Goal: Task Accomplishment & Management: Complete application form

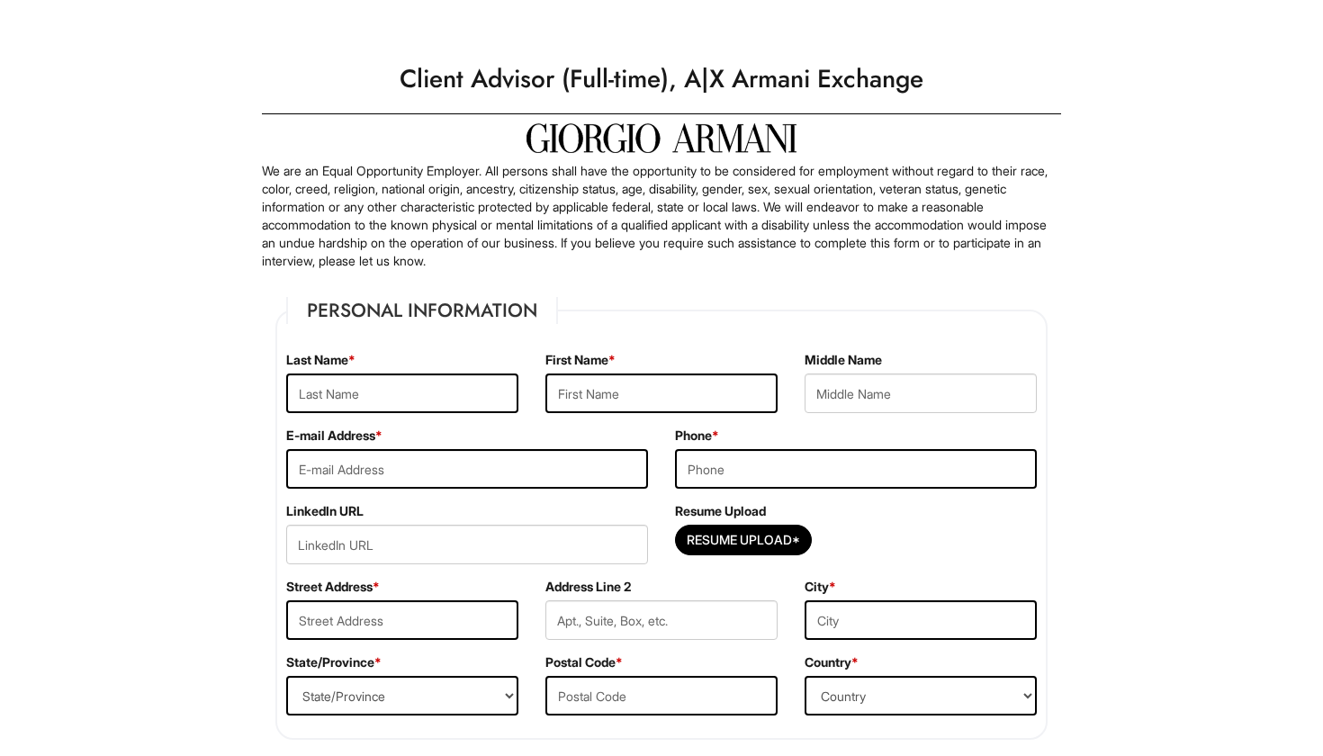
scroll to position [-1, 0]
click at [411, 415] on div "Last Name *" at bounding box center [402, 389] width 259 height 76
type input "B"
type input "Alvarado"
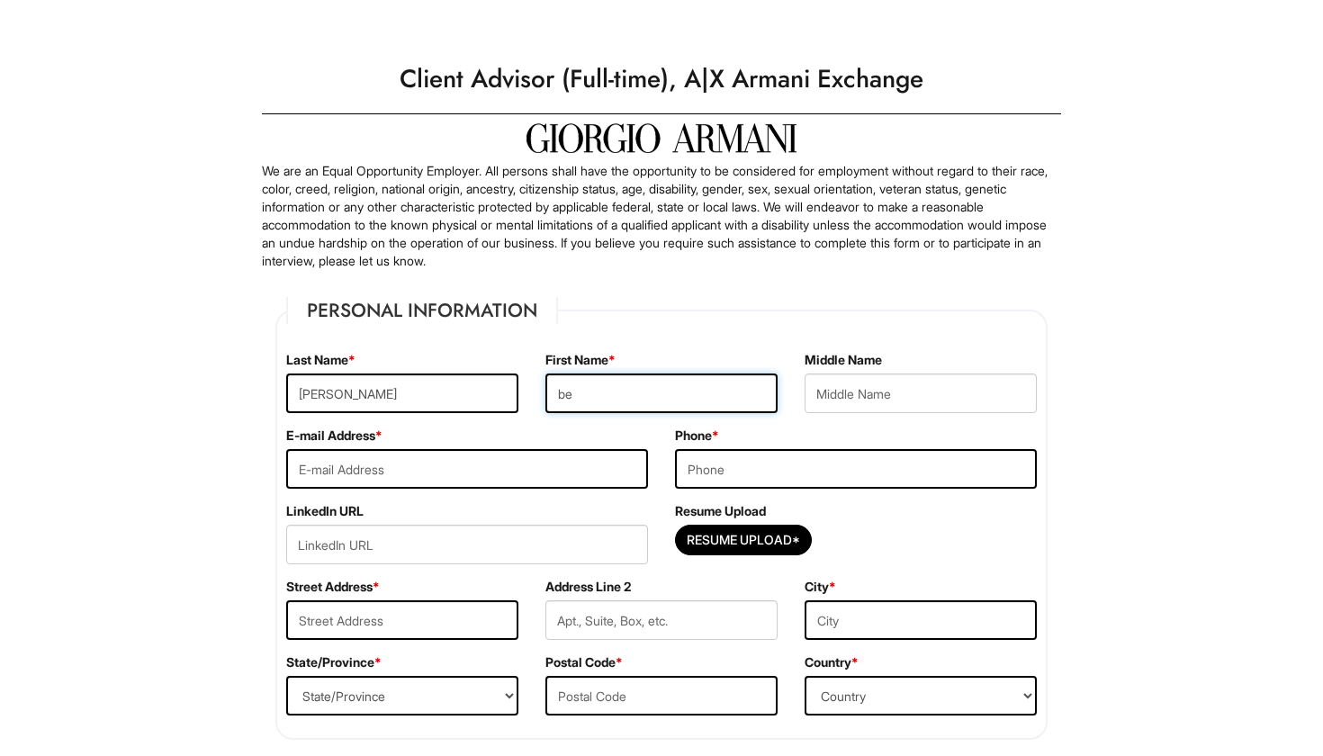
type input "b"
type input "Belen"
type input "ffybelenn@gmail.com"
type input "2"
type input "9"
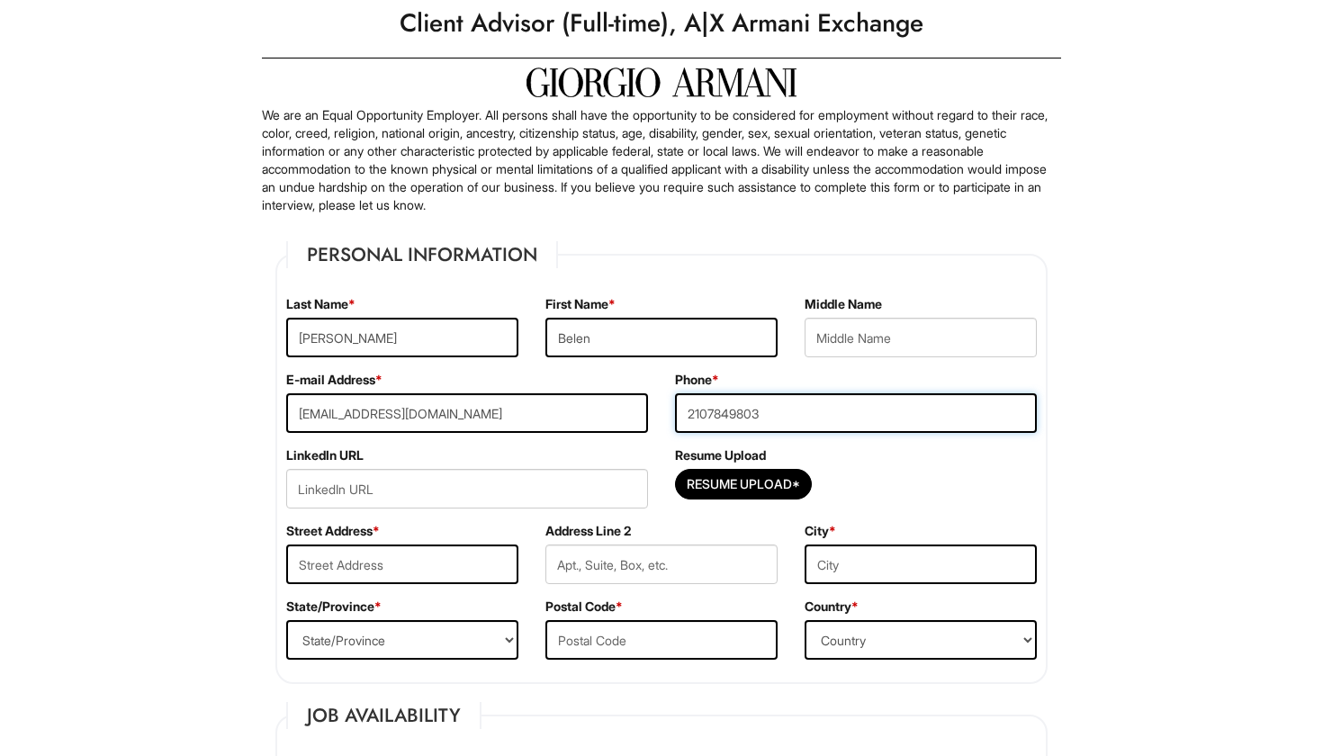
scroll to position [59, 0]
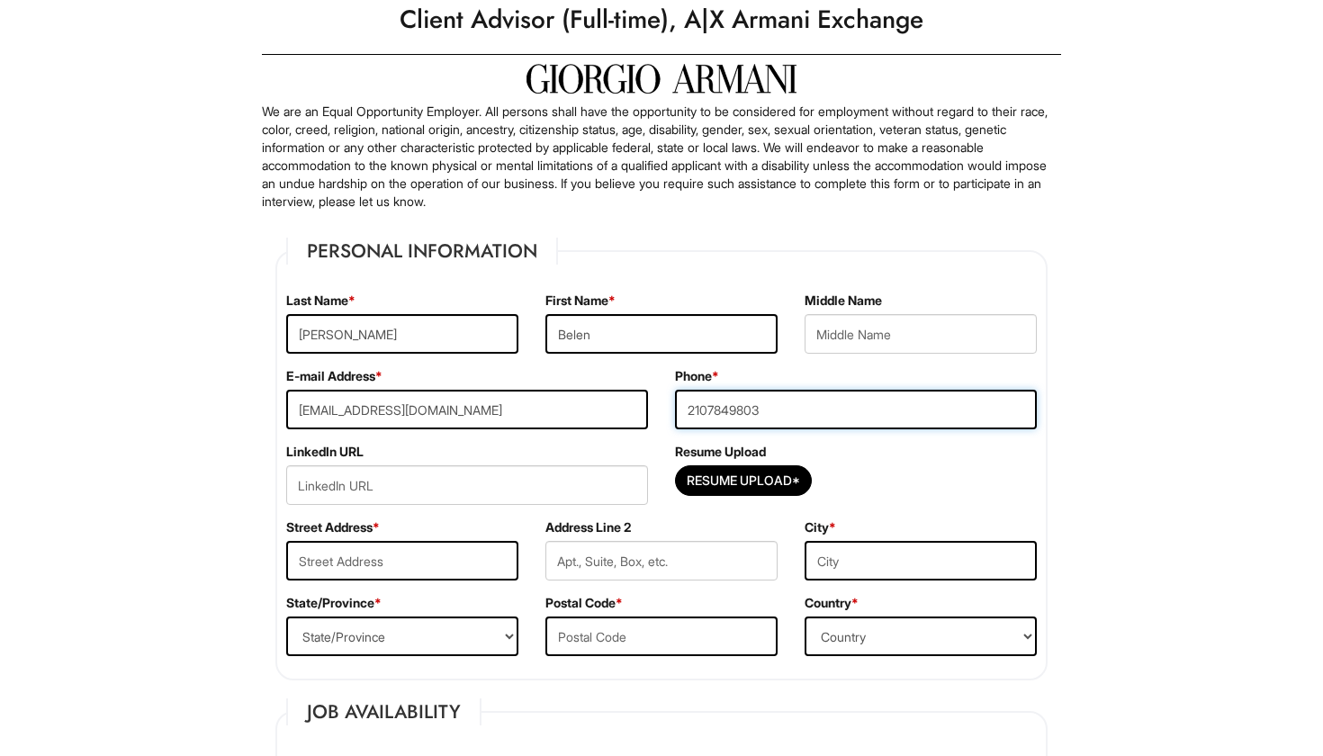
type input "2107849803"
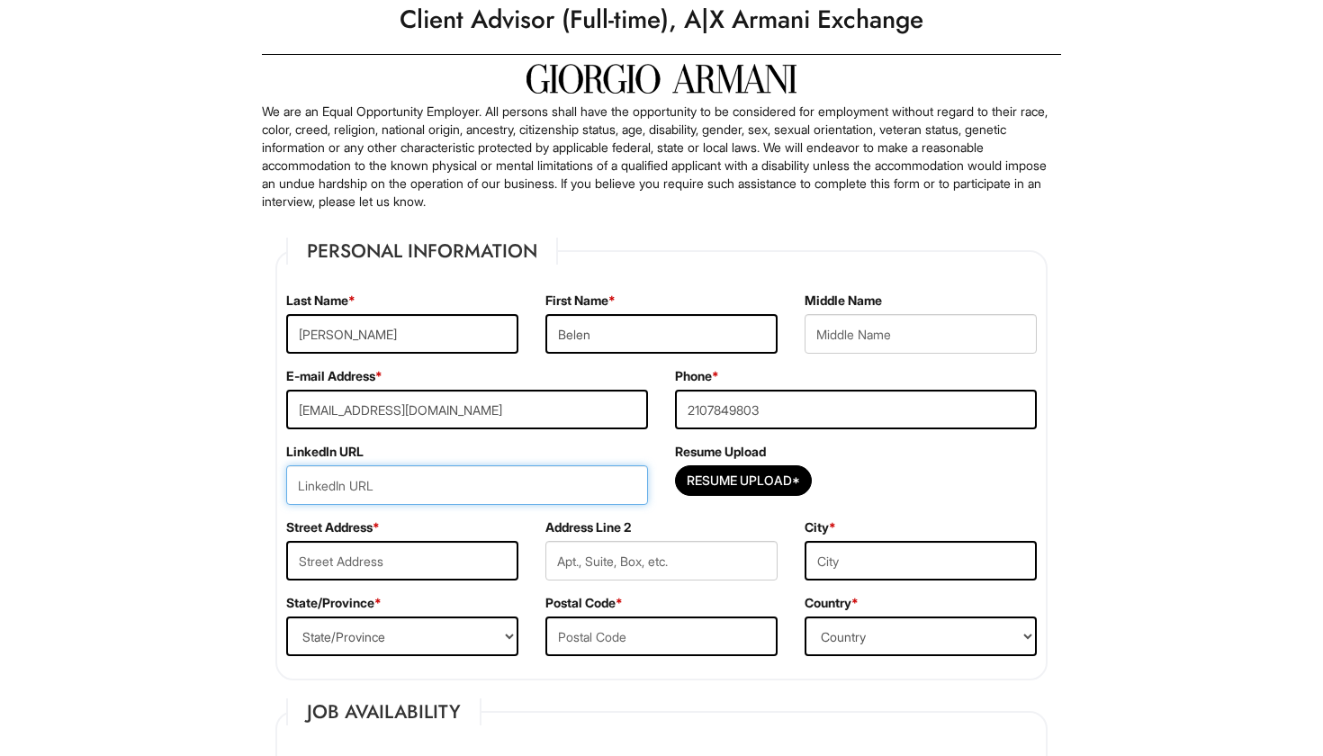
click at [444, 502] on input "url" at bounding box center [467, 485] width 362 height 40
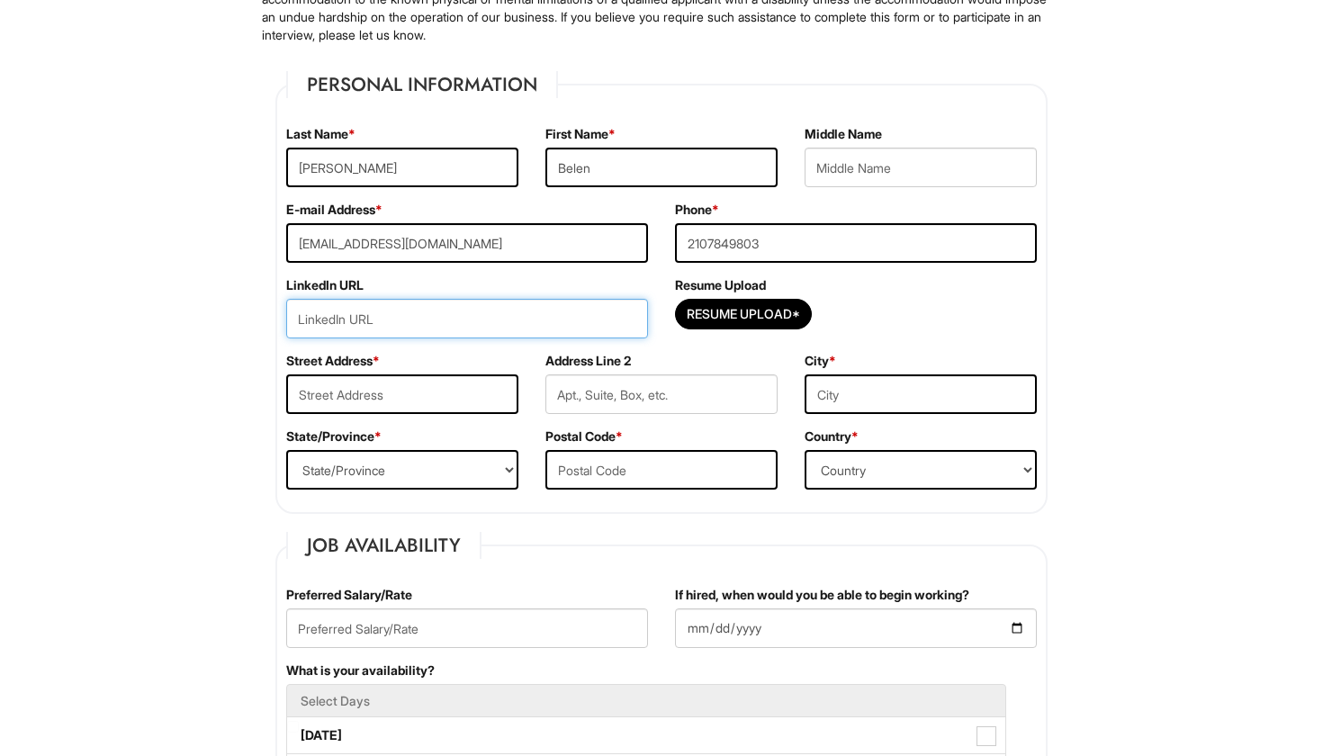
scroll to position [249, 0]
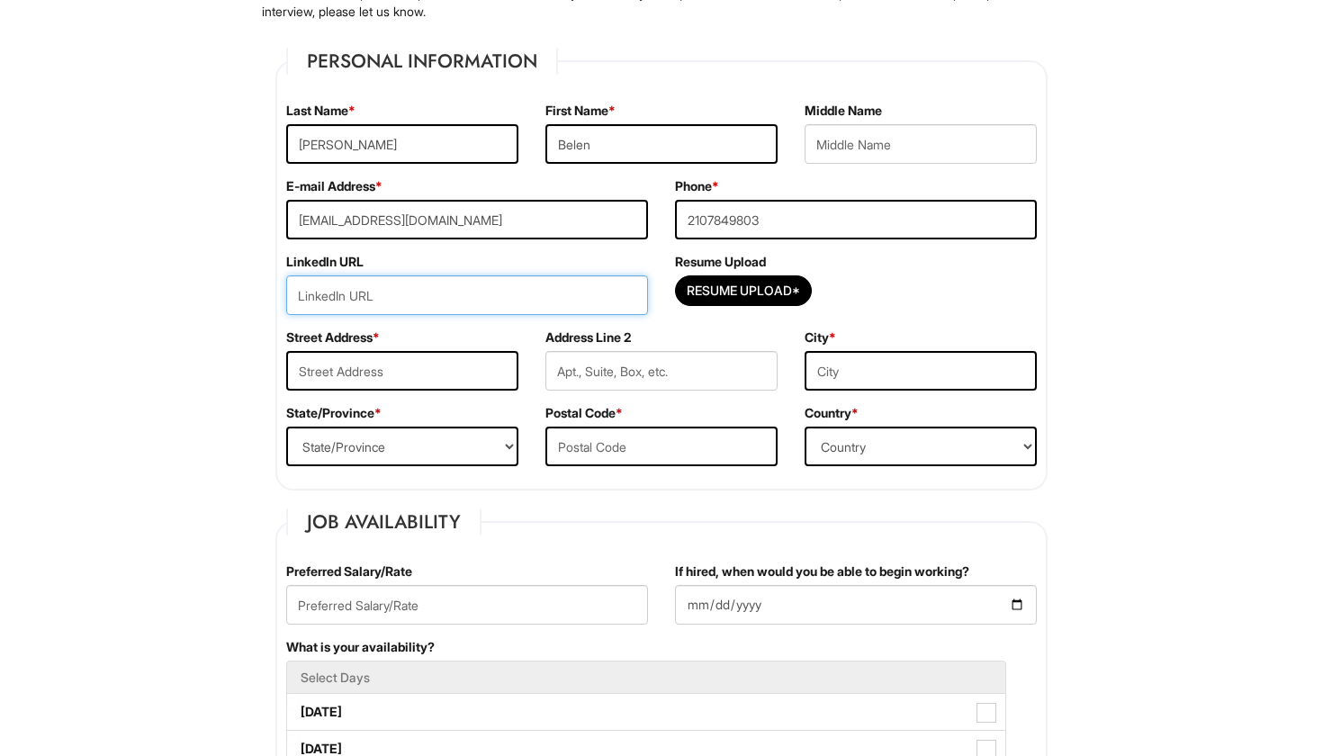
paste input "www.linkedin.com/in/belen-alvara"
type input "www.linkedin.com/in/belen-alvara"
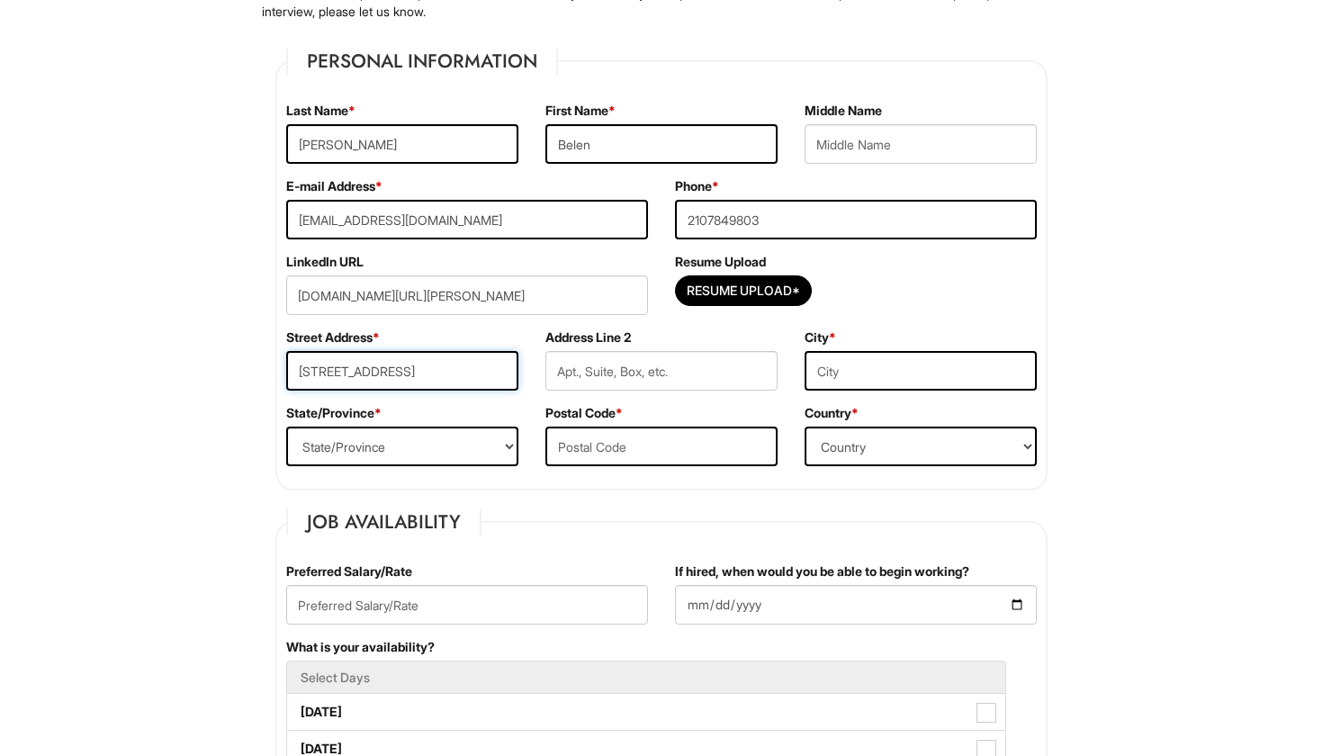
type input "5702 Timberrock Dr"
type input "San Antonio"
select select "TX"
type input "78242"
select select "United States of America"
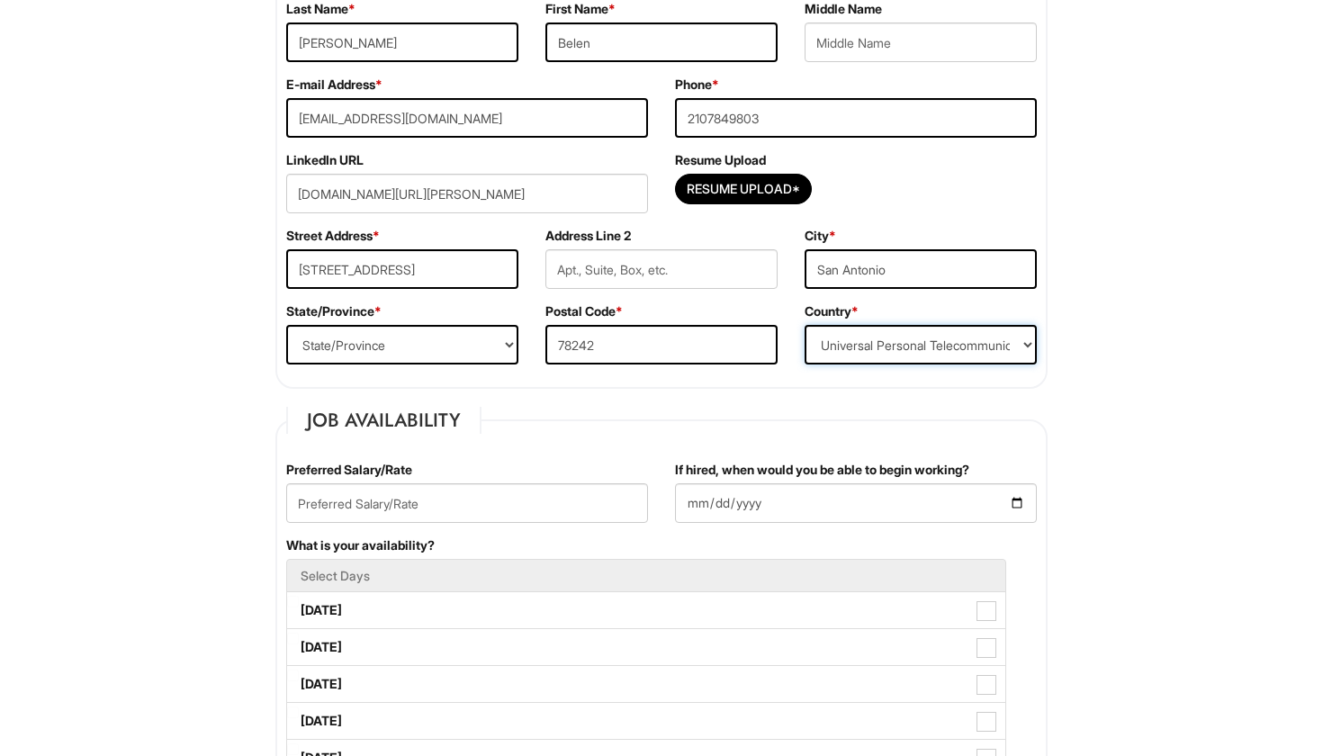
scroll to position [353, 0]
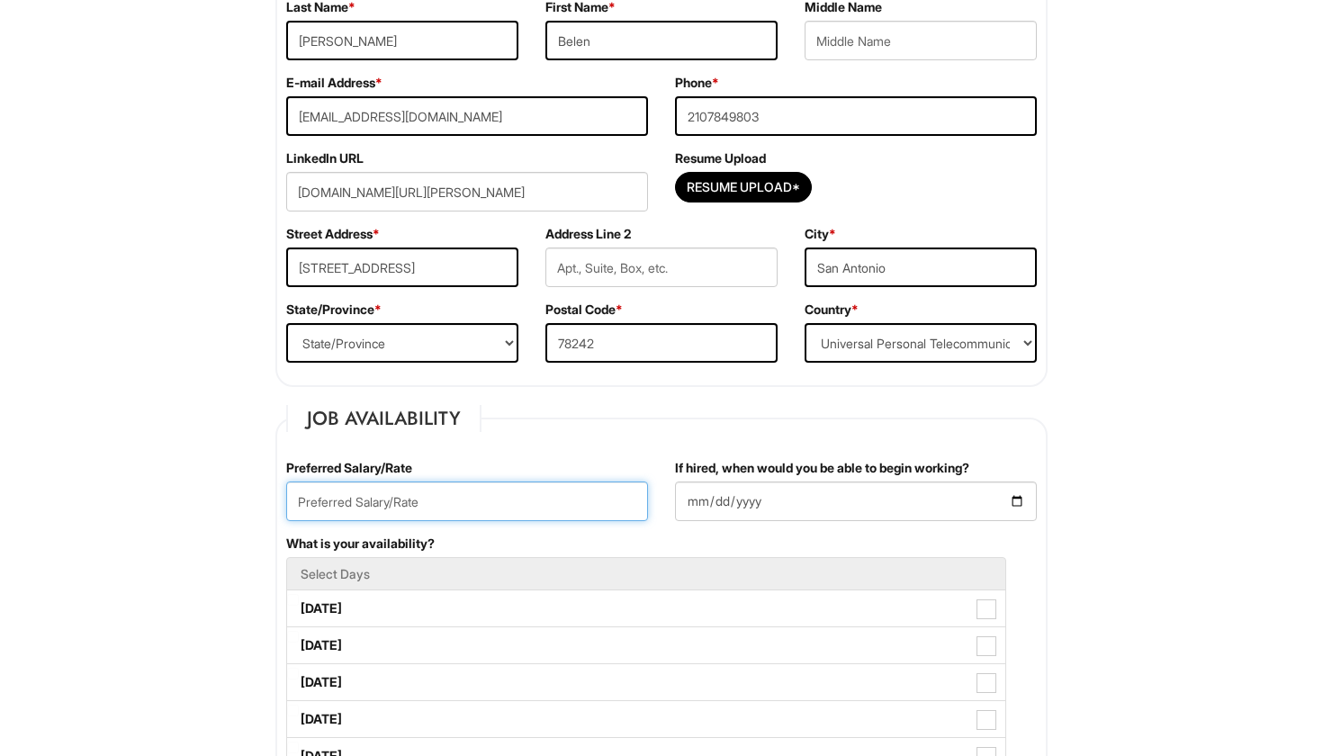
click at [549, 507] on input "text" at bounding box center [467, 502] width 362 height 40
type input "15"
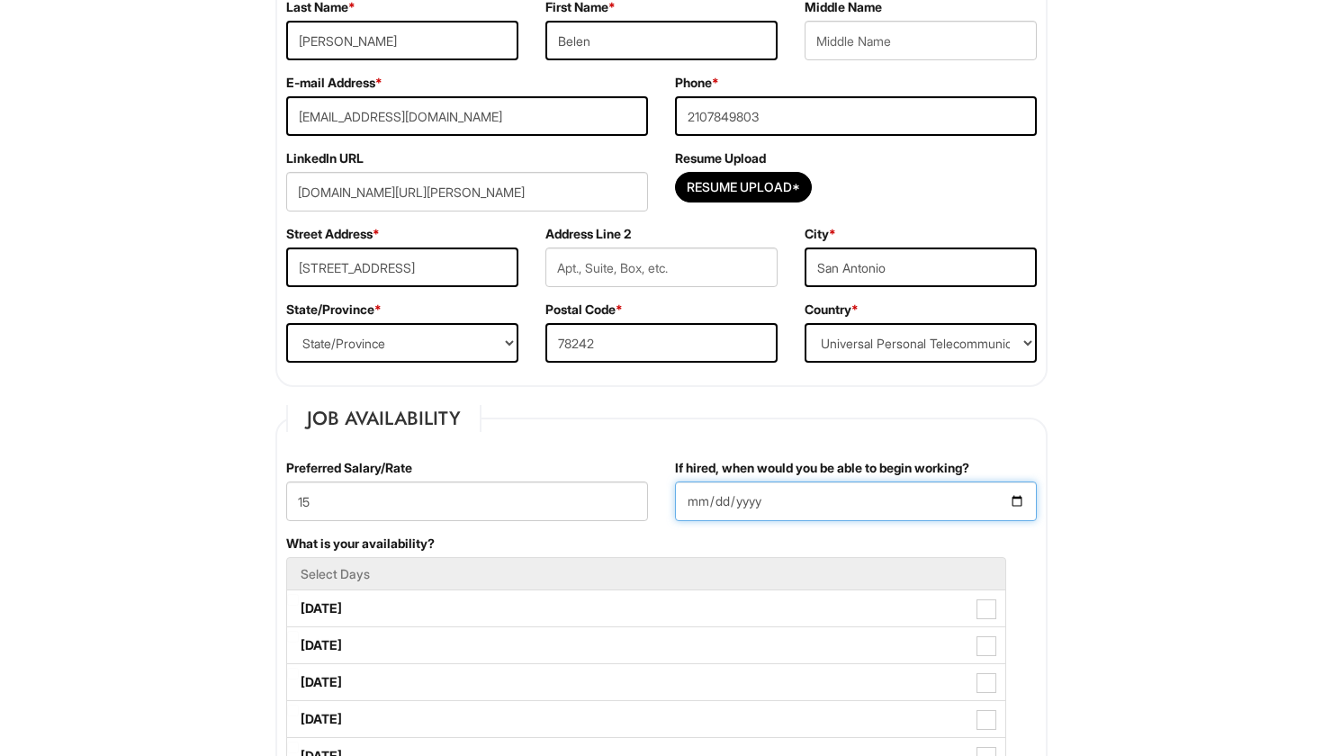
click at [792, 484] on input "If hired, when would you be able to begin working?" at bounding box center [856, 502] width 362 height 40
type input "2025-08-25"
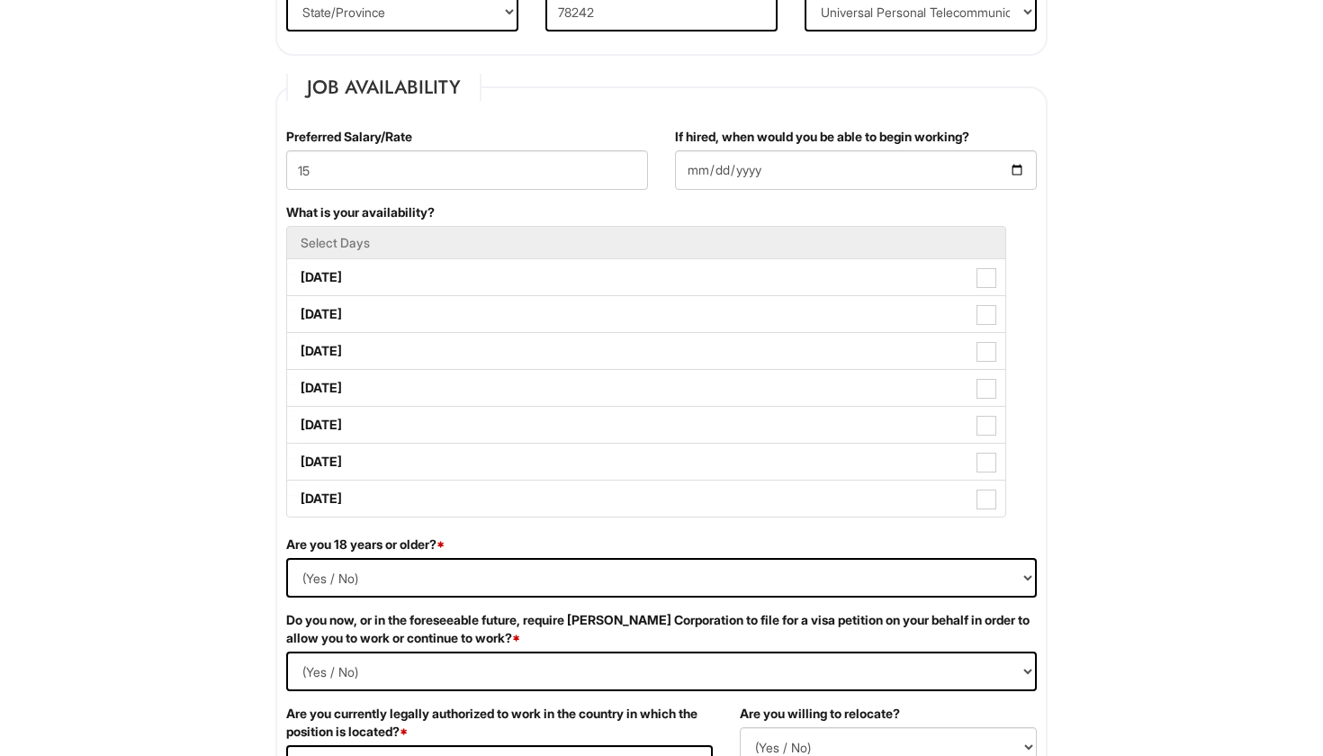
scroll to position [683, 0]
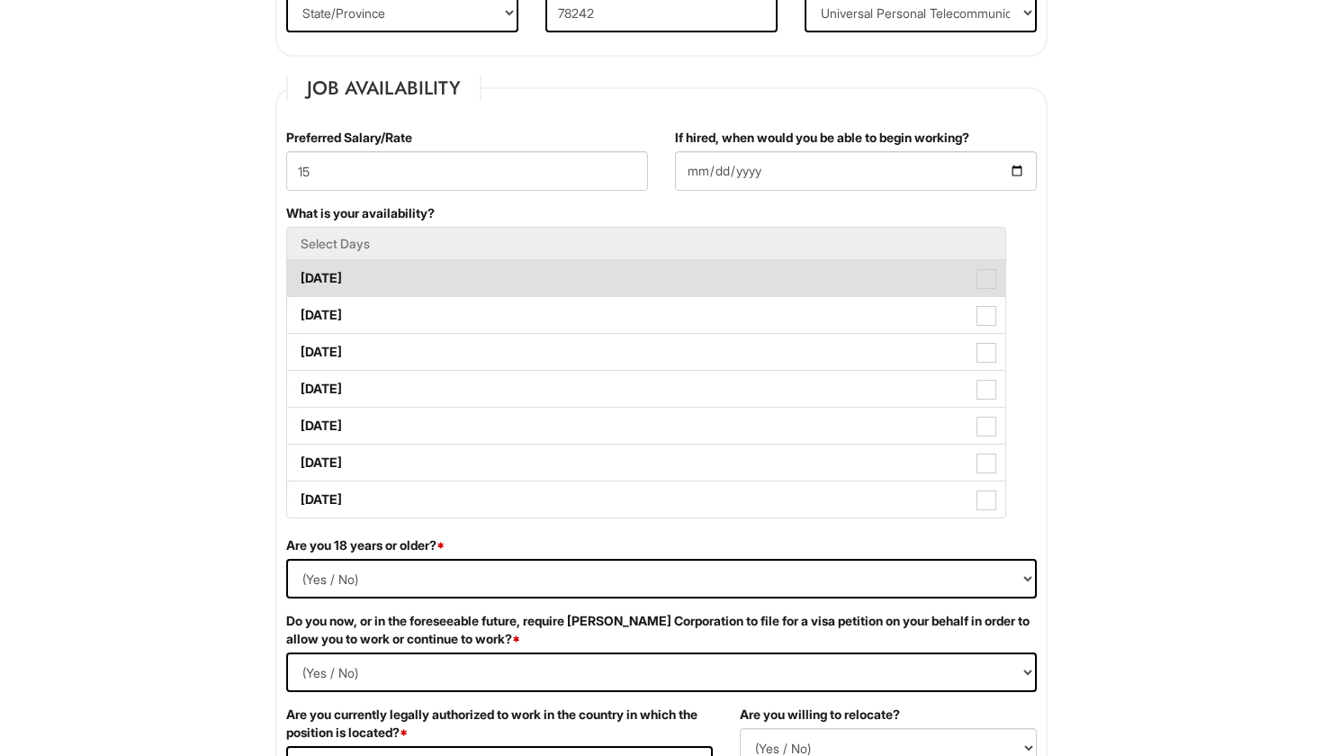
click at [991, 275] on span at bounding box center [987, 279] width 20 height 20
click at [299, 275] on Available_Monday "Monday" at bounding box center [293, 270] width 12 height 12
checkbox Available_Monday "true"
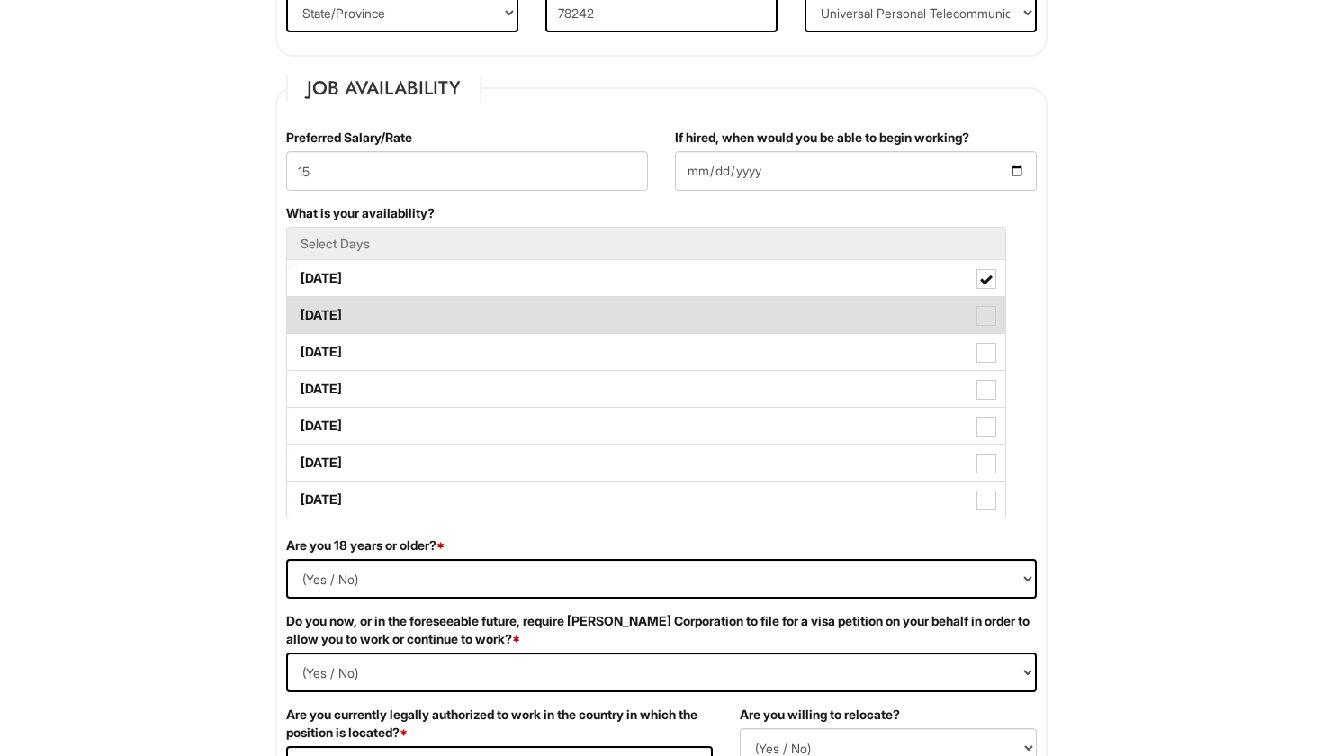
click at [986, 323] on span at bounding box center [987, 316] width 20 height 20
click at [299, 312] on Available_Tuesday "Tuesday" at bounding box center [293, 307] width 12 height 12
checkbox Available_Tuesday "true"
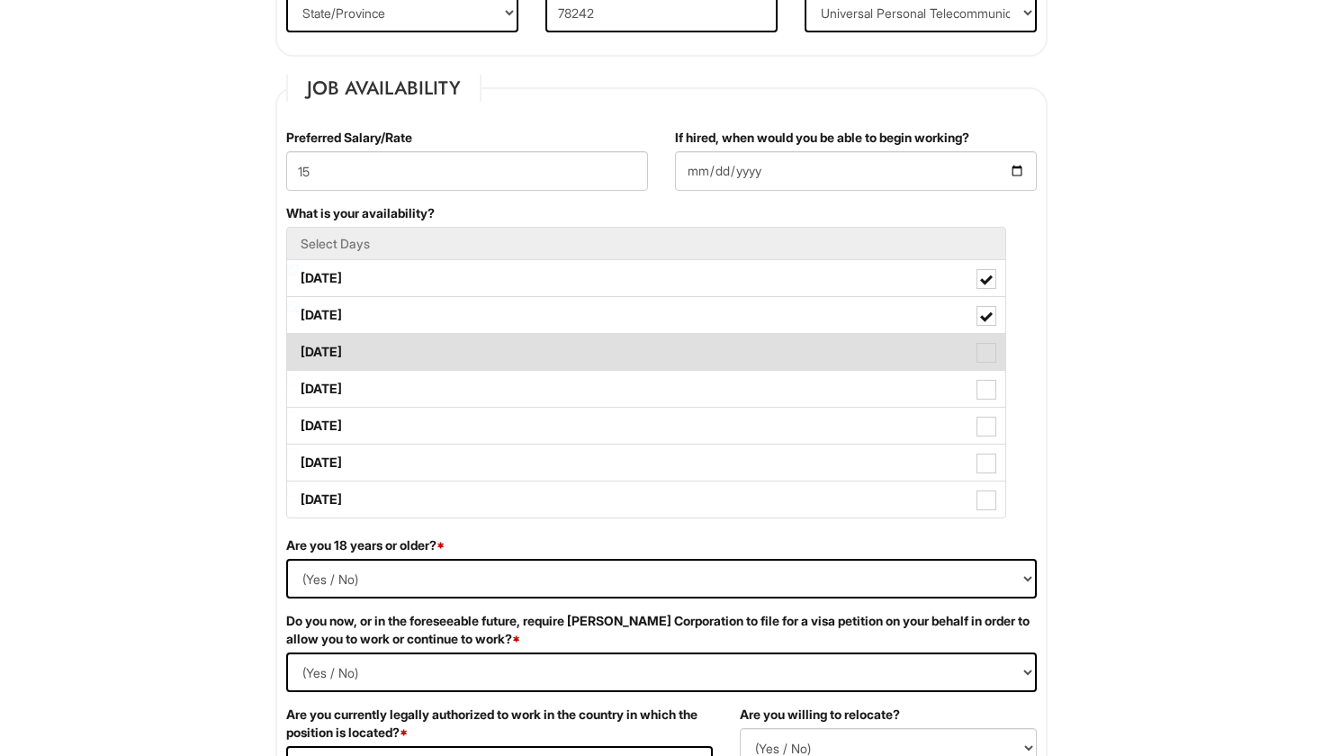
click at [989, 356] on span at bounding box center [987, 353] width 20 height 20
click at [299, 349] on Available_Wednesday "Wednesday" at bounding box center [293, 344] width 12 height 12
checkbox Available_Wednesday "true"
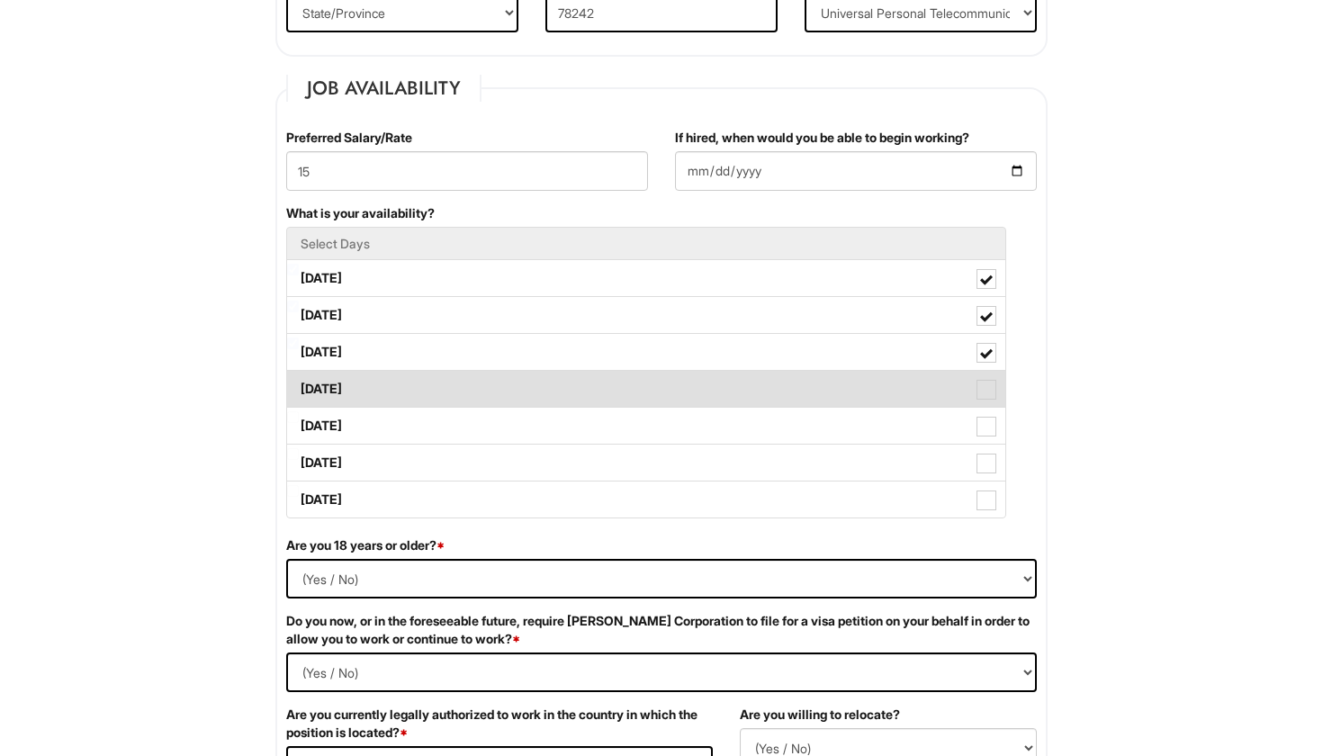
click at [988, 392] on span at bounding box center [987, 390] width 20 height 20
click at [299, 386] on Available_Thursday "Thursday" at bounding box center [293, 381] width 12 height 12
checkbox Available_Thursday "true"
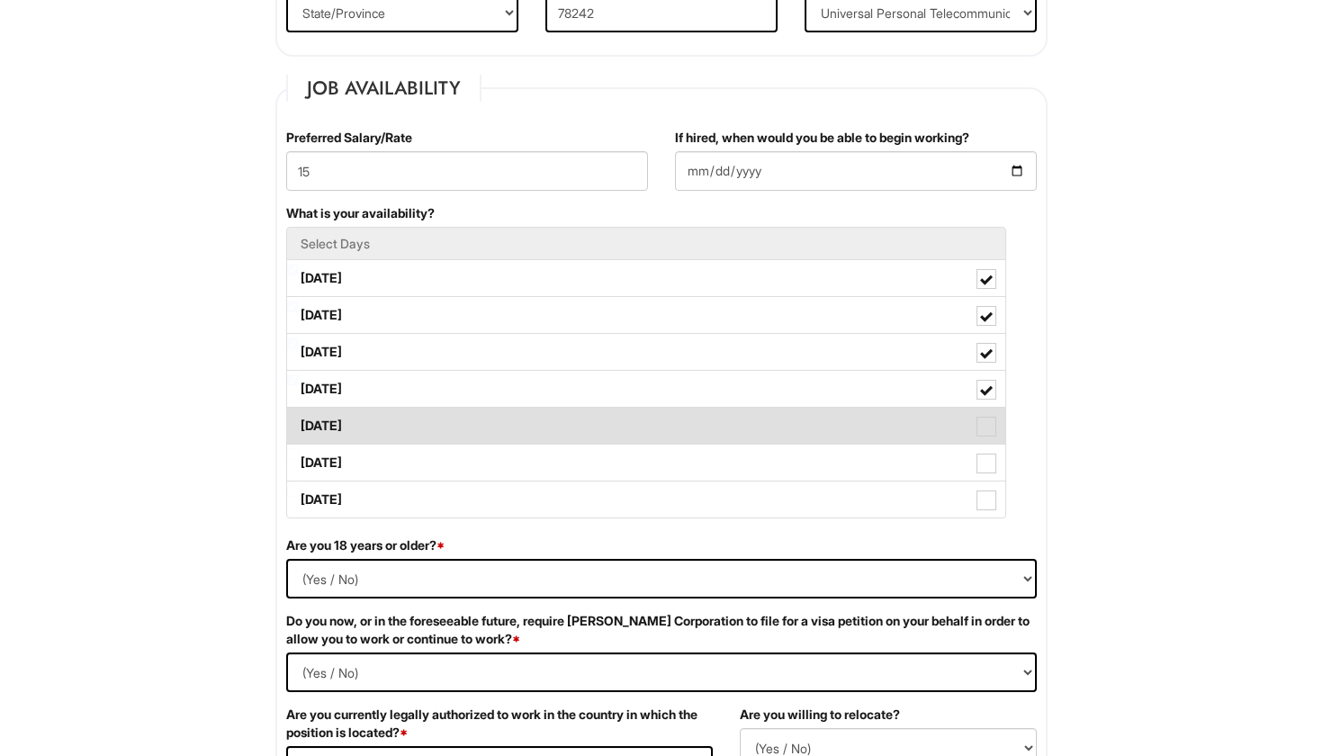
click at [988, 420] on span at bounding box center [987, 427] width 20 height 20
click at [299, 420] on Available_Friday "Friday" at bounding box center [293, 417] width 12 height 12
checkbox Available_Friday "true"
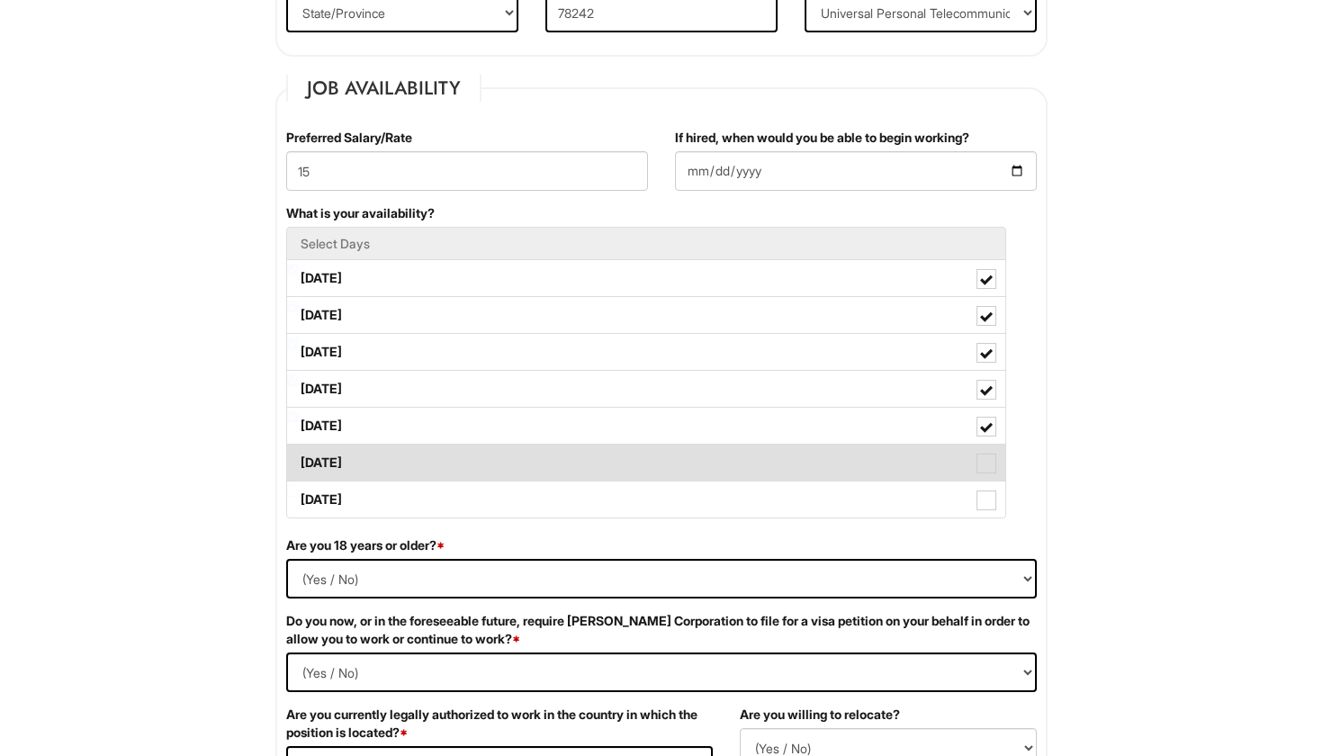
click at [989, 455] on span at bounding box center [987, 464] width 20 height 20
click at [299, 455] on Available_Saturday "Saturday" at bounding box center [293, 454] width 12 height 12
checkbox Available_Saturday "true"
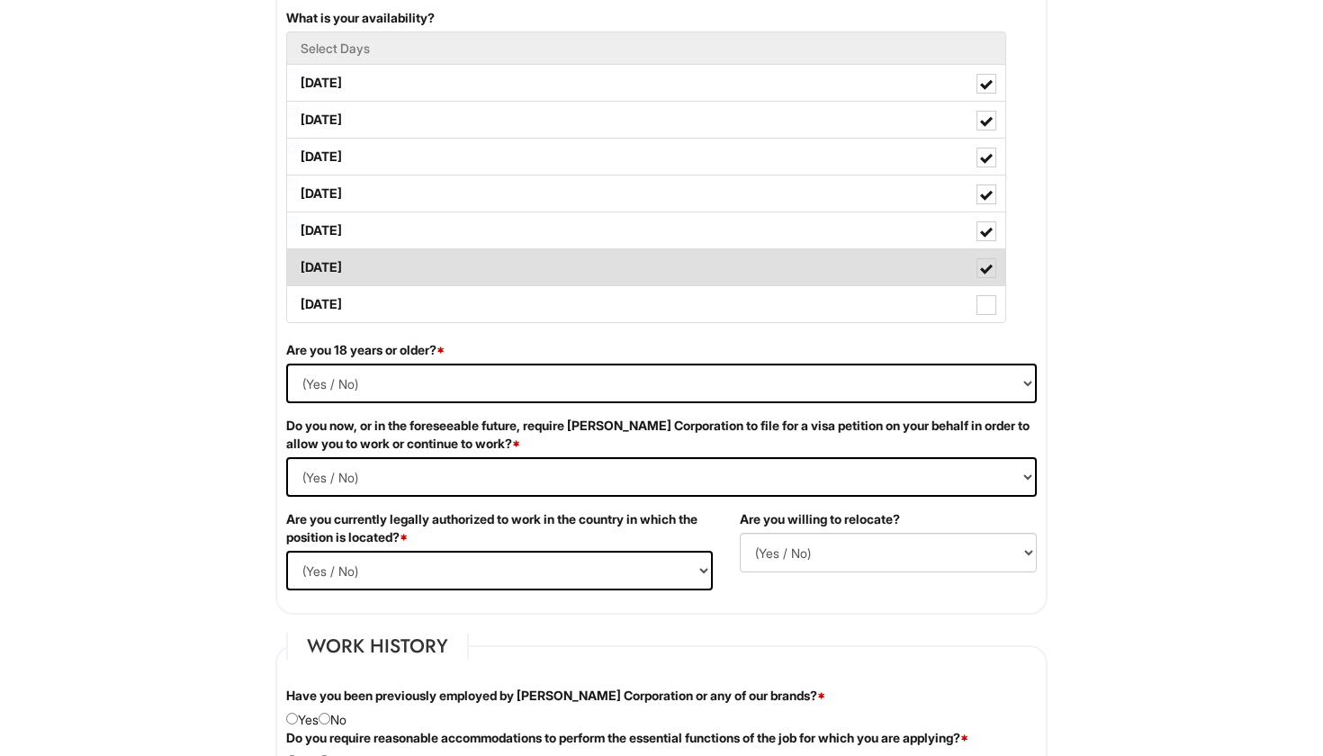
scroll to position [886, 0]
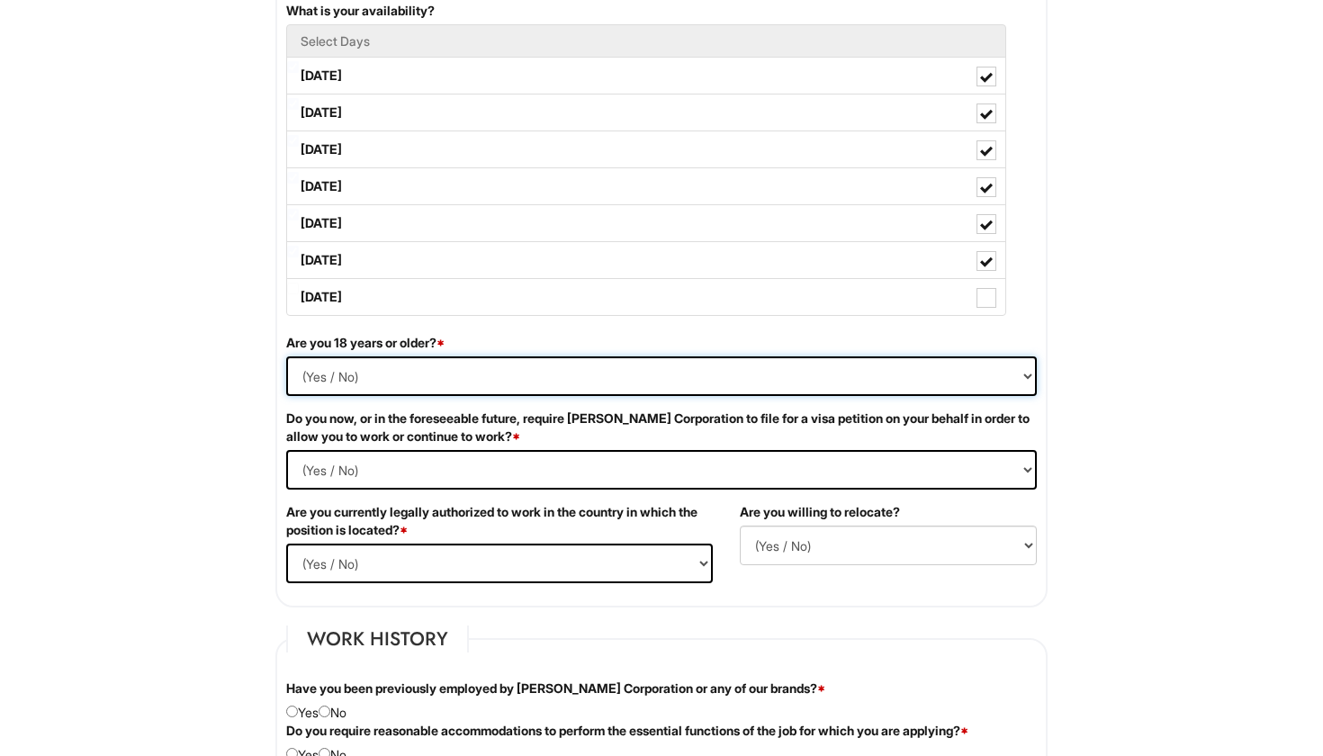
select select "Yes"
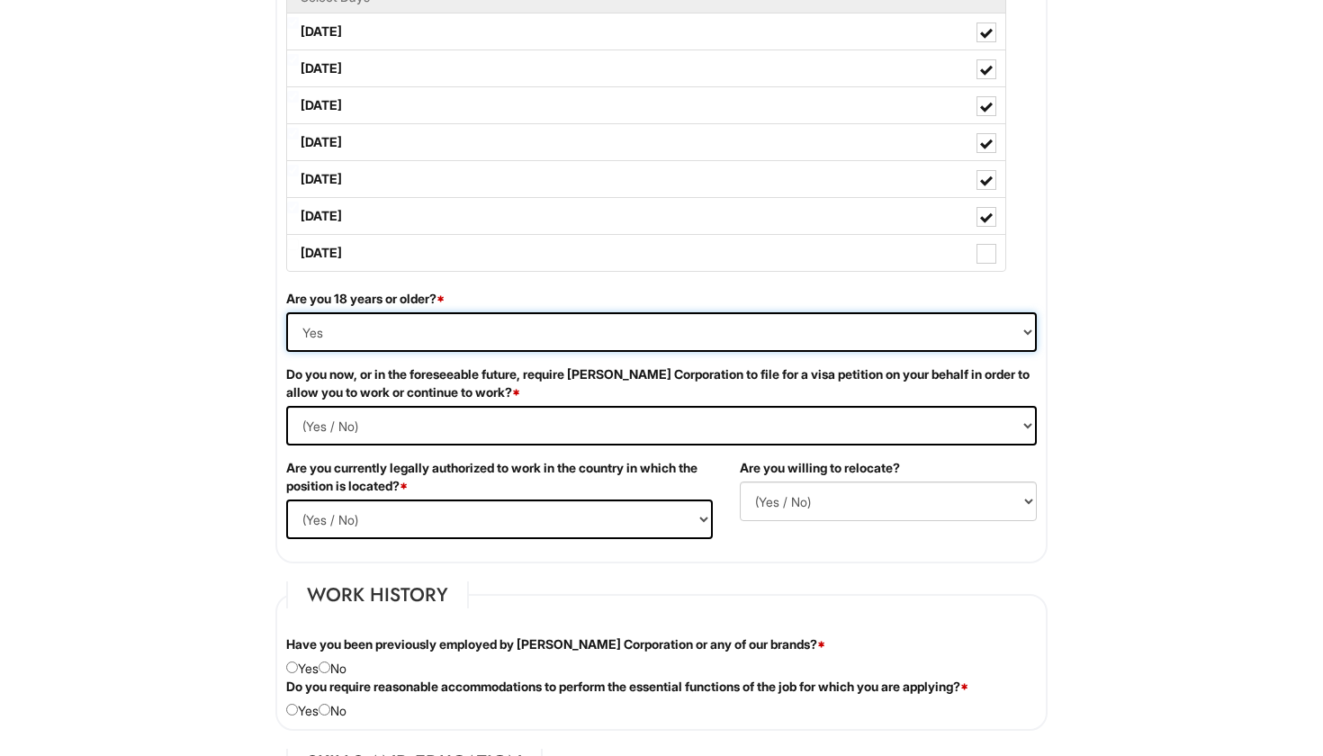
scroll to position [931, 0]
select Required "No"
select select "Yes"
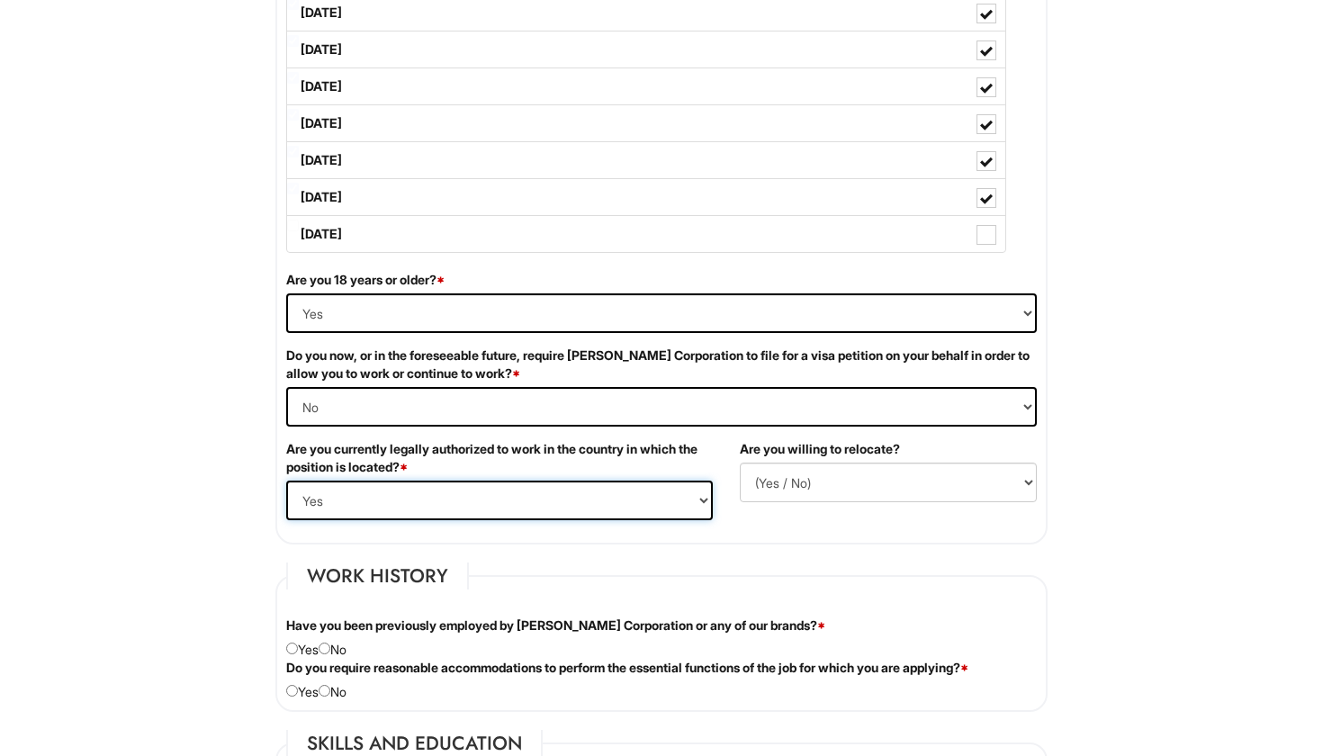
scroll to position [957, 0]
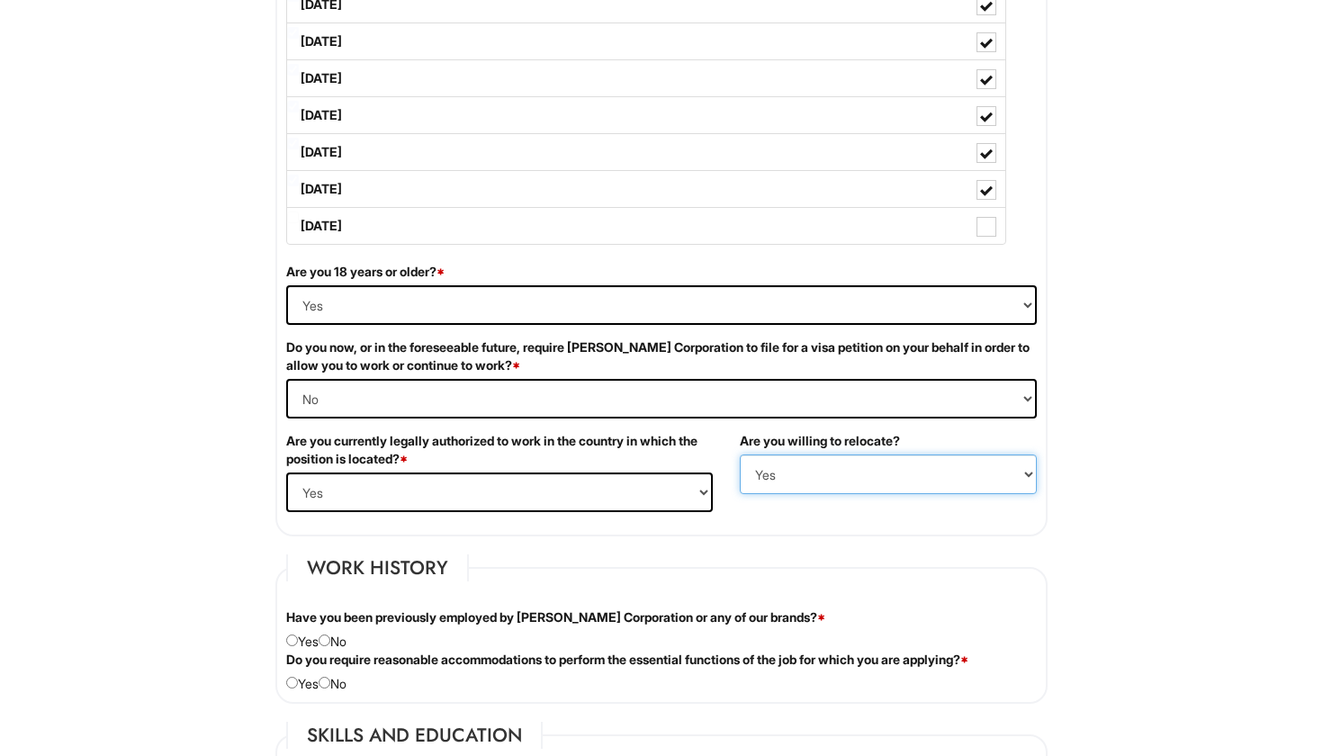
select select "N"
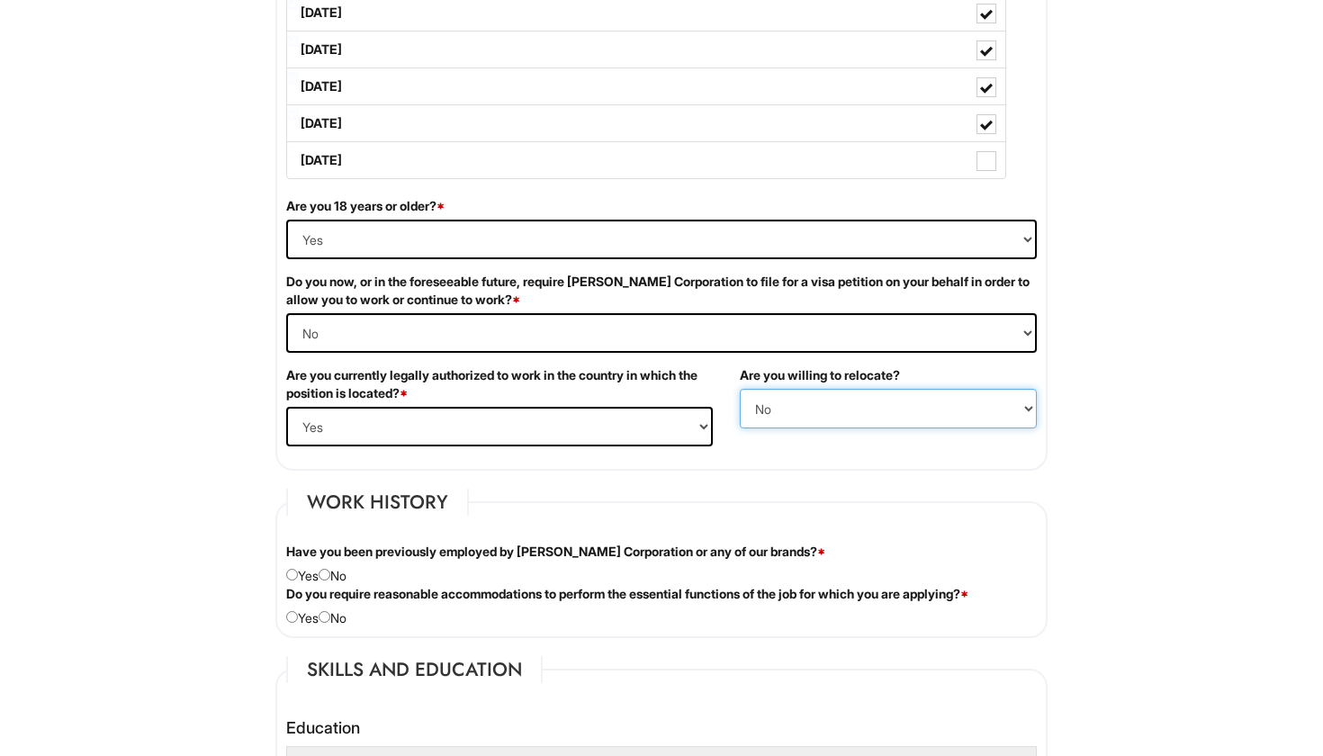
scroll to position [1086, 0]
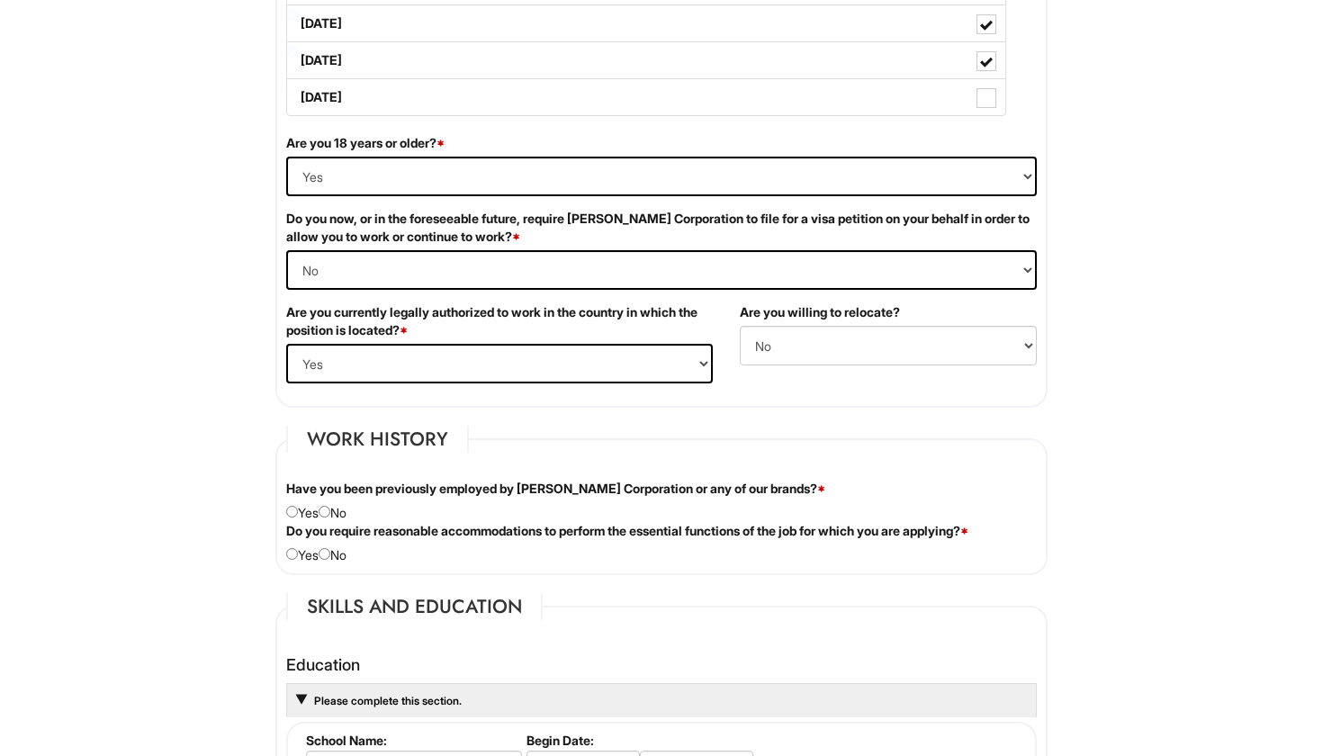
click at [328, 511] on input "radio" at bounding box center [325, 512] width 12 height 12
radio input "true"
click at [336, 553] on div "Do you require reasonable accommodations to perform the essential functions of …" at bounding box center [662, 543] width 778 height 42
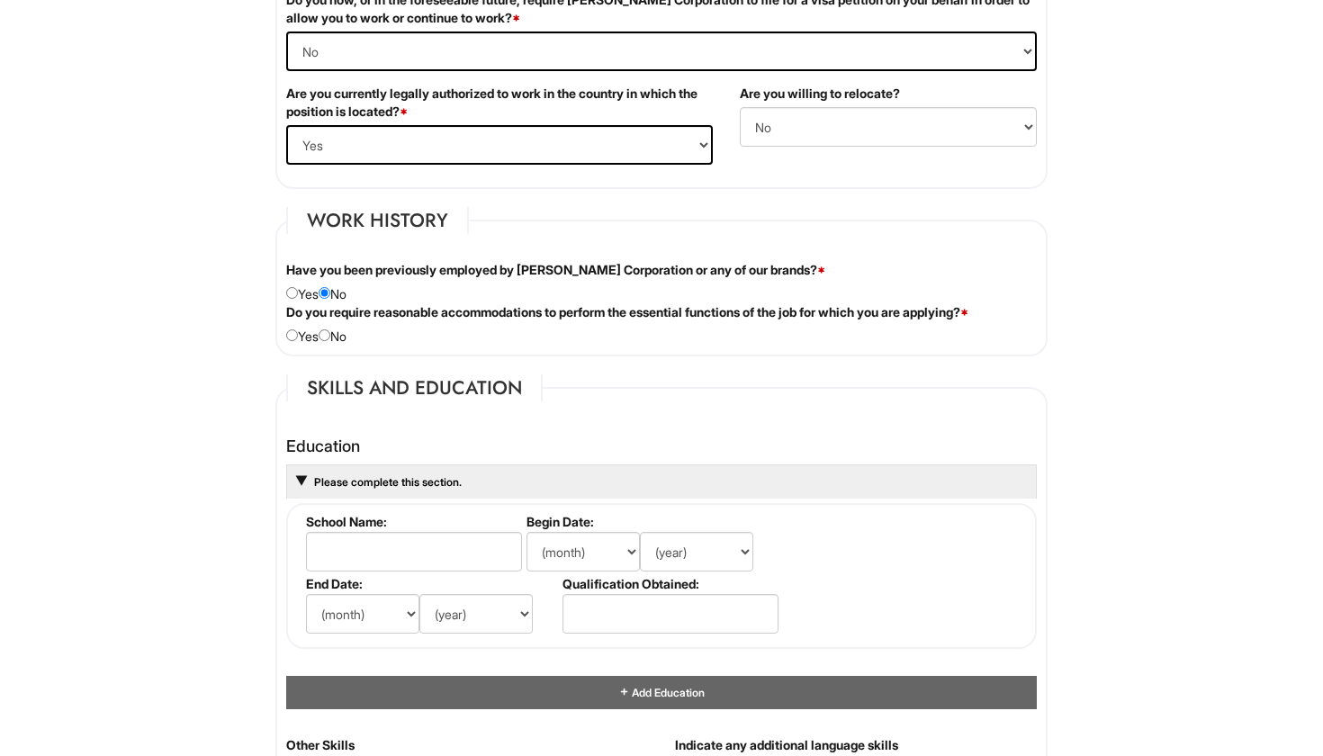
scroll to position [1356, 0]
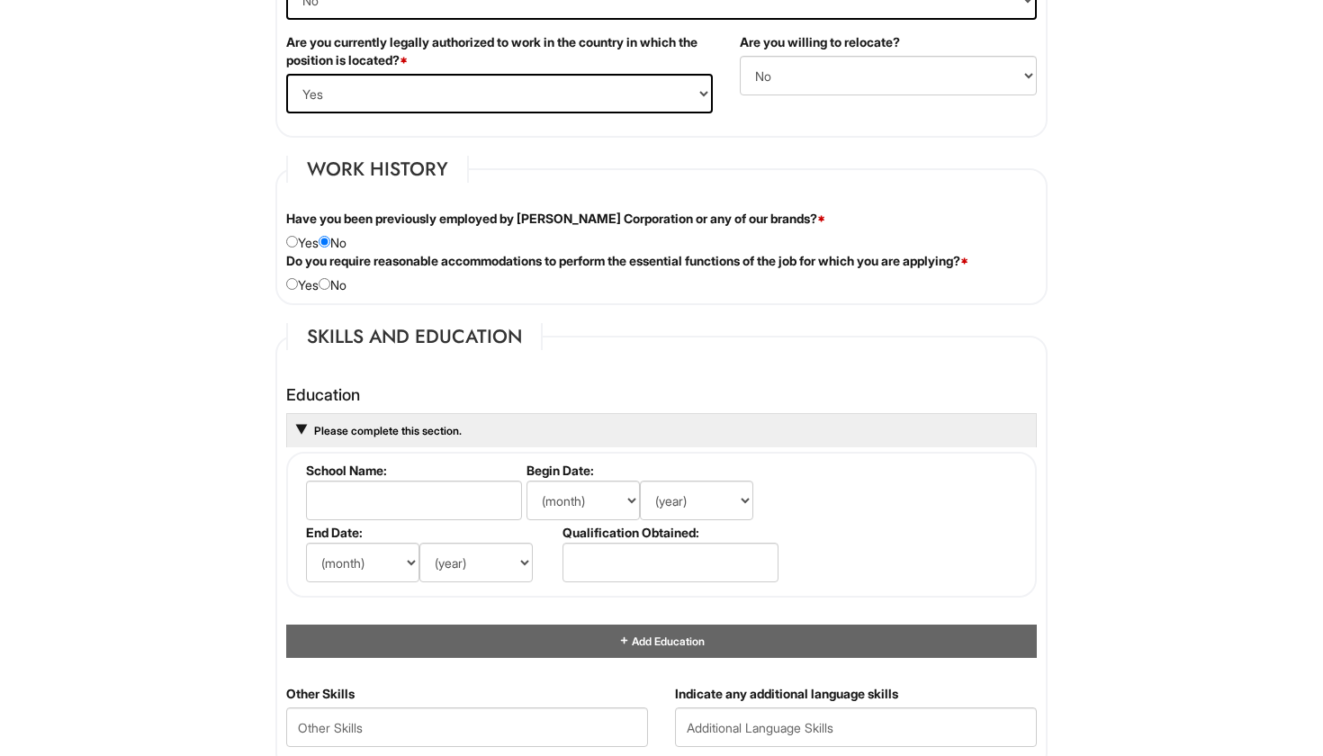
click at [337, 285] on div "Do you require reasonable accommodations to perform the essential functions of …" at bounding box center [662, 273] width 778 height 42
click at [330, 278] on input "radio" at bounding box center [325, 284] width 12 height 12
radio input "true"
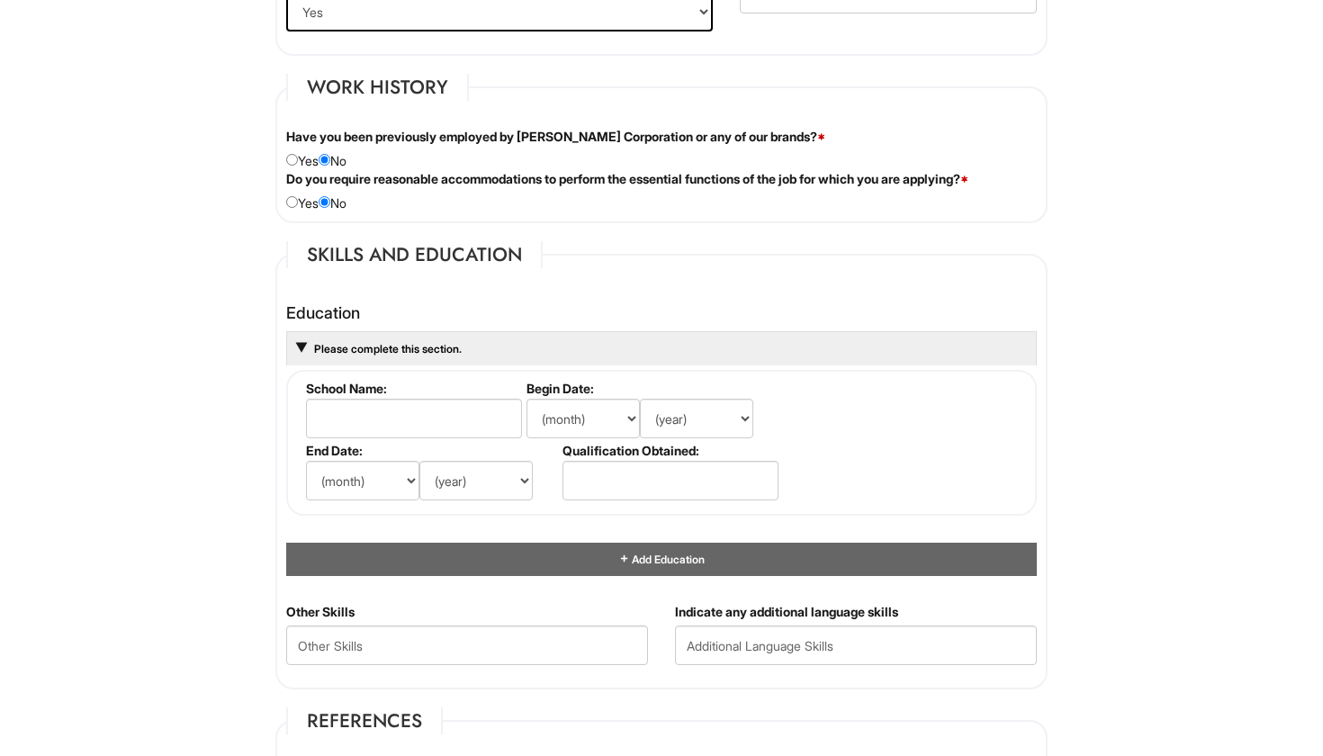
scroll to position [1447, 0]
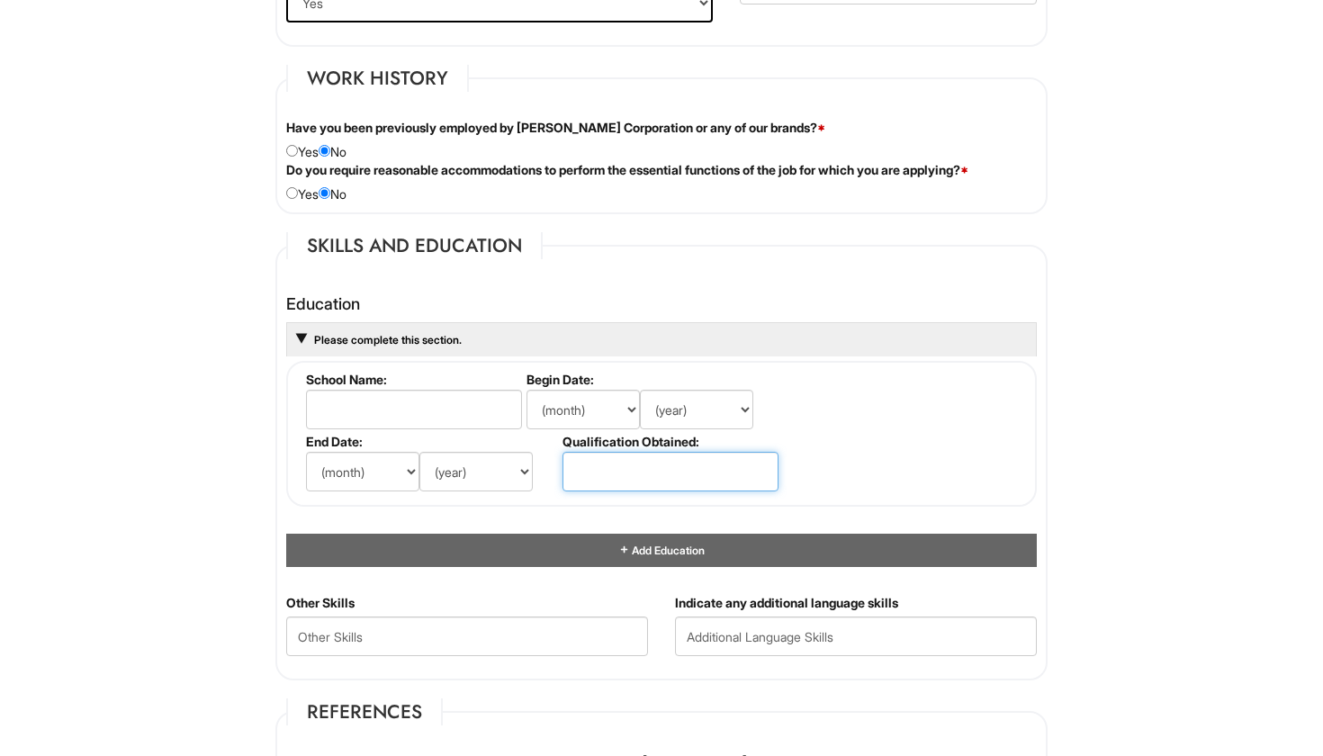
click at [608, 467] on input "text" at bounding box center [671, 472] width 216 height 40
type input "High school diploma"
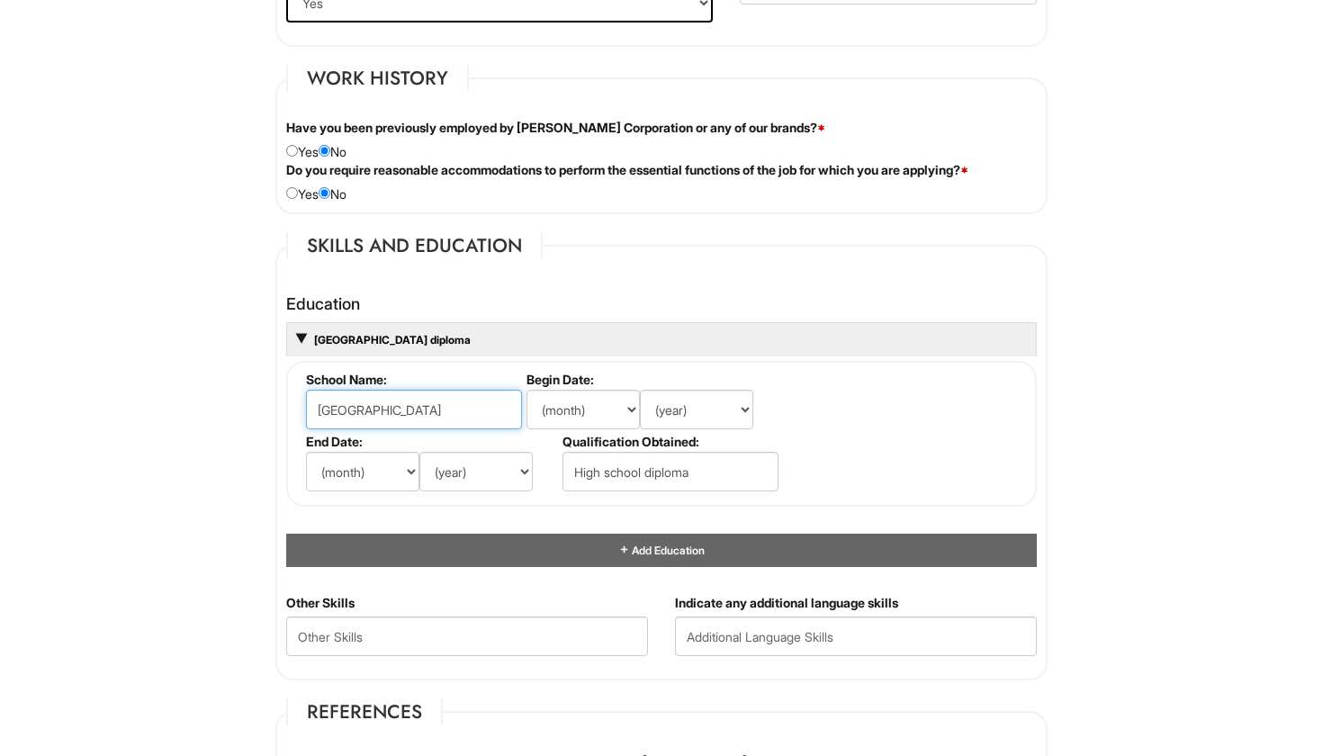
type input "South San Highschool"
select select "8"
select select "2022"
select select "5"
select select "2025"
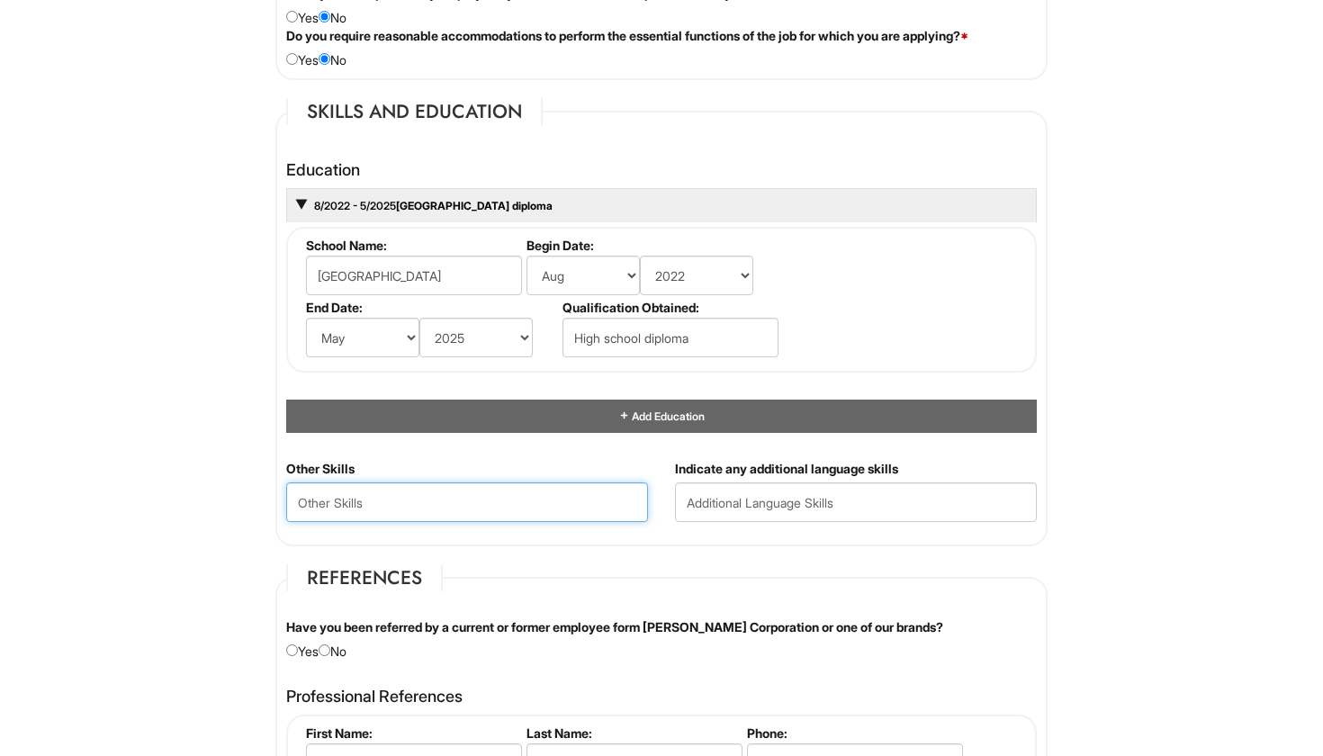
click at [511, 492] on Skills "text" at bounding box center [467, 503] width 362 height 40
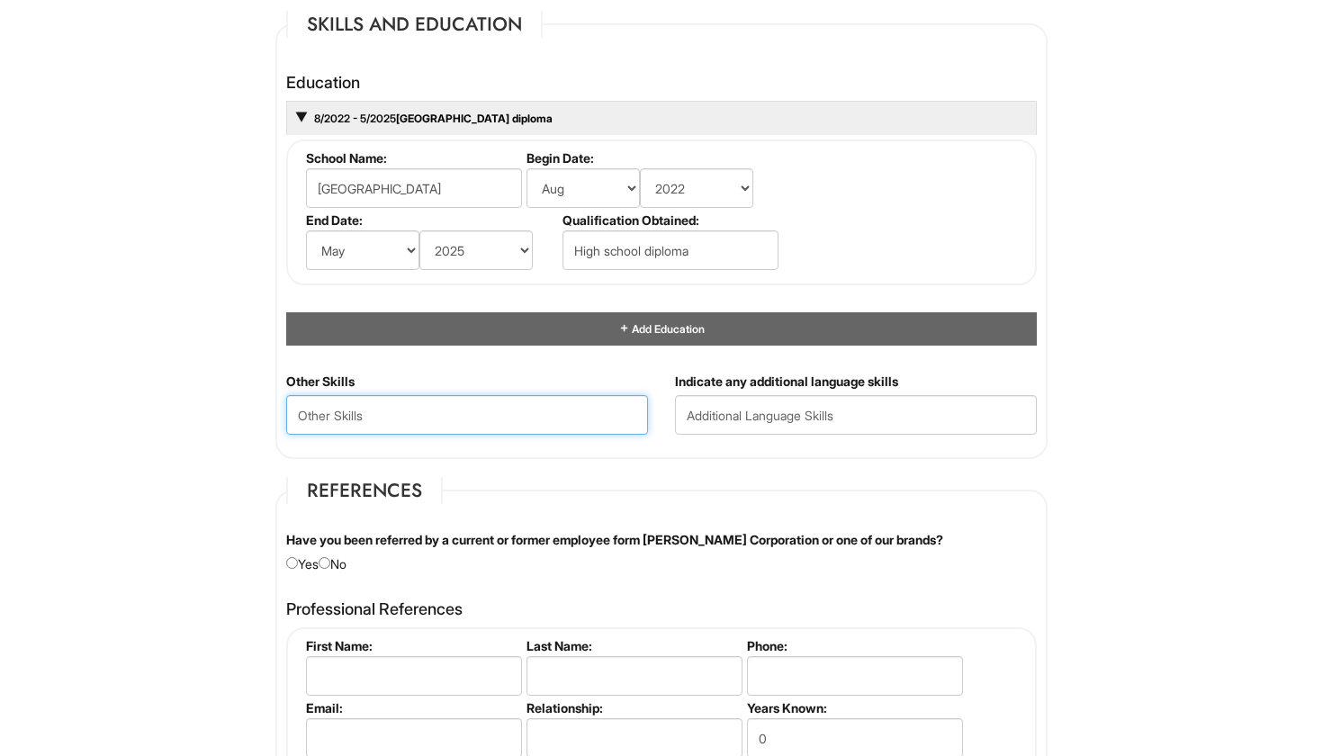
scroll to position [1667, 0]
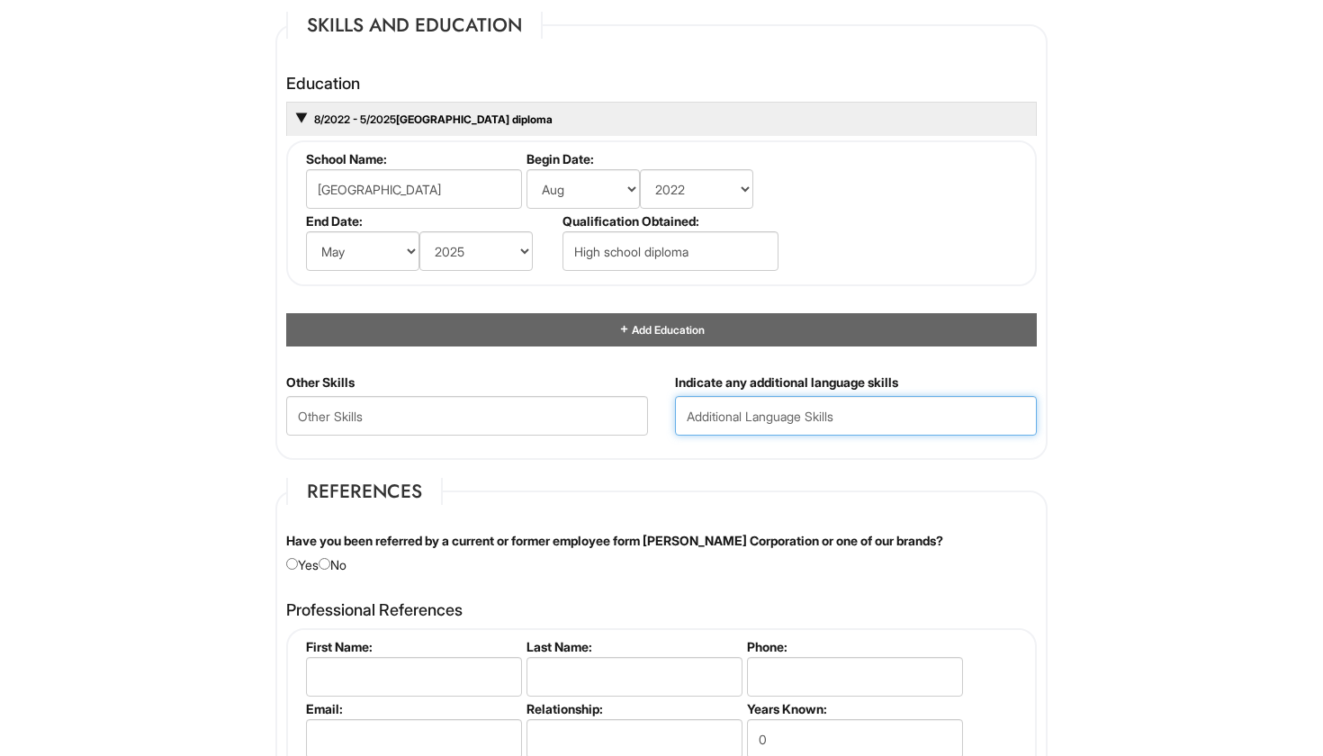
click at [723, 411] on input "text" at bounding box center [856, 416] width 362 height 40
type input "Spanish"
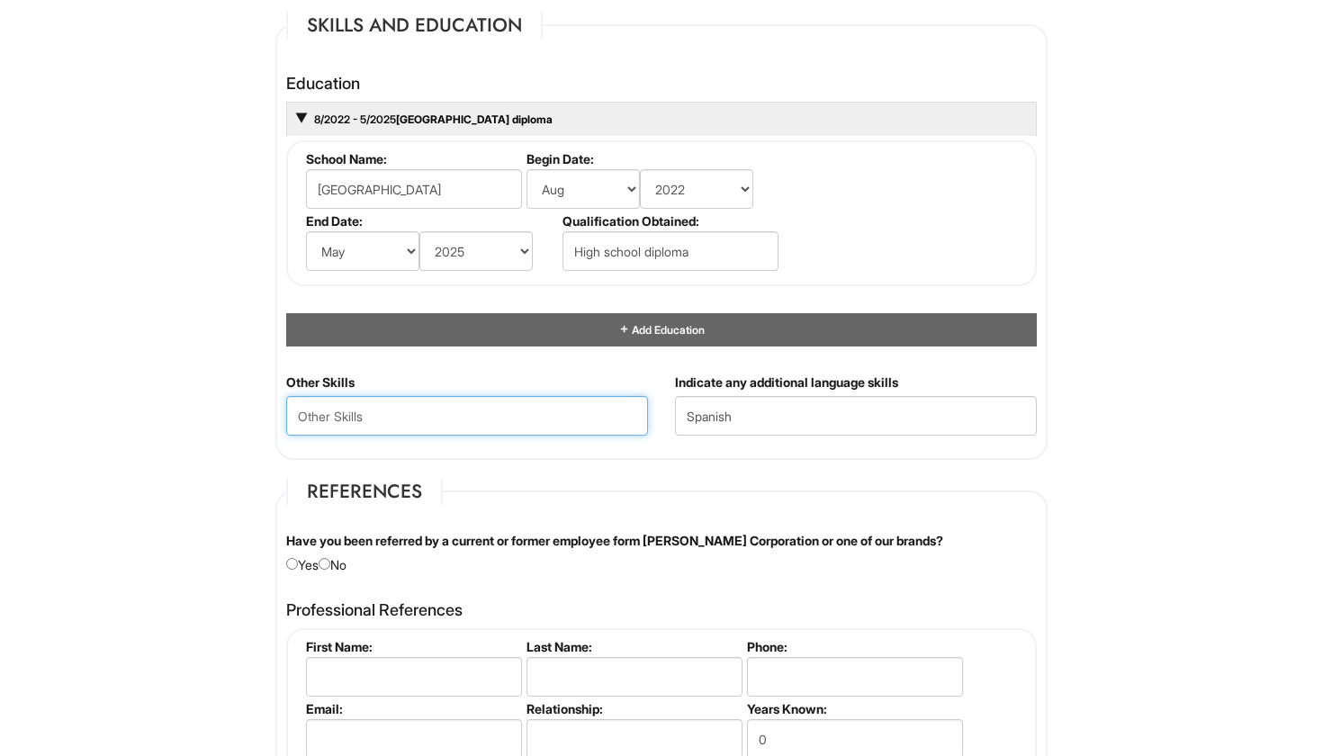
click at [503, 422] on Skills "text" at bounding box center [467, 416] width 362 height 40
type Skills "c"
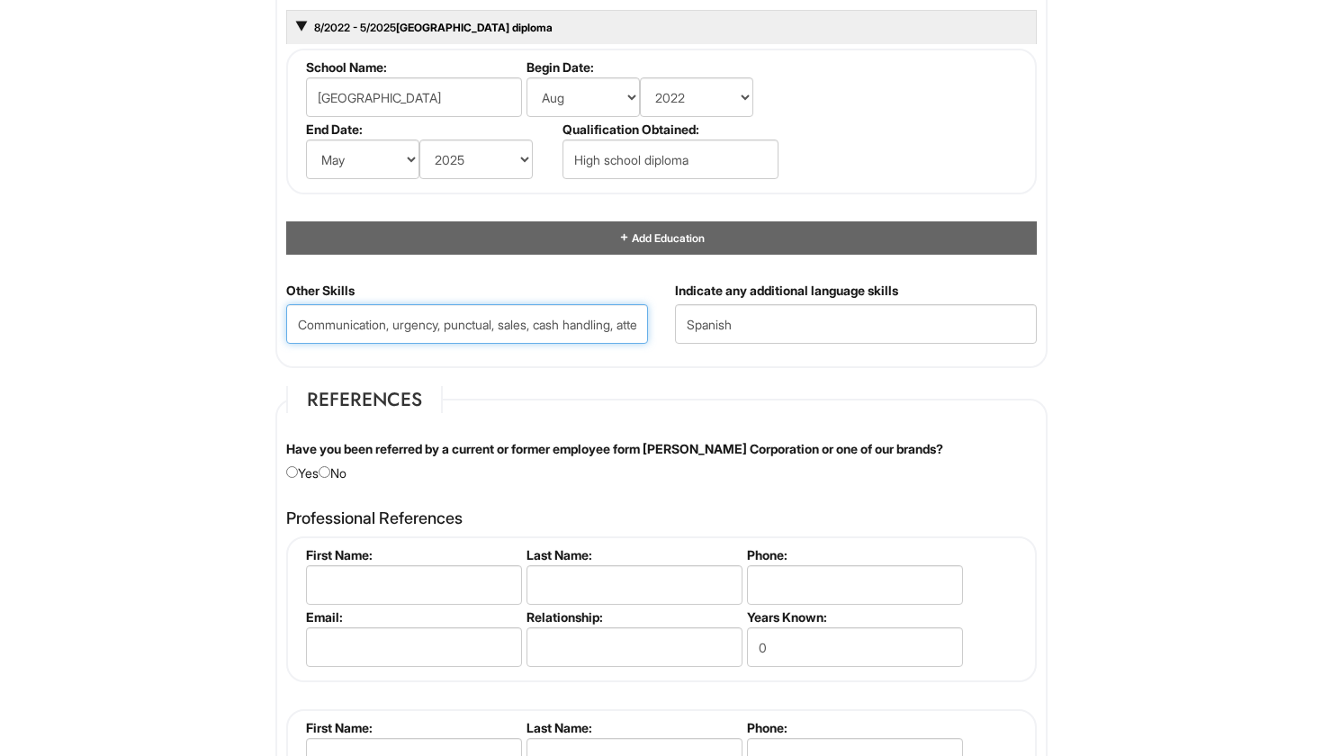
scroll to position [1765, 0]
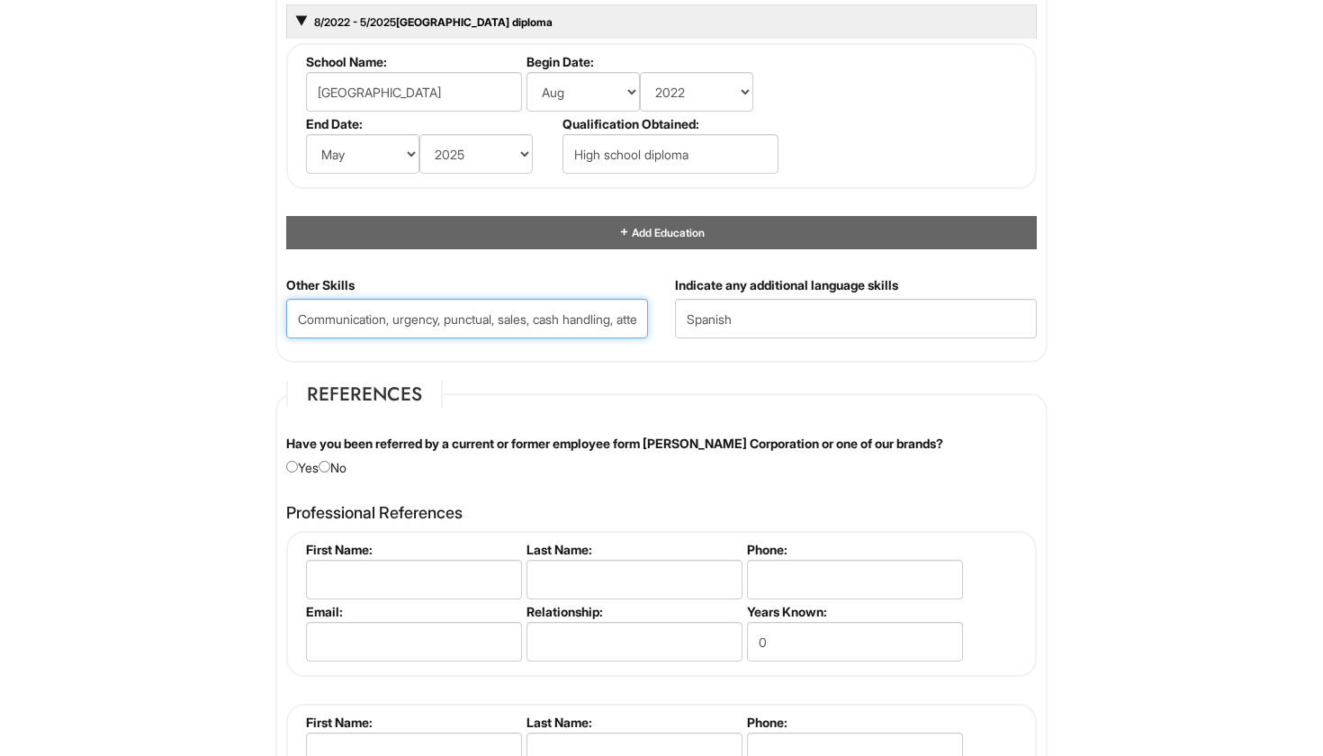
type Skills "Communication, urgency, punctual, sales, cash handling, attentive, bilingual."
click at [328, 465] on input "radio" at bounding box center [325, 467] width 12 height 12
radio input "true"
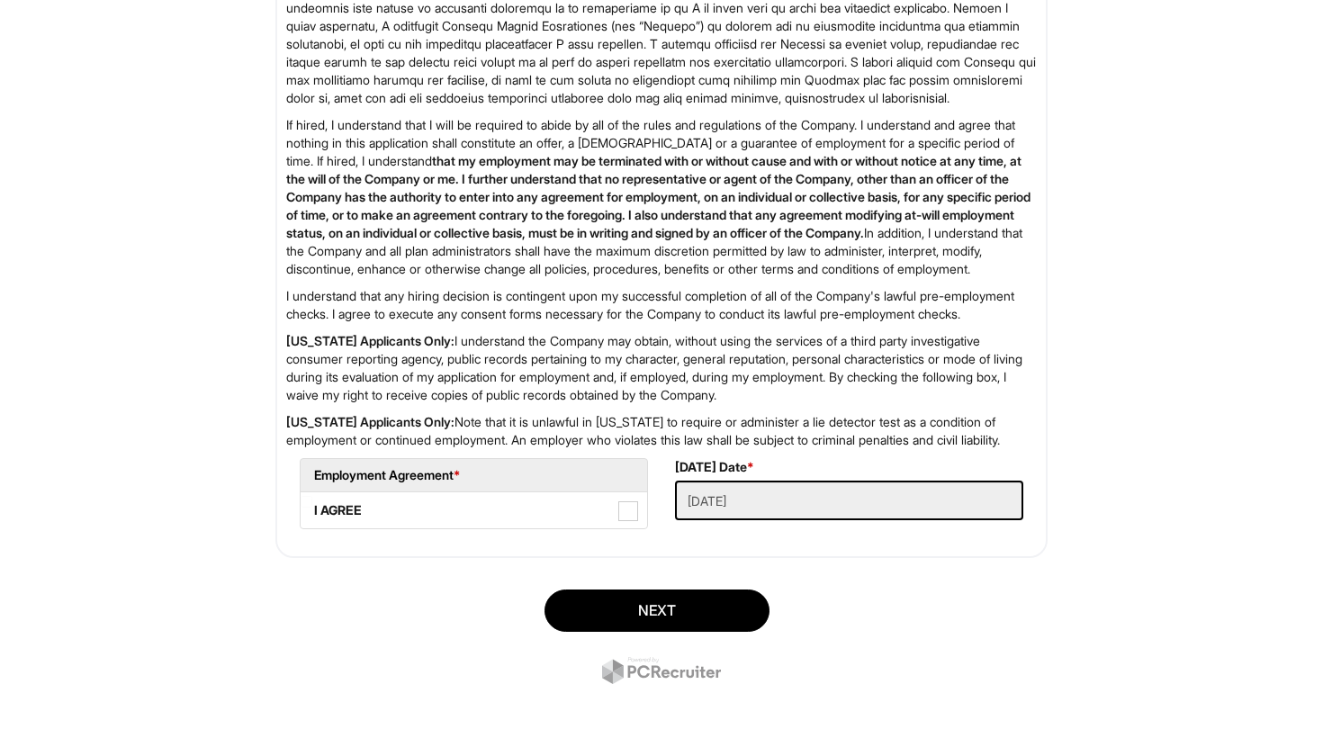
scroll to position [2825, 0]
click at [632, 510] on span at bounding box center [629, 511] width 20 height 20
click at [312, 508] on AGREE "I AGREE" at bounding box center [307, 502] width 12 height 12
checkbox AGREE "true"
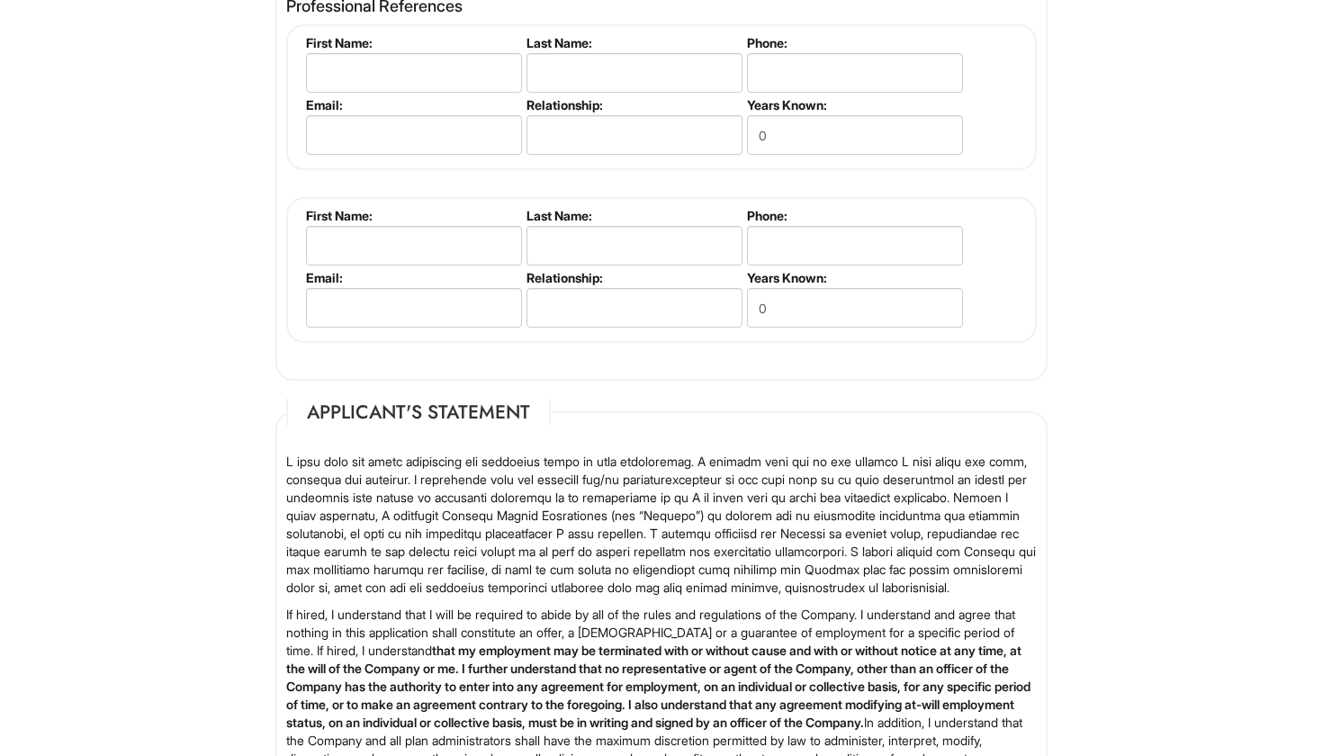
scroll to position [2177, 0]
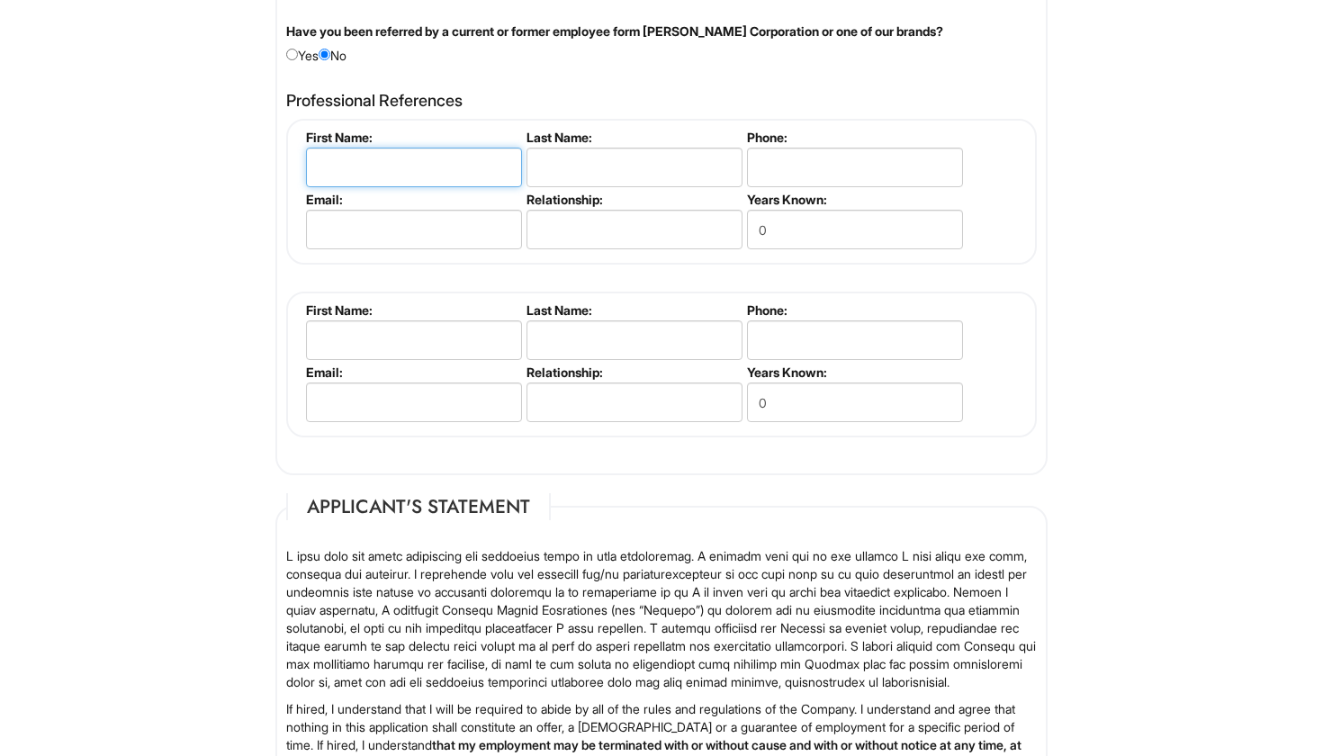
click at [439, 173] on input "text" at bounding box center [414, 168] width 216 height 40
type input "Chaunte"
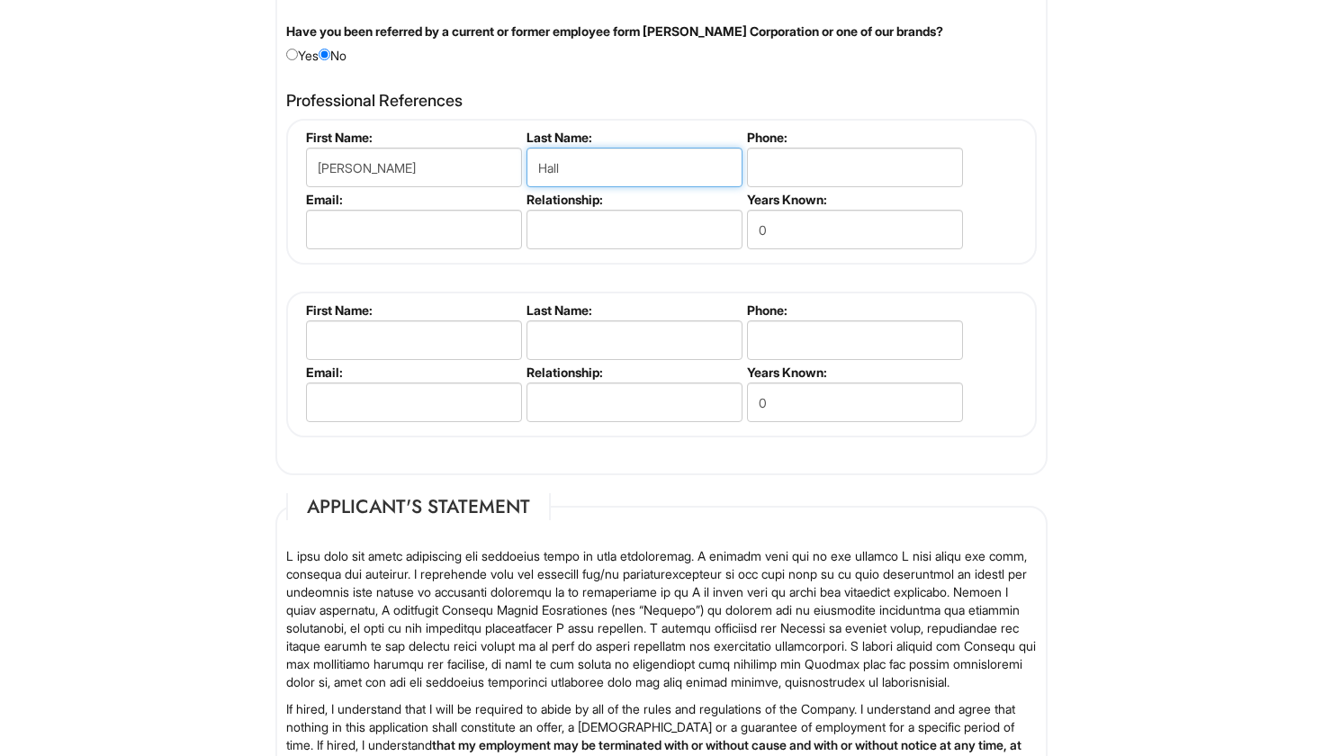
type input "Hall"
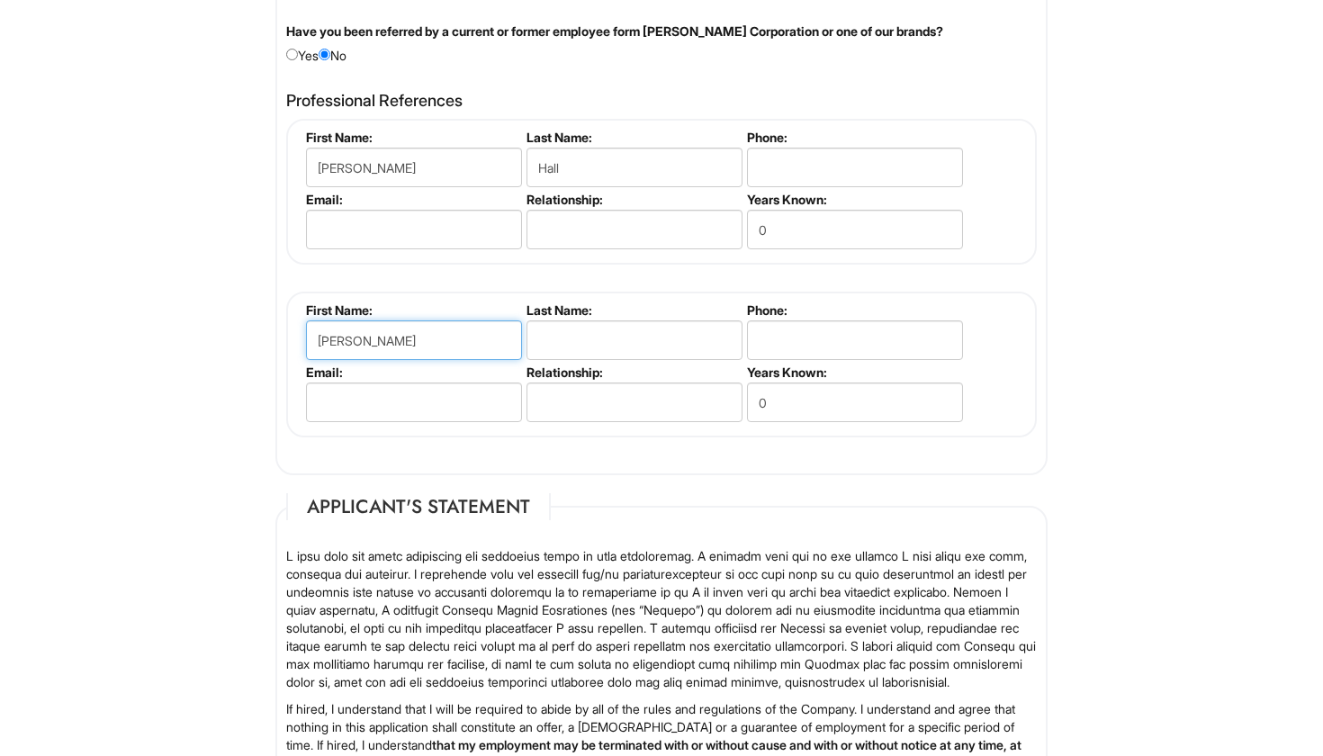
type input "Marisol"
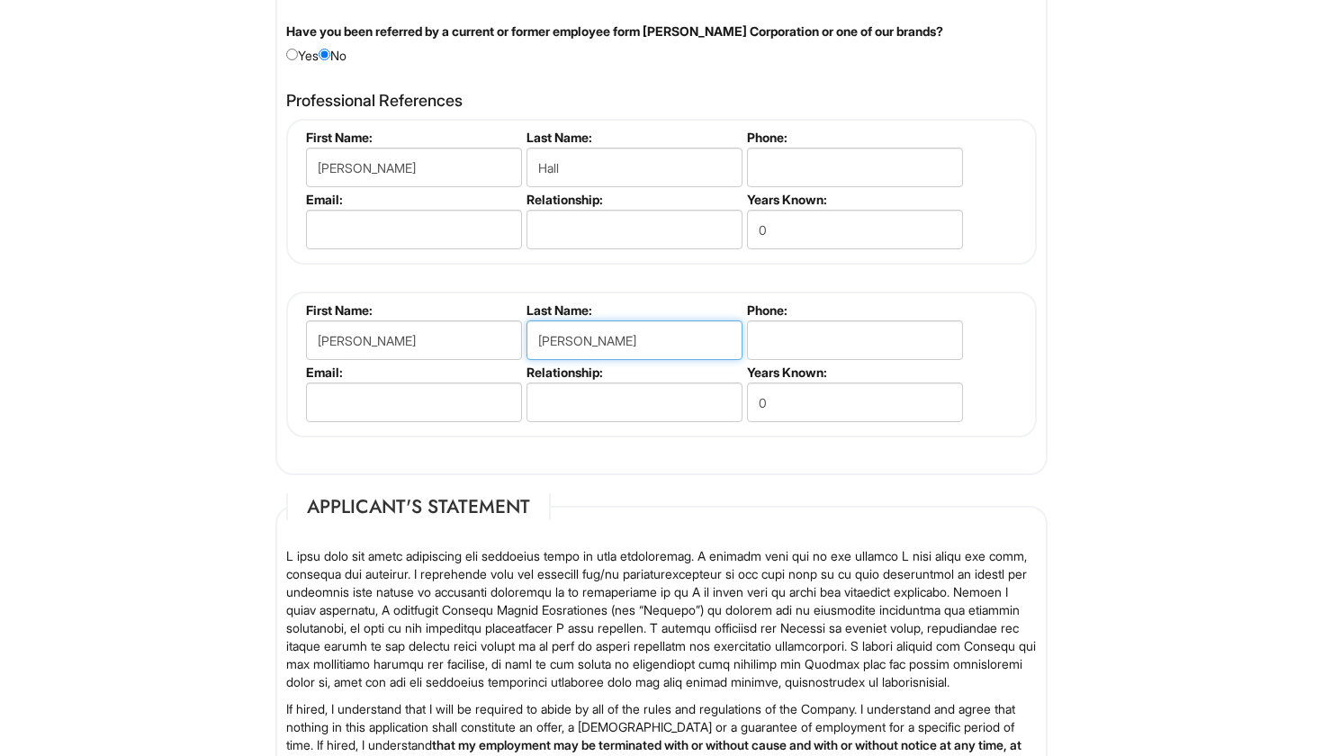
type input "Rodriguez"
click at [687, 402] on input "text" at bounding box center [635, 403] width 216 height 40
type input "mentor"
click at [836, 322] on input "tel" at bounding box center [855, 341] width 216 height 40
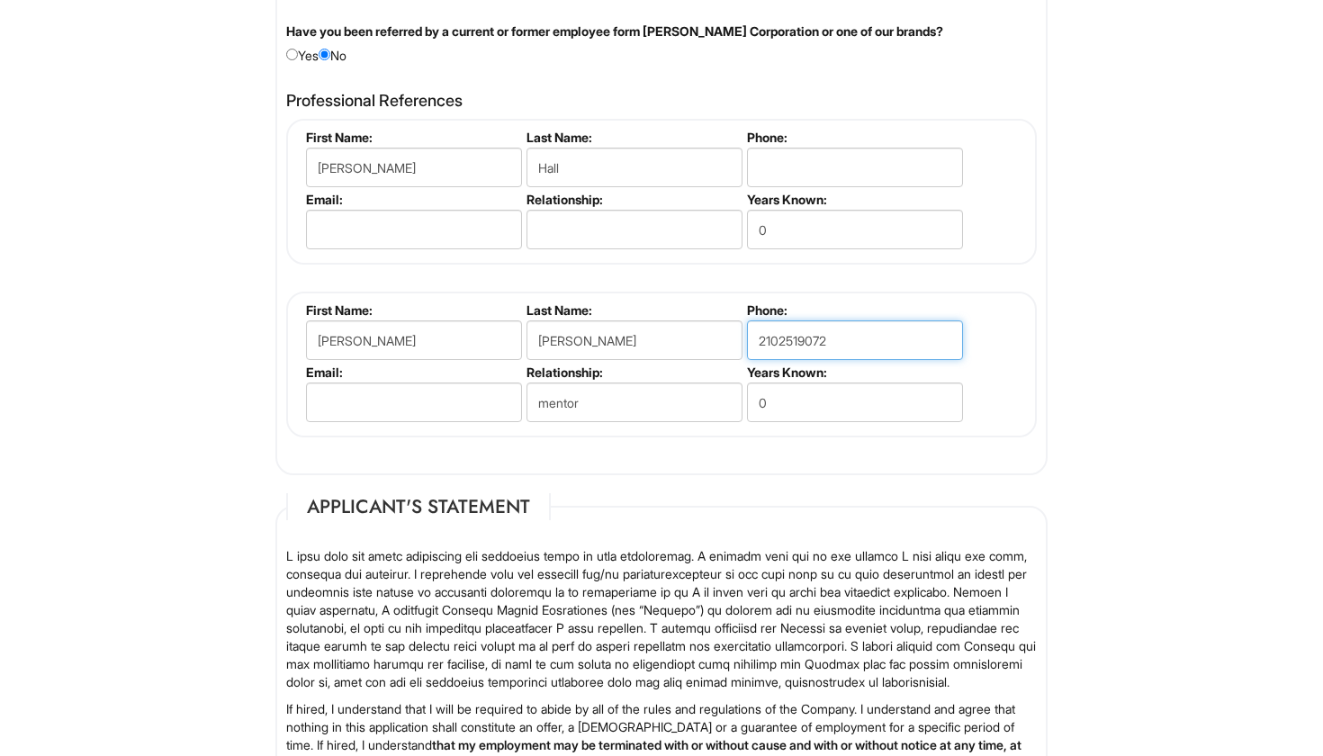
type input "2102519072"
click at [654, 241] on input "text" at bounding box center [635, 230] width 216 height 40
type input "mentor"
click at [775, 158] on input "tel" at bounding box center [855, 168] width 216 height 40
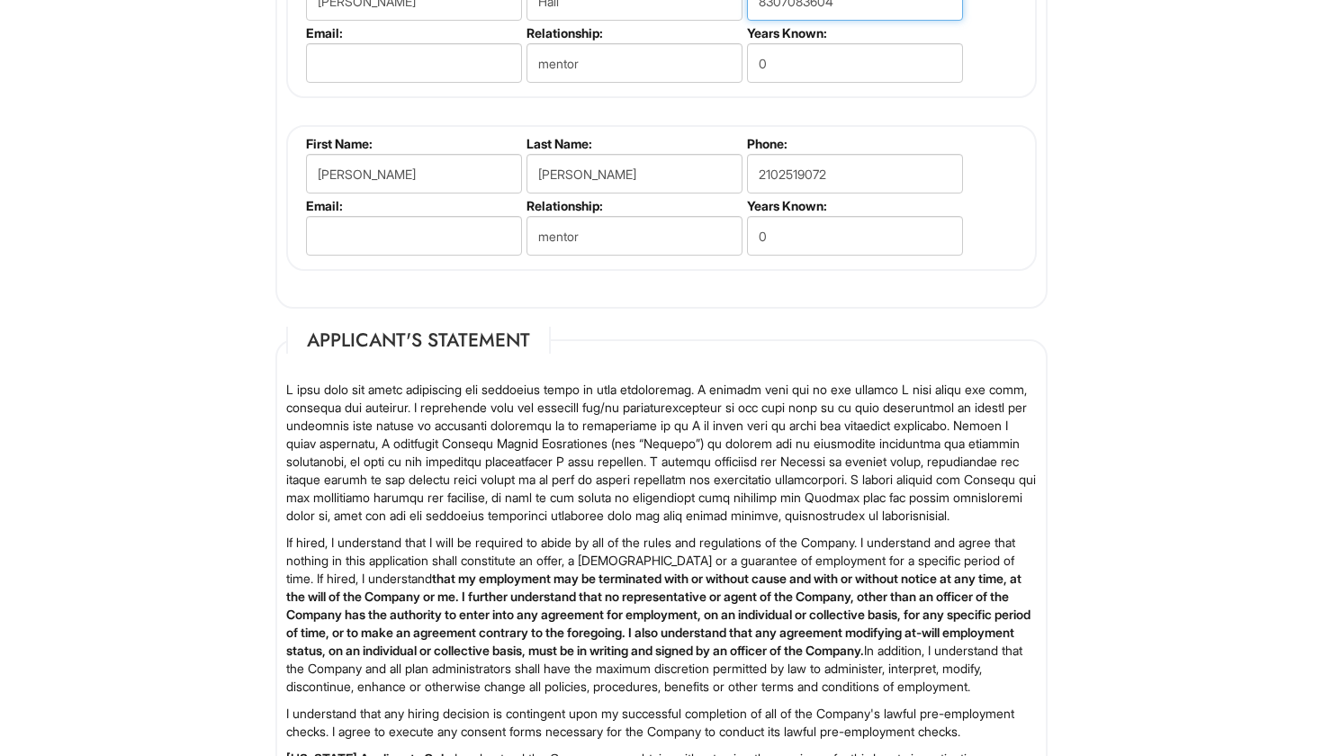
scroll to position [2763, 0]
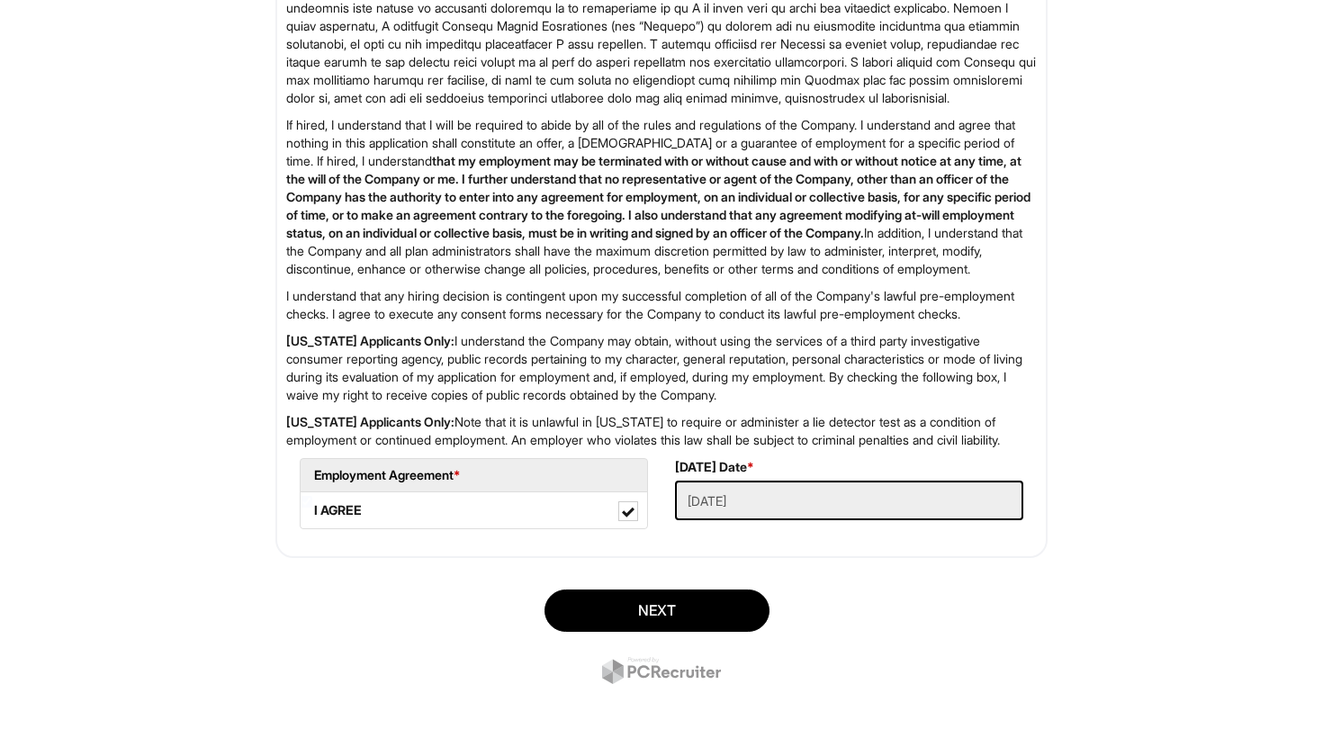
type input "8307083604"
click at [574, 492] on li "Employment Agreement *" at bounding box center [474, 474] width 348 height 33
click at [711, 632] on button "Next" at bounding box center [657, 611] width 225 height 42
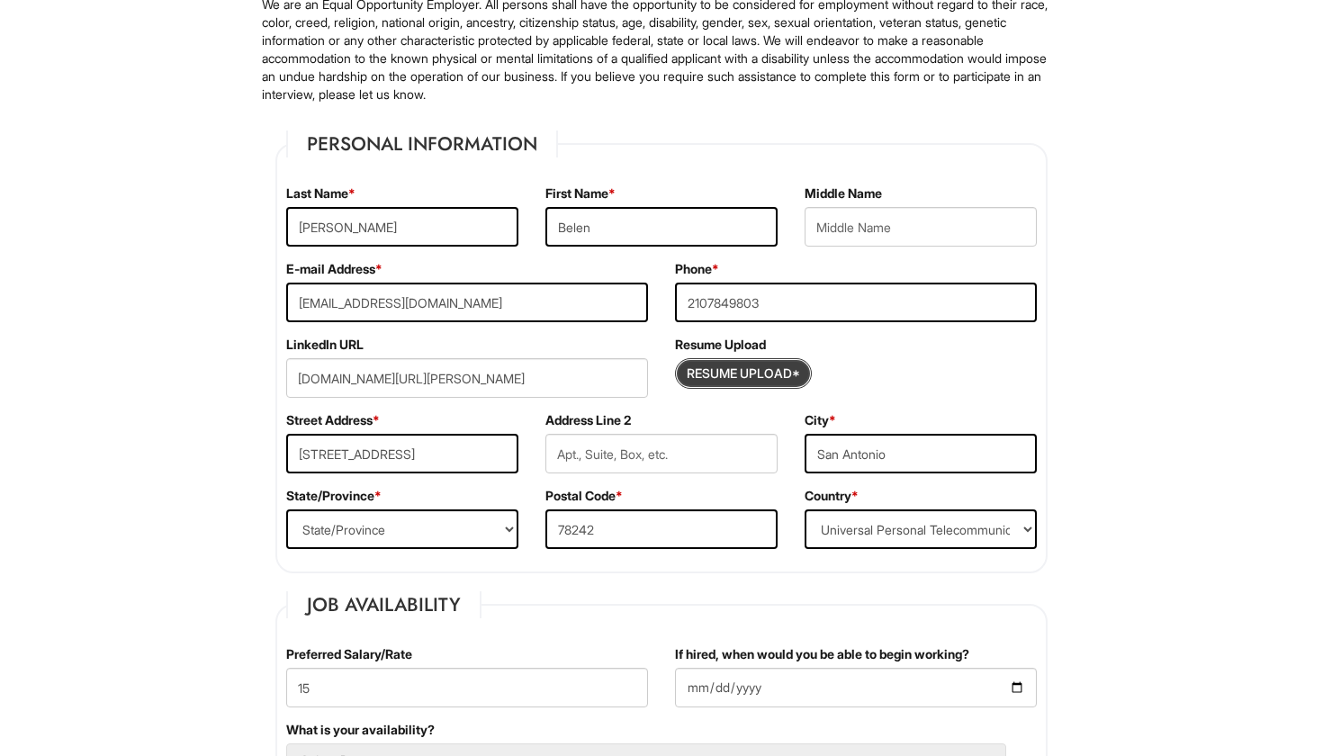
click at [691, 370] on input "Resume Upload*" at bounding box center [743, 373] width 135 height 29
type input "C:\fakepath\Resume202506271224.pdf"
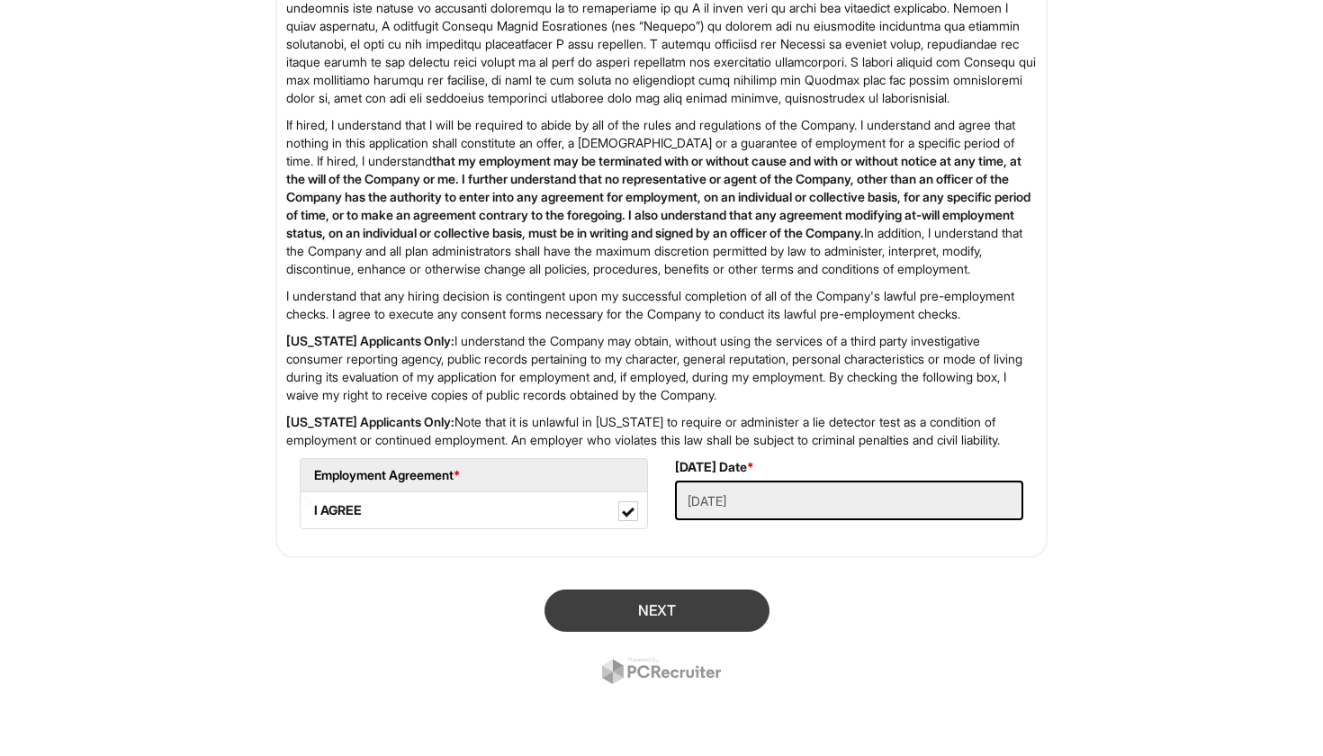
click at [721, 610] on button "Next" at bounding box center [657, 611] width 225 height 42
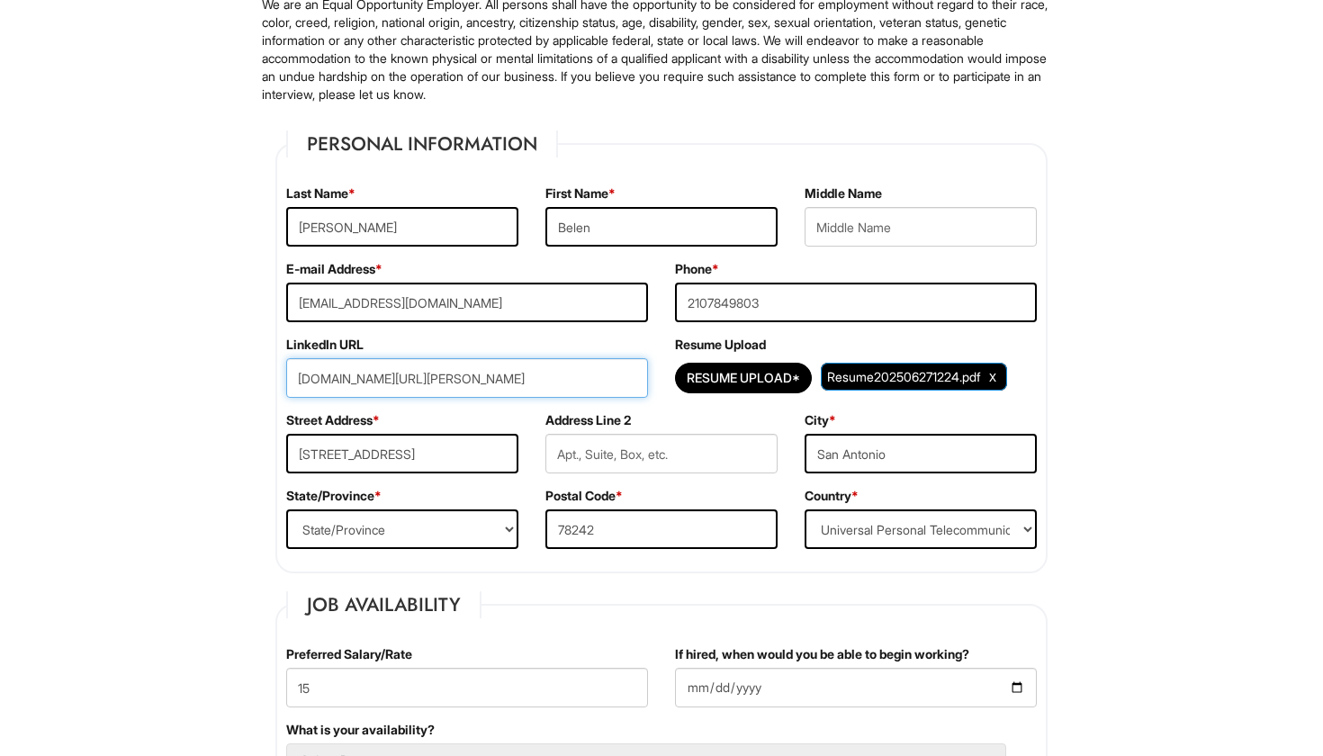
click at [576, 366] on input "www.linkedin.com/in/belen-alvara" at bounding box center [467, 378] width 362 height 40
click at [497, 382] on input "www.linkedin.com/in/belen-alvara" at bounding box center [467, 378] width 362 height 40
click at [543, 382] on input "www.linkedin.com/in/belen-alvara" at bounding box center [467, 378] width 362 height 40
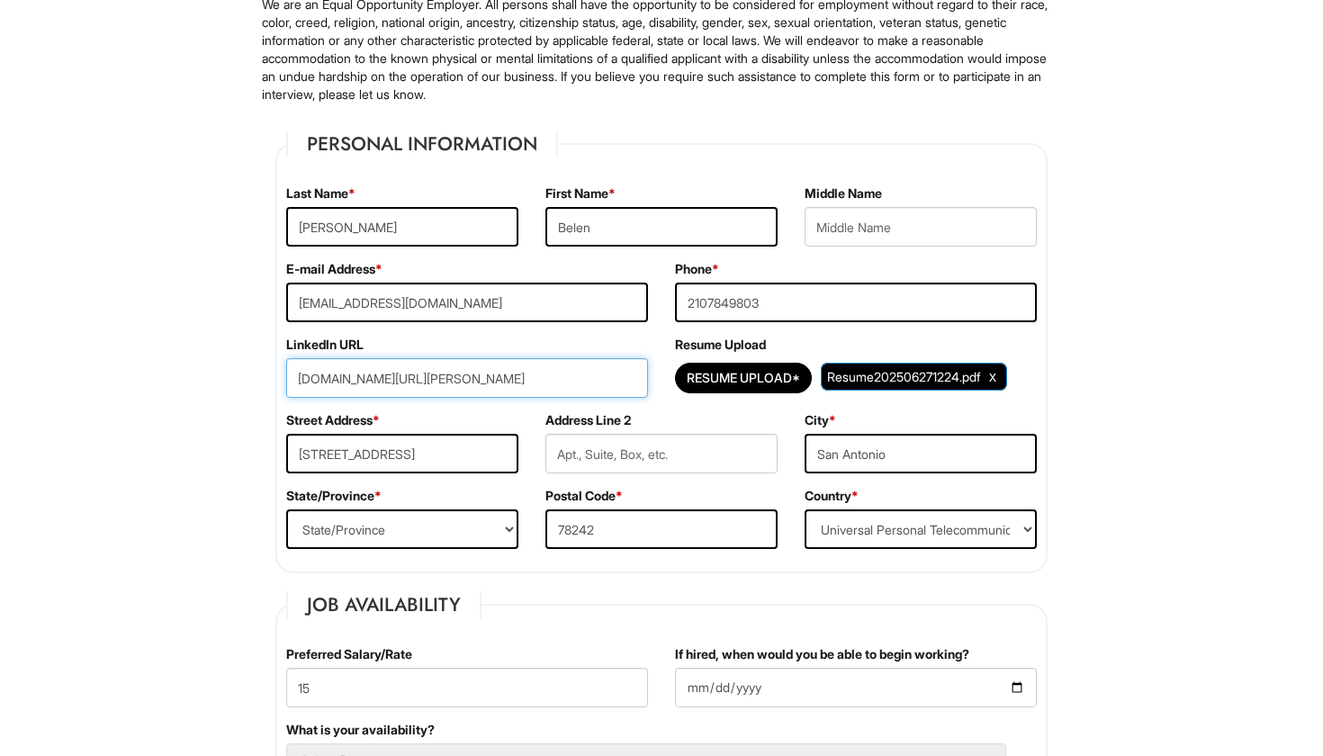
type input "www.linkedin.com/in/belen-"
click at [543, 382] on input "www.linkedin.com/in/belen-" at bounding box center [467, 378] width 362 height 40
paste input "www.linkedin.com/in/belen-alvara"
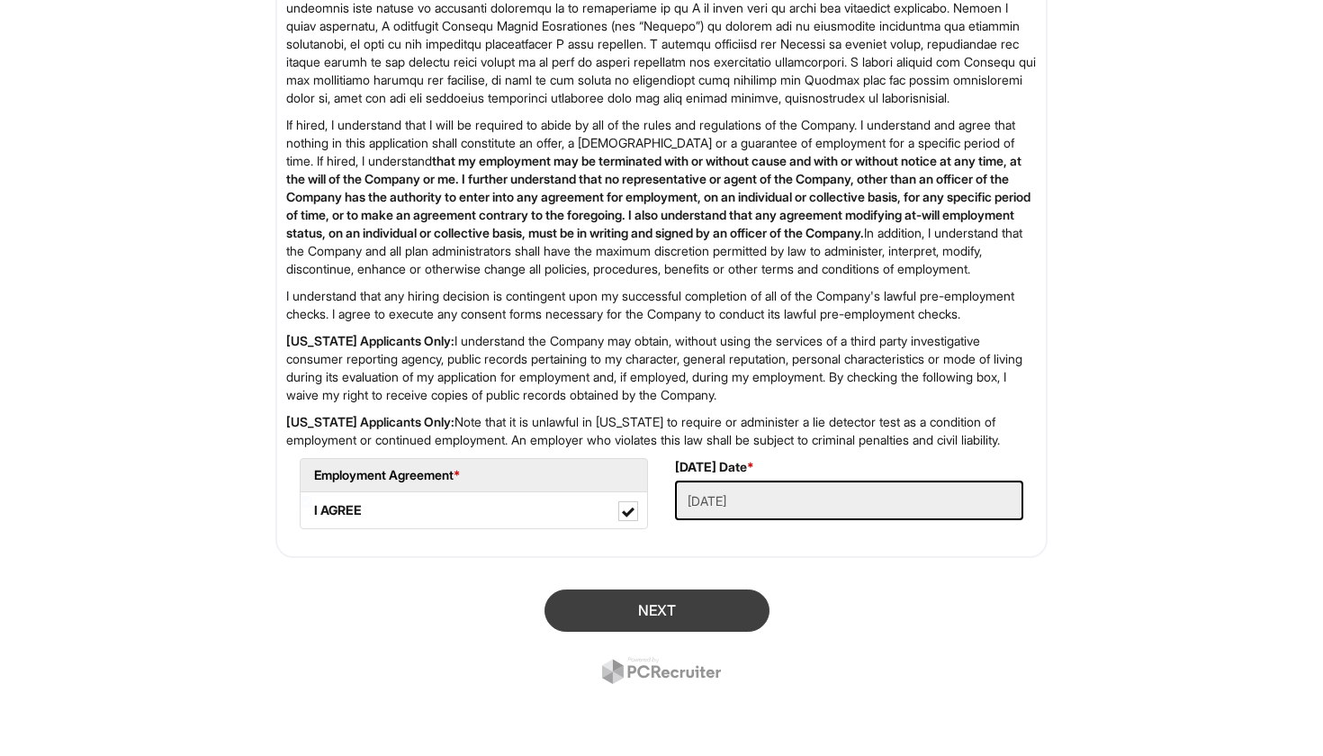
type input "www.linkedin.com/in/belen-alvara"
click at [672, 630] on button "Next" at bounding box center [657, 611] width 225 height 42
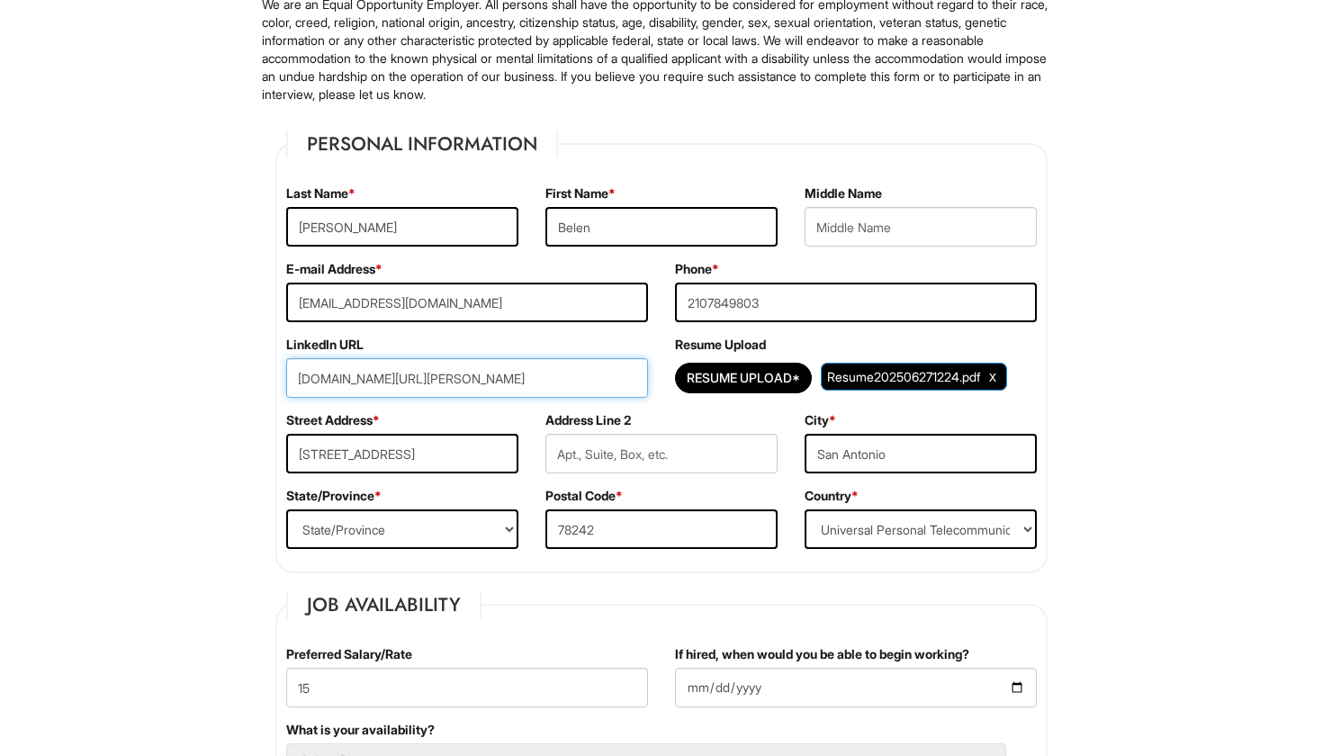
click at [535, 396] on input "www.linkedin.com/in/belen-alvara" at bounding box center [467, 378] width 362 height 40
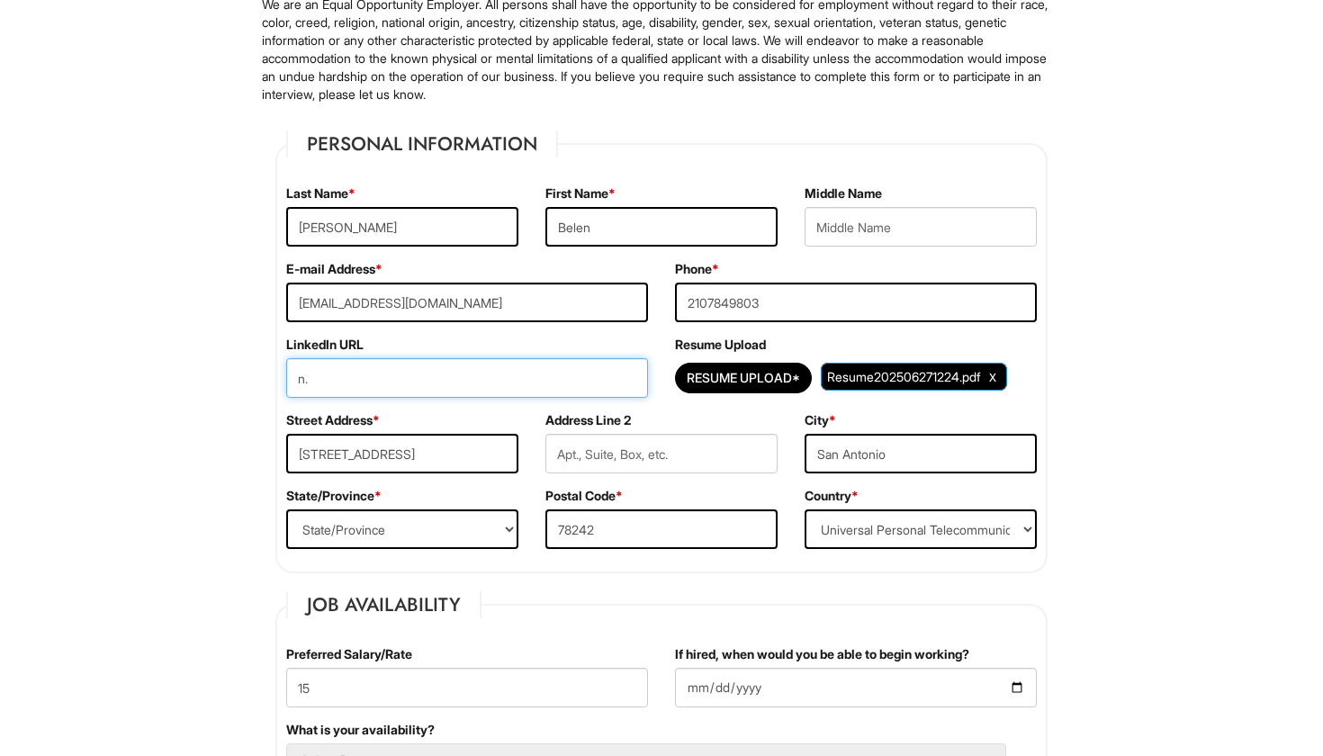
type input "n"
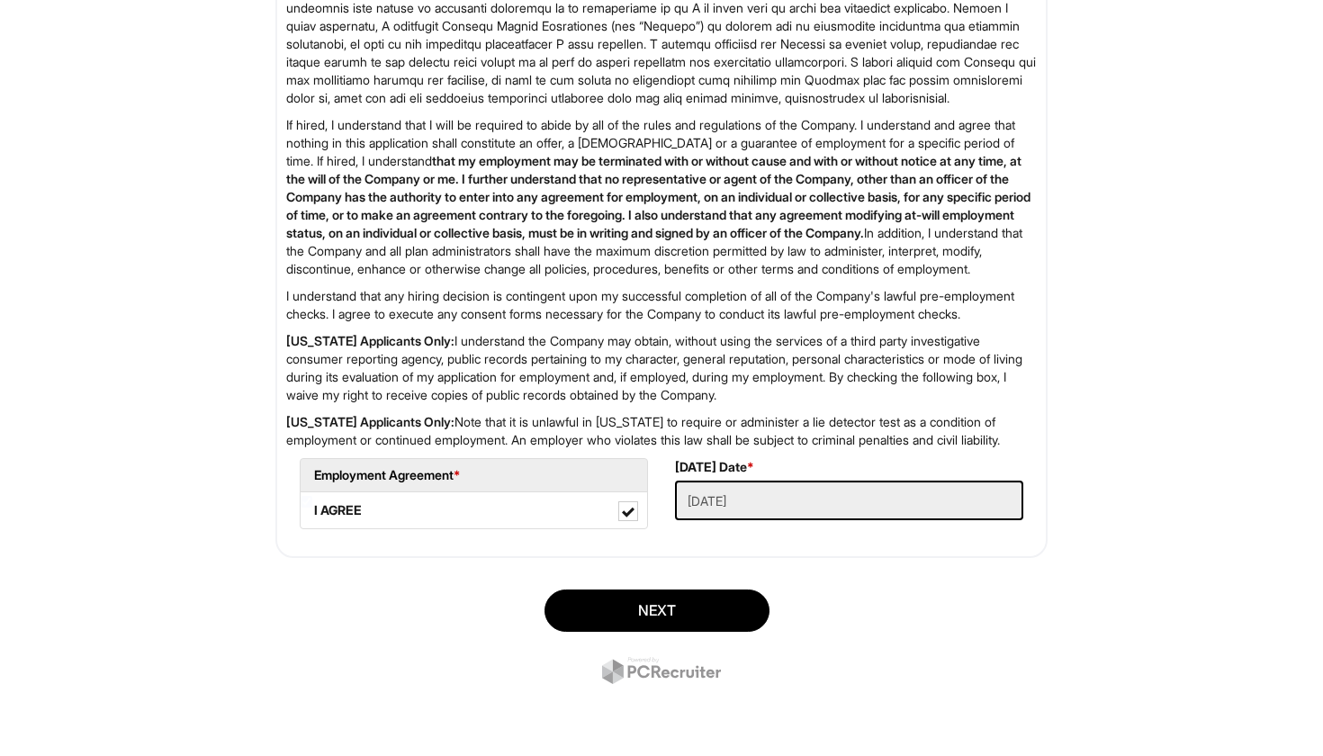
click at [565, 588] on div "Next" at bounding box center [661, 639] width 799 height 126
click at [565, 602] on button "Next" at bounding box center [657, 611] width 225 height 42
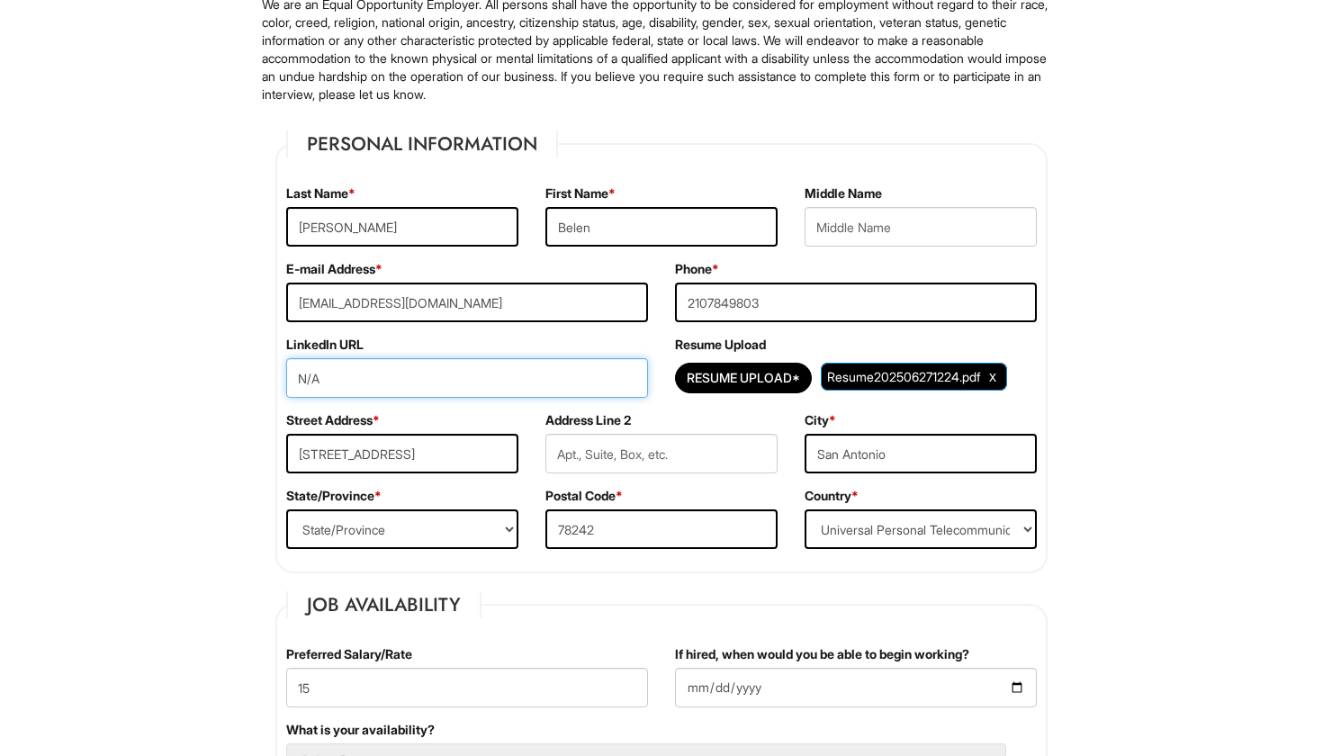
click at [604, 375] on input "N/A" at bounding box center [467, 378] width 362 height 40
click at [642, 383] on input "N/A" at bounding box center [467, 378] width 362 height 40
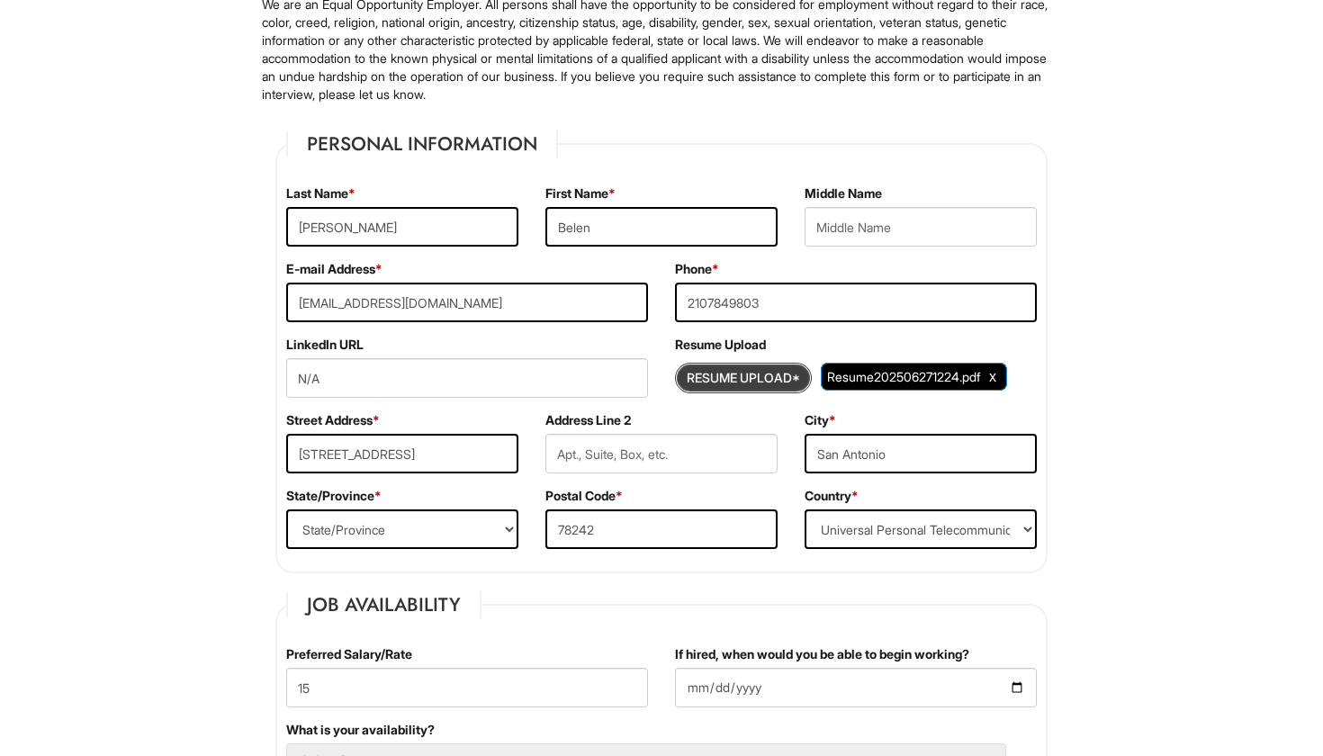
click at [713, 383] on input "Resume Upload*" at bounding box center [743, 378] width 135 height 29
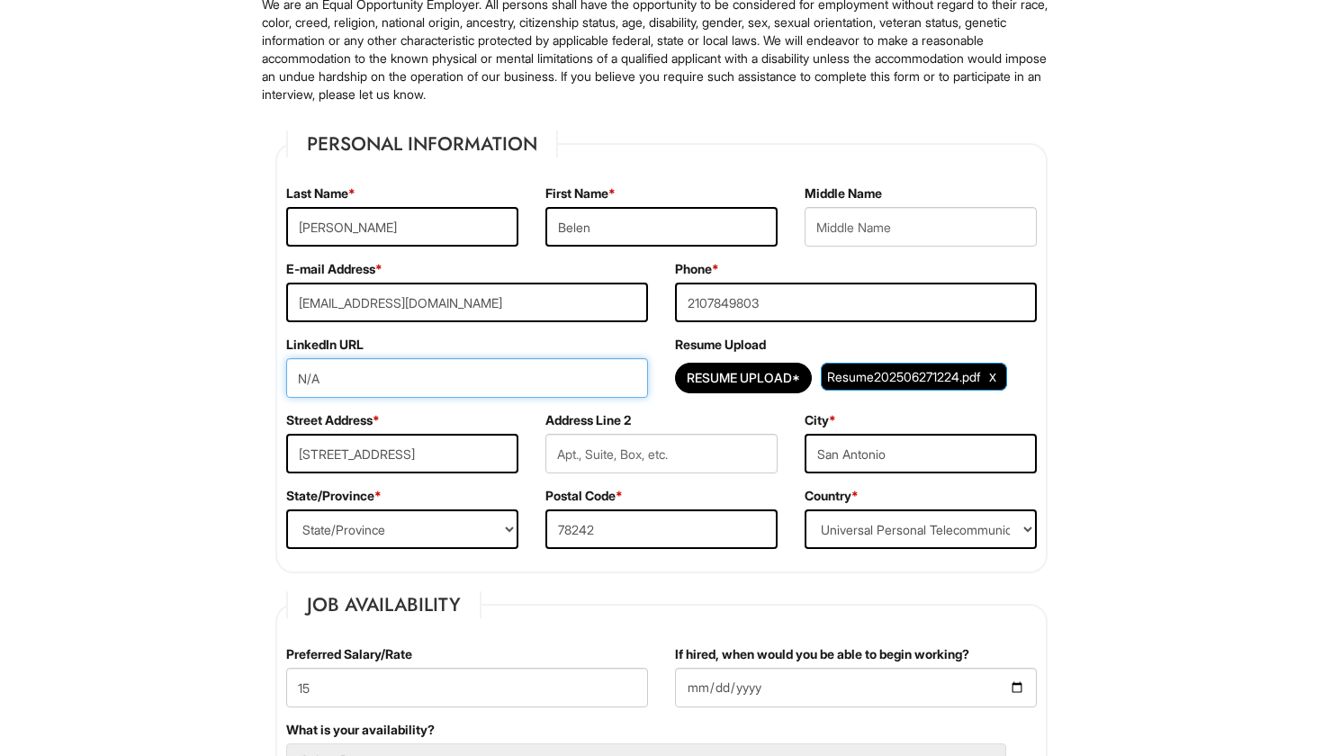
click at [469, 394] on input "N/A" at bounding box center [467, 378] width 362 height 40
type input "N"
paste input "https://www.linkedin.com/public-profile/settings?lipi=urn%3Ali%3Apage%3Ad_flags…"
type input "https://www.linkedin.com/public-profile/settings?lipi=urn%3Ali%3Apage%3Ad_flags…"
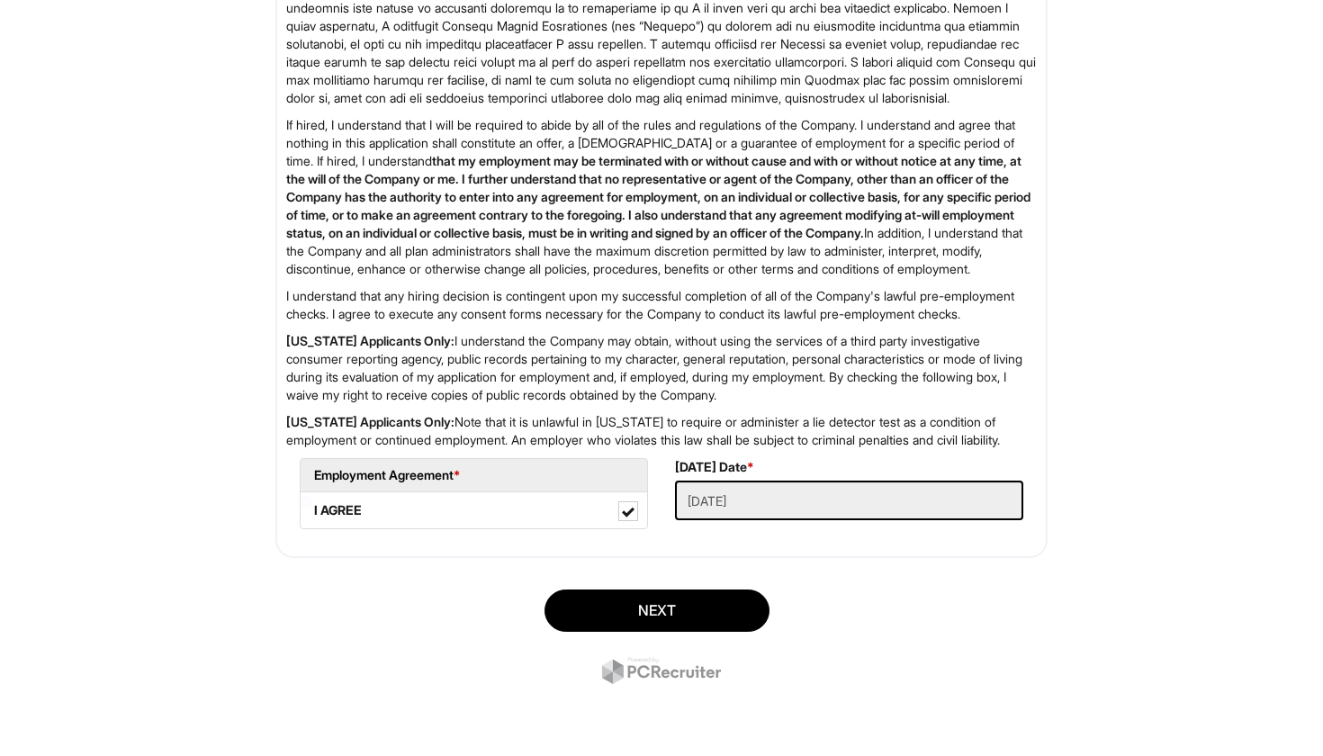
scroll to position [2825, 0]
click at [661, 631] on button "Next" at bounding box center [657, 611] width 225 height 42
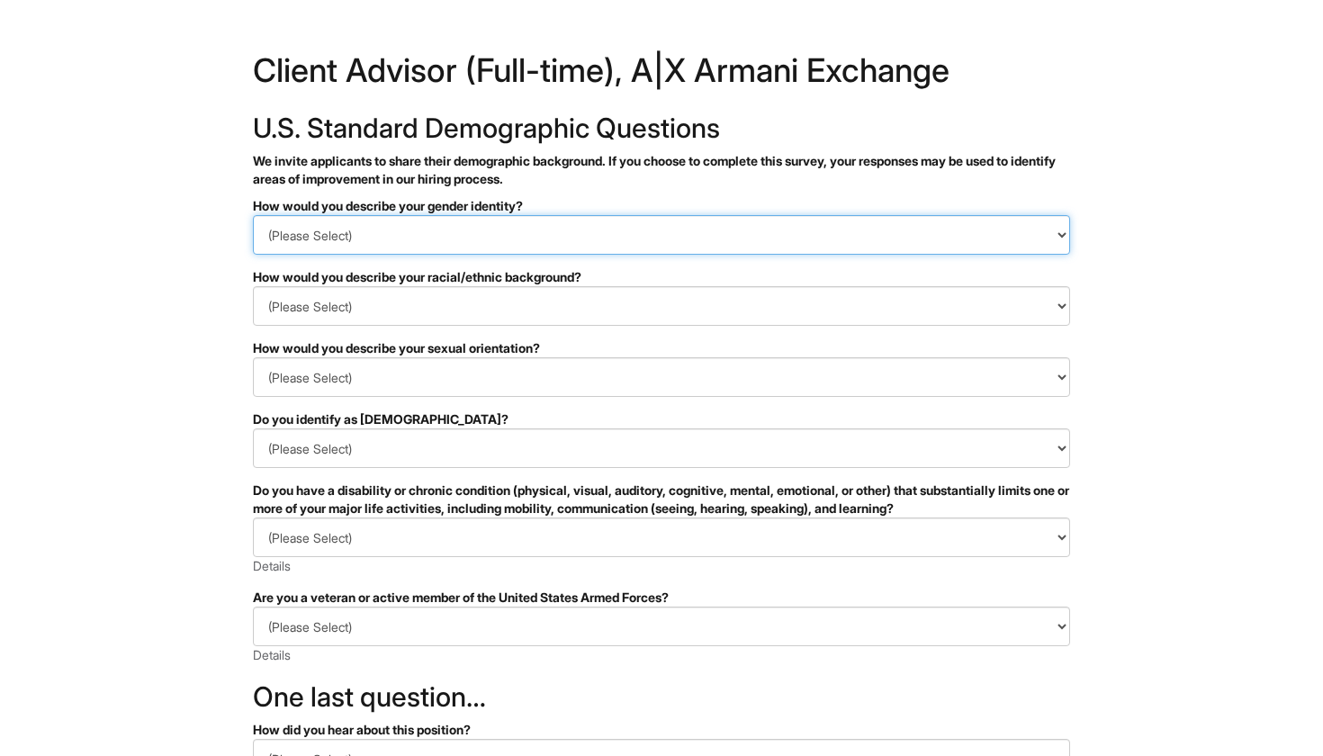
select select "Woman"
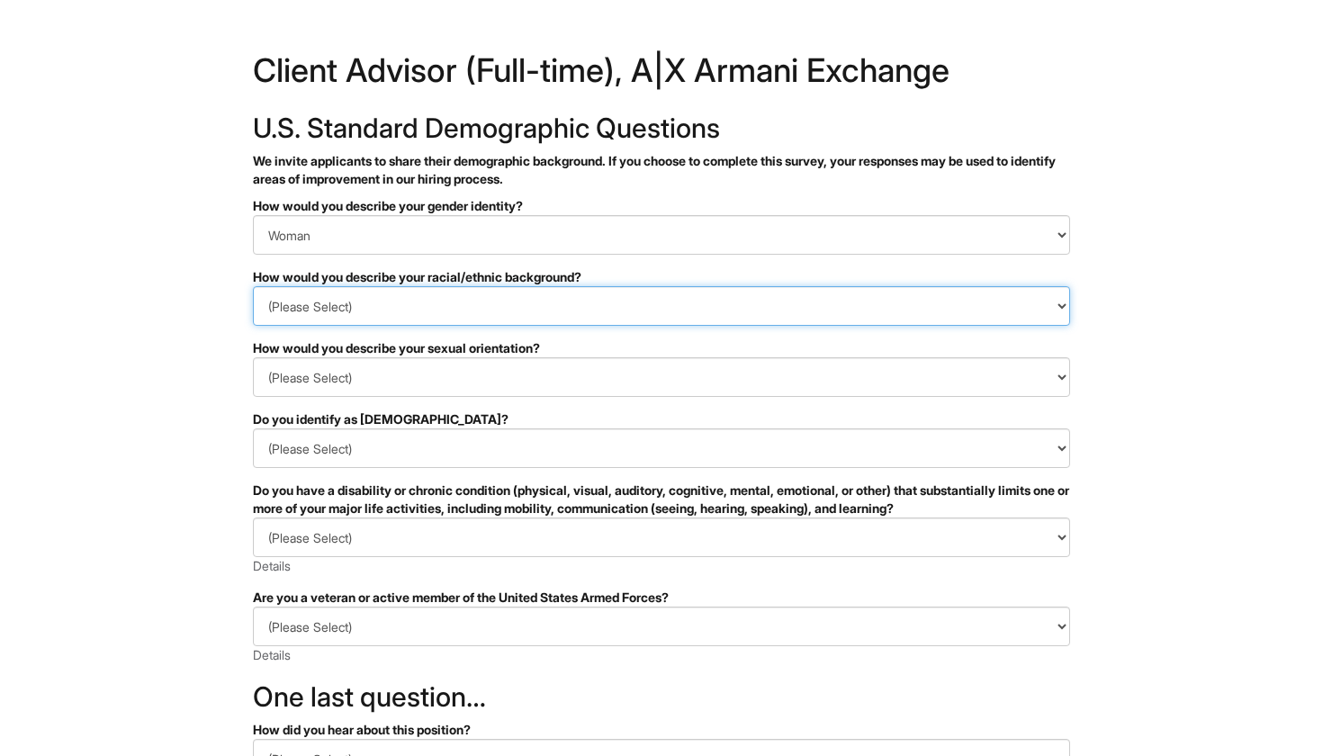
select select "Hispanic, Latinx or of Spanish Origin"
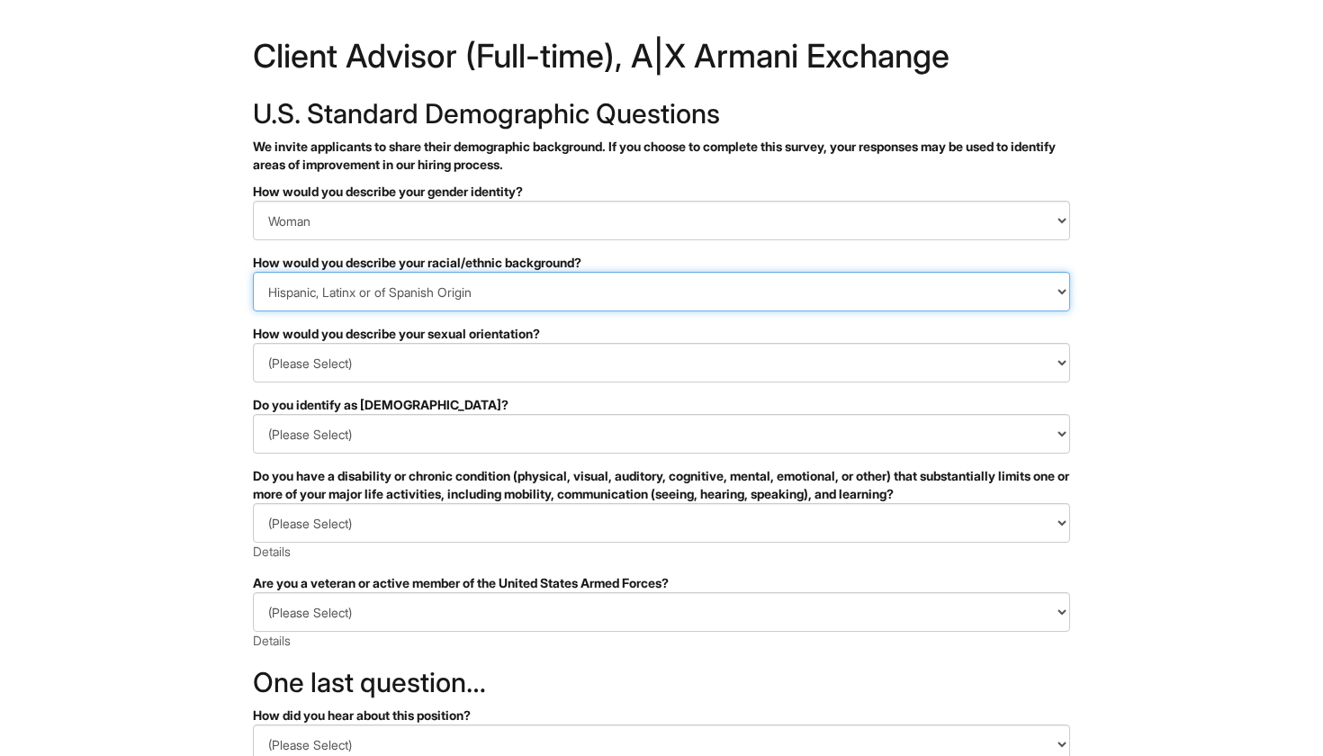
scroll to position [16, 0]
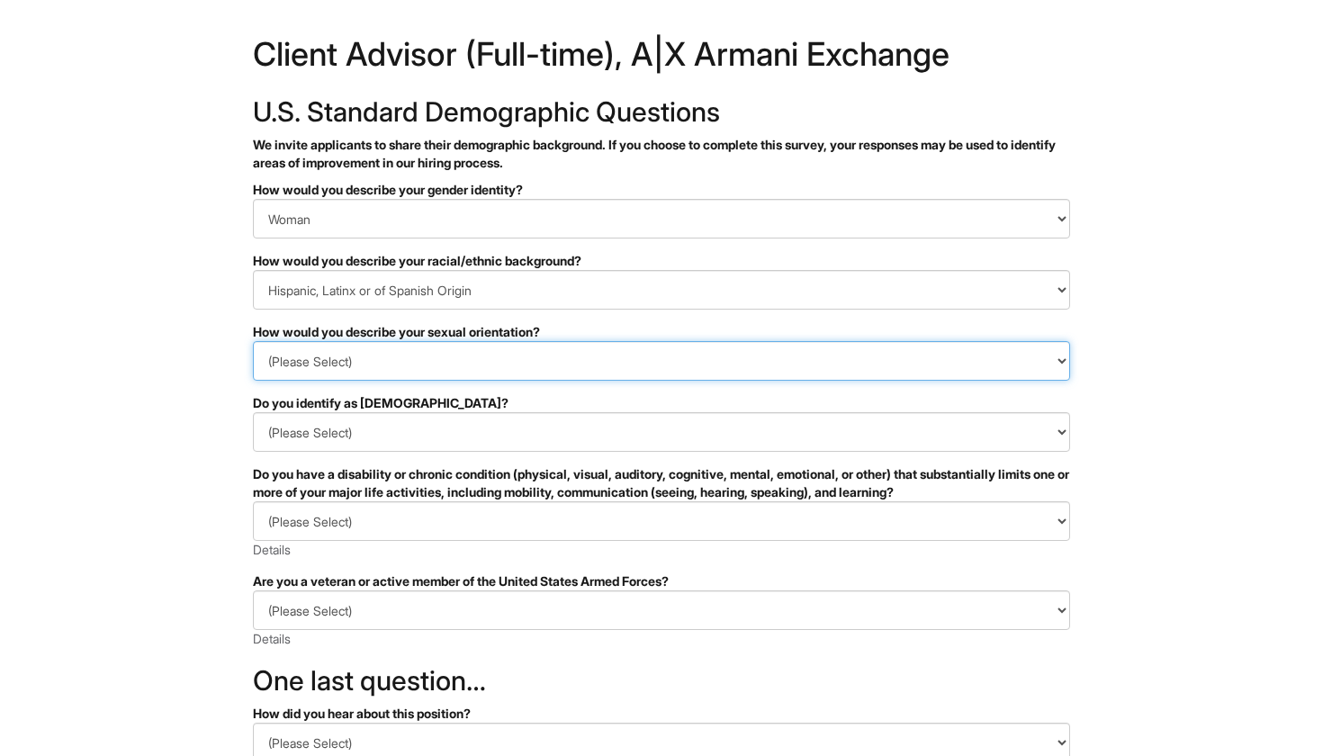
select select "[DEMOGRAPHIC_DATA]"
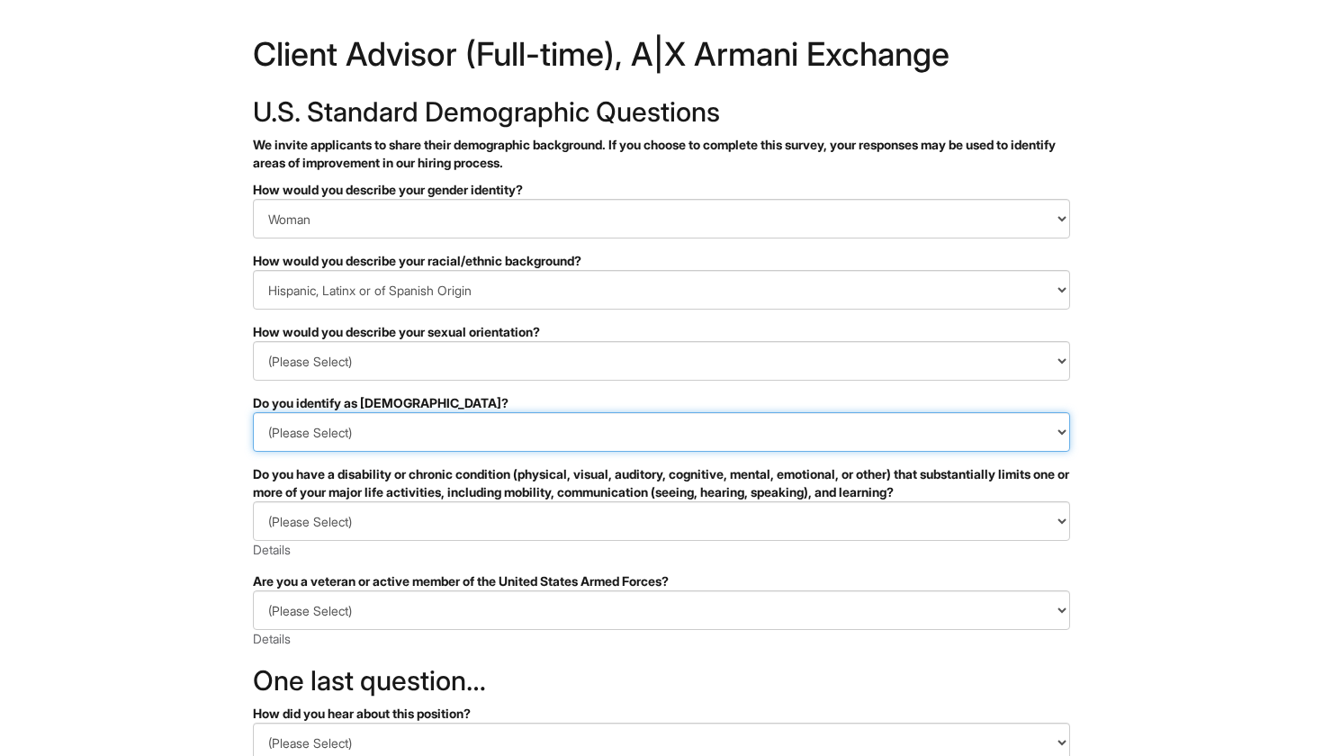
select select "No"
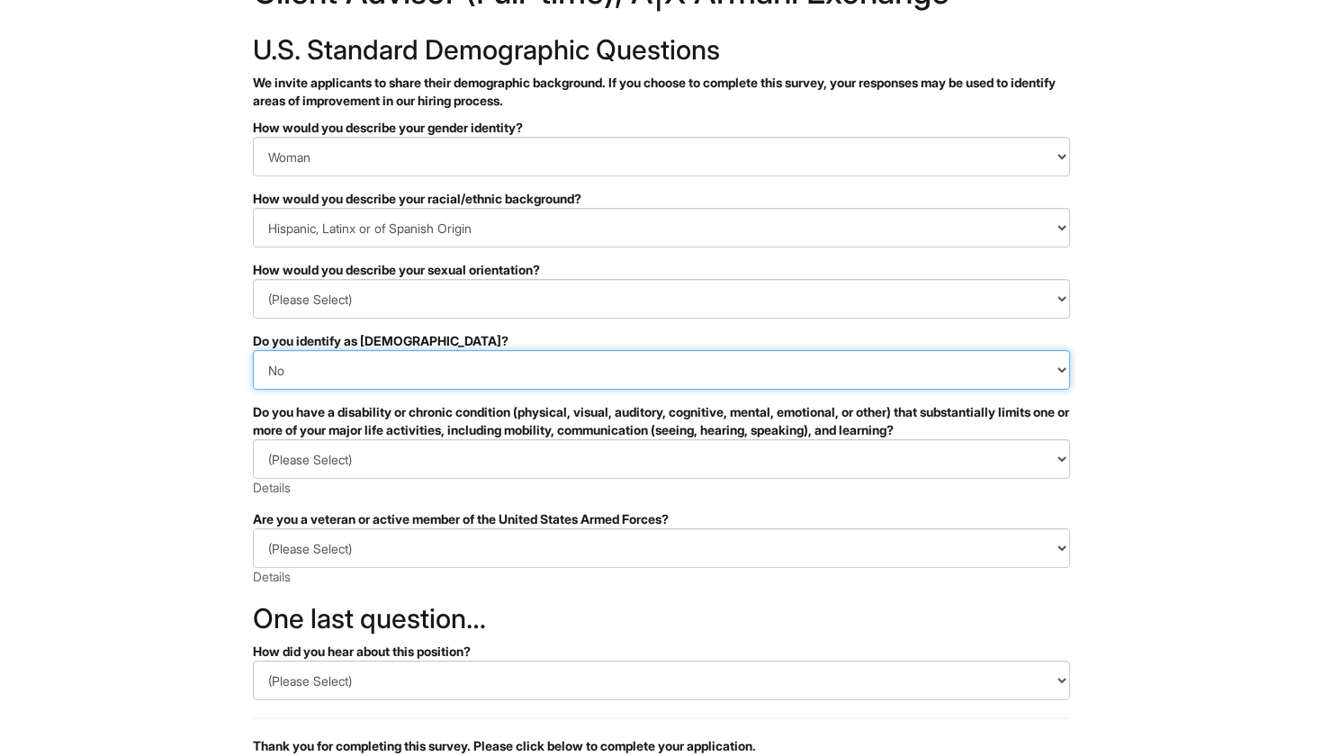
scroll to position [87, 0]
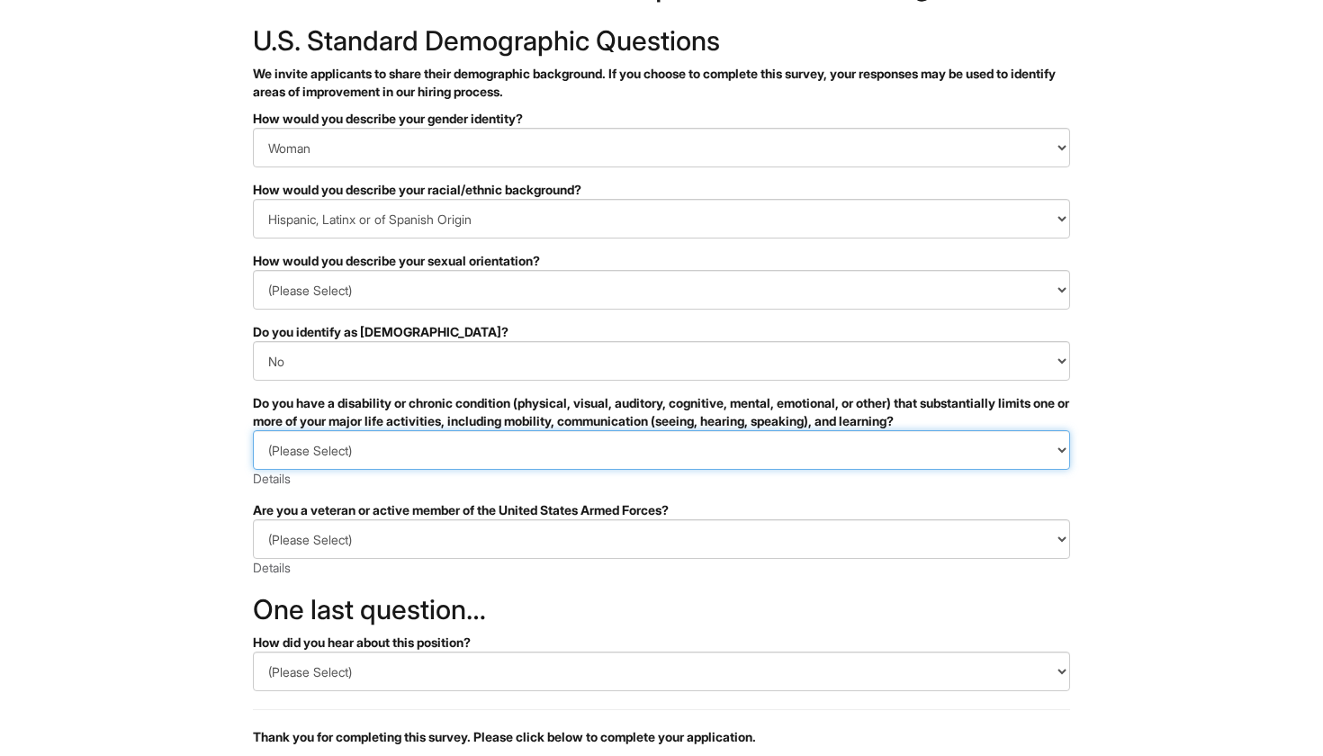
select select "NO, I DON'T HAVE A DISABILITY"
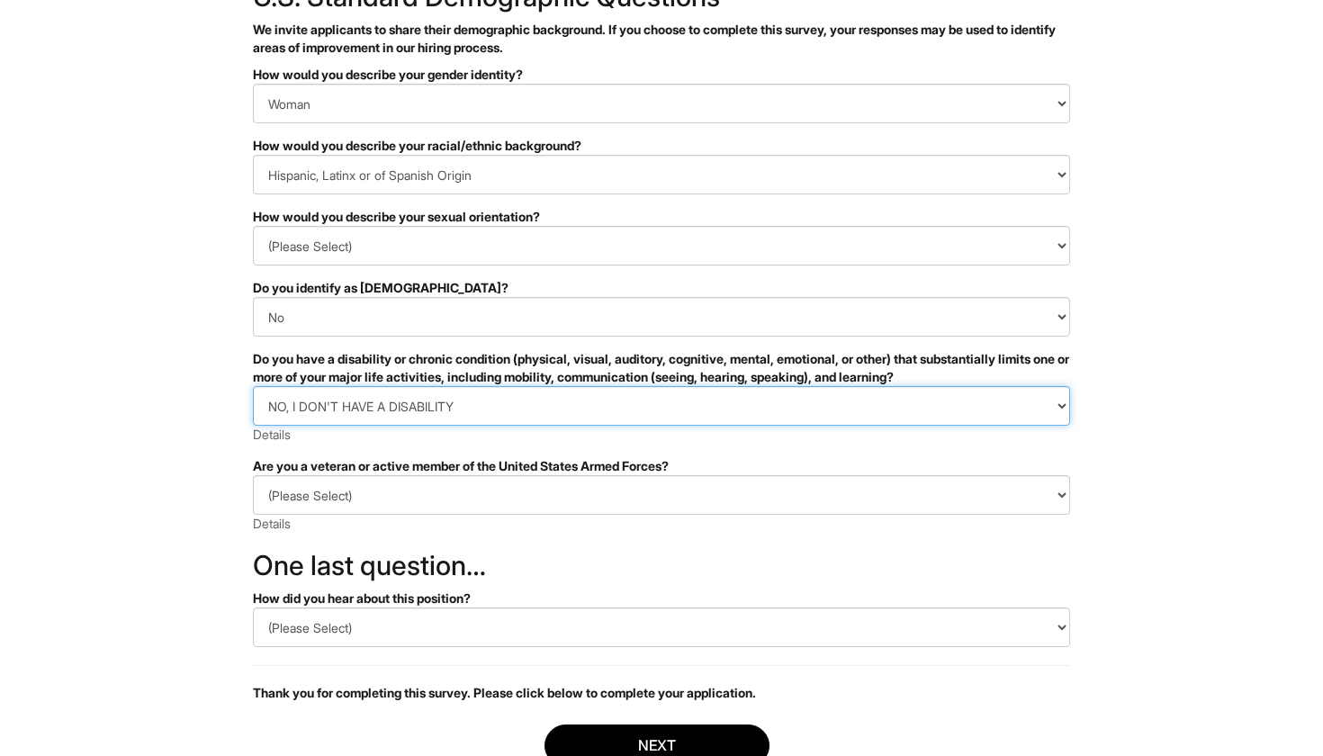
scroll to position [138, 0]
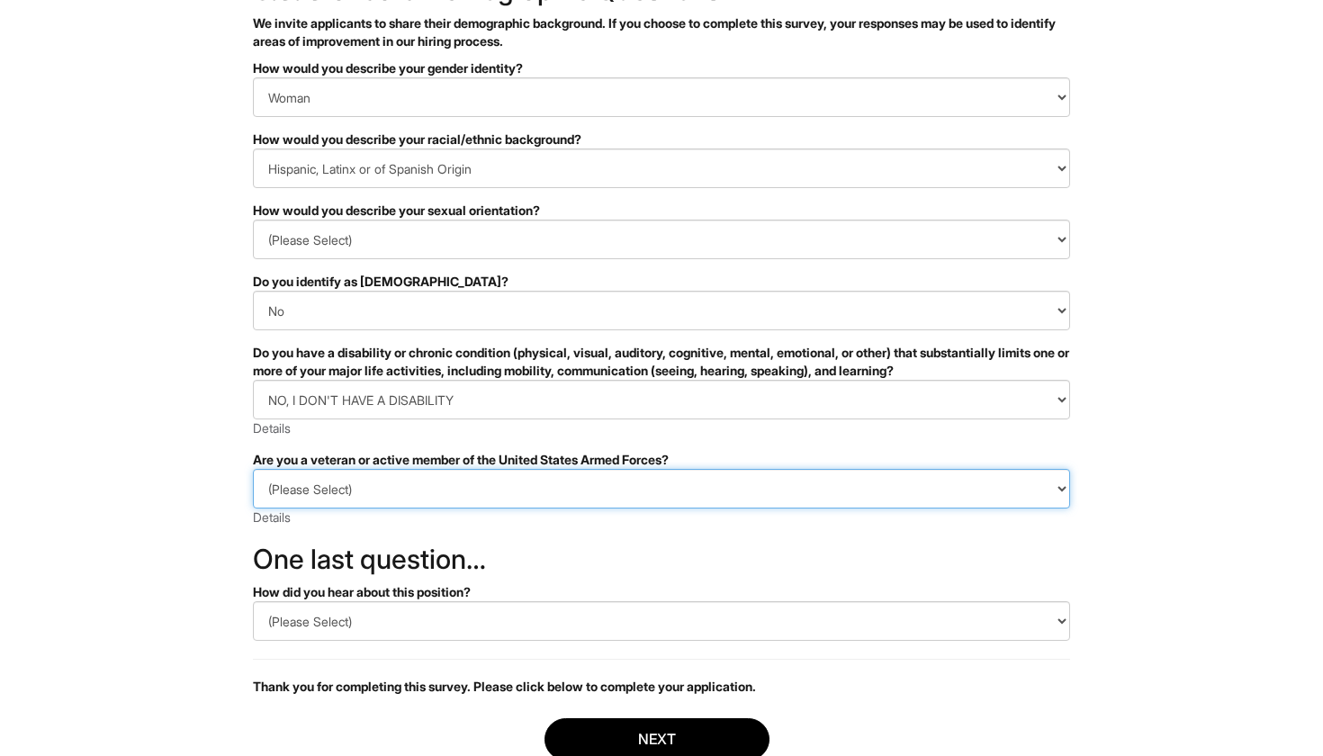
select select "I AM NOT A PROTECTED VETERAN"
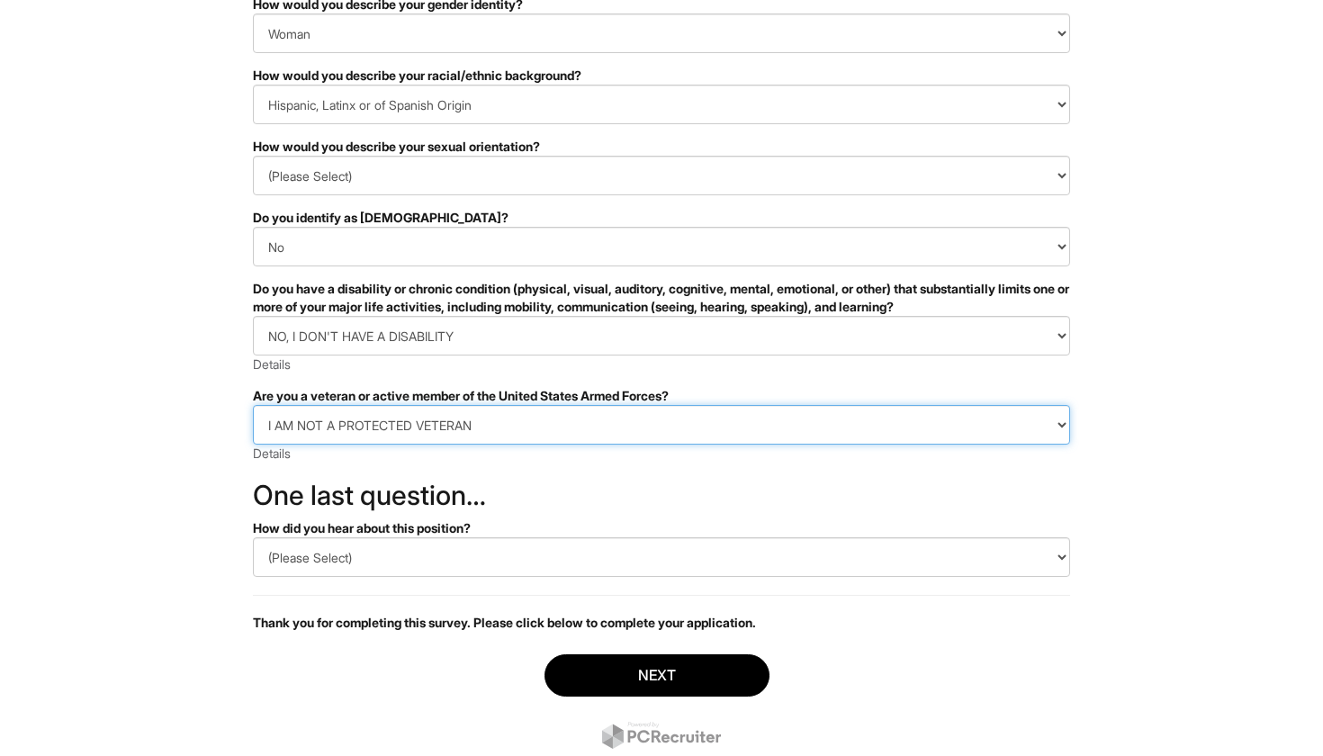
scroll to position [208, 0]
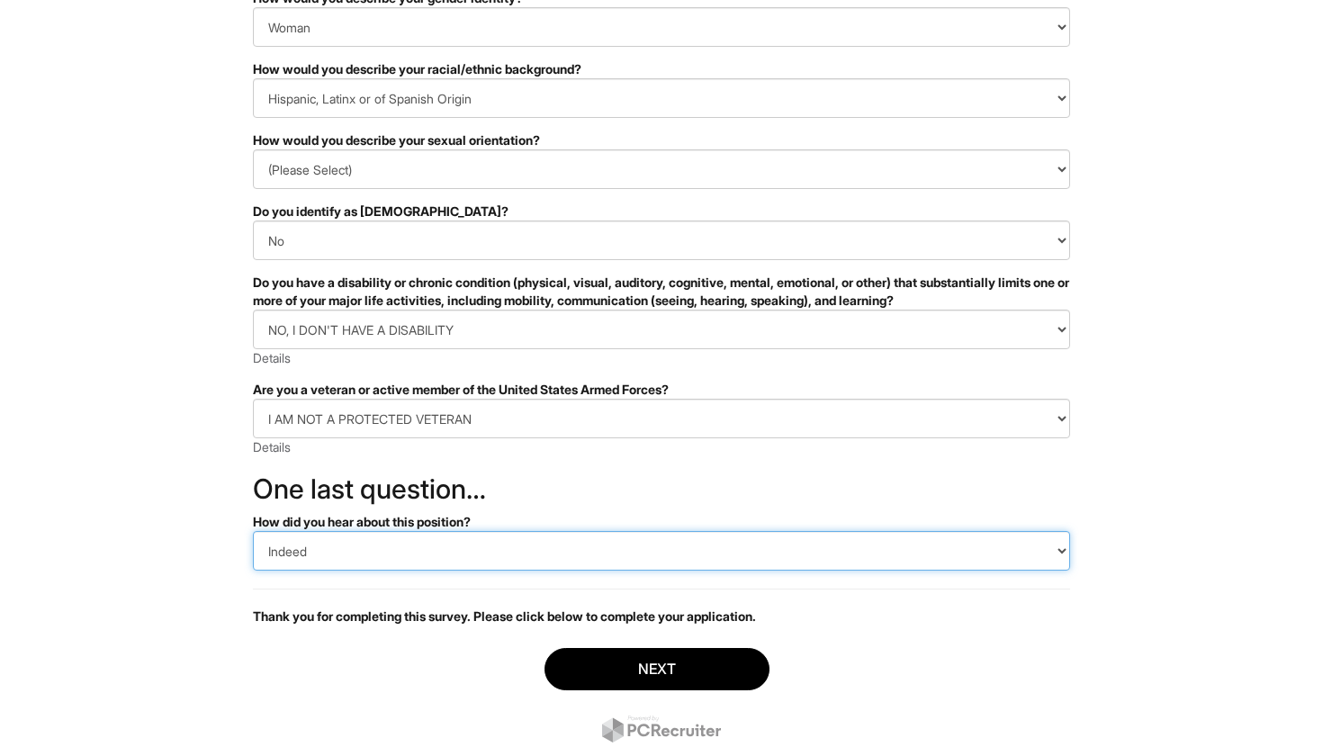
select select "LinkedIn"
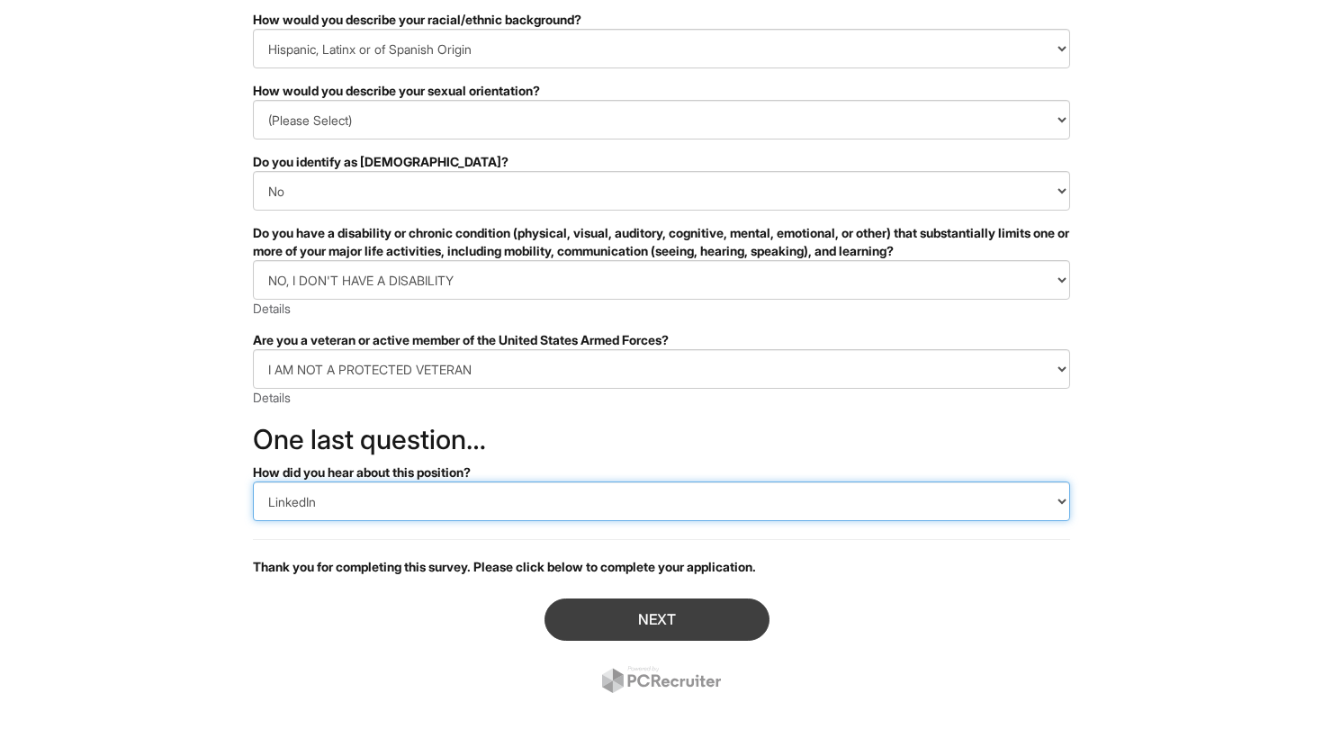
scroll to position [257, 0]
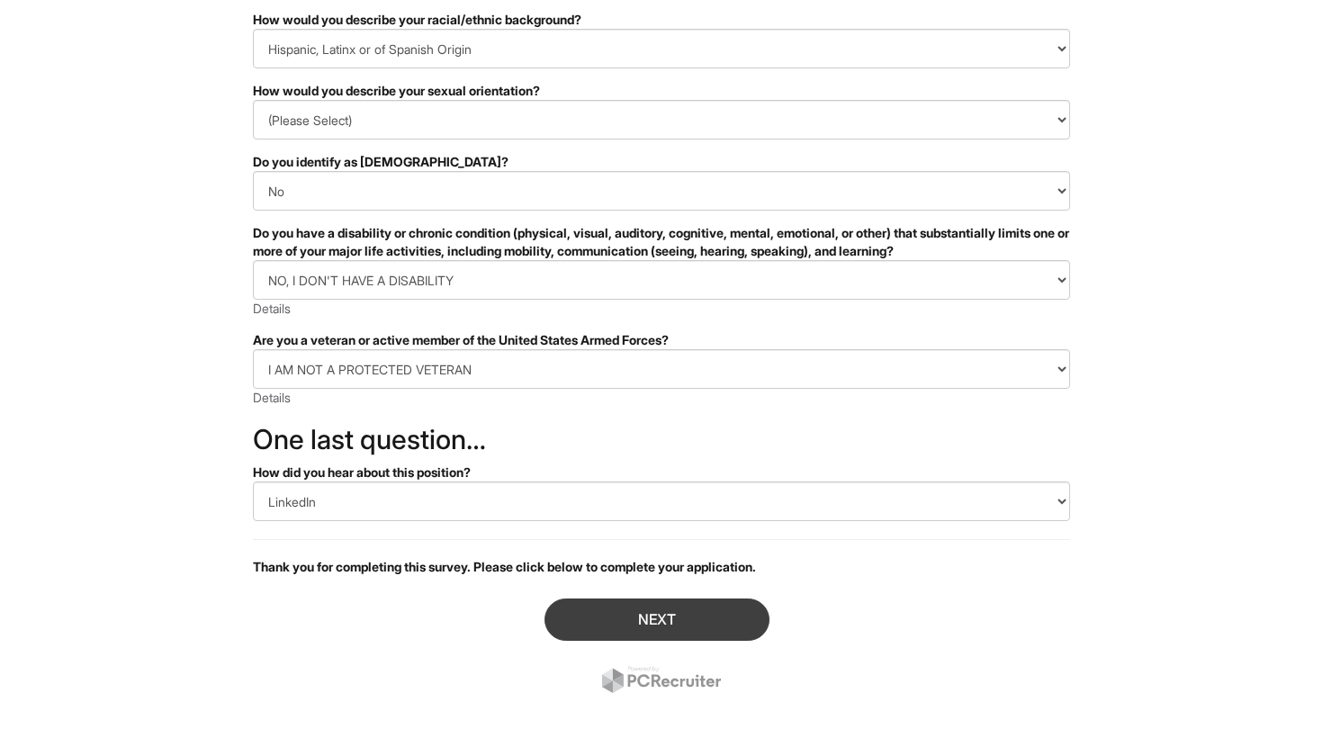
click at [615, 622] on button "Next" at bounding box center [657, 620] width 225 height 42
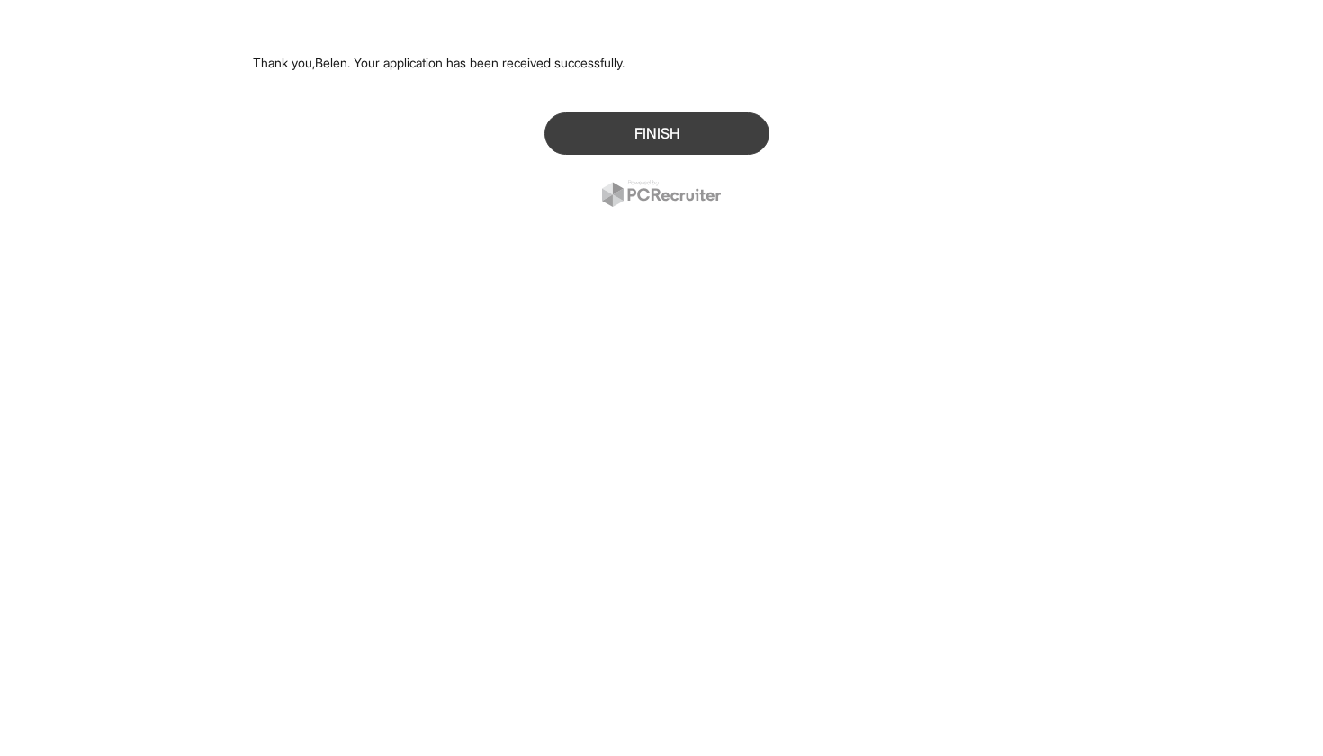
click at [626, 122] on button "Finish" at bounding box center [657, 134] width 225 height 42
